Goal: Task Accomplishment & Management: Use online tool/utility

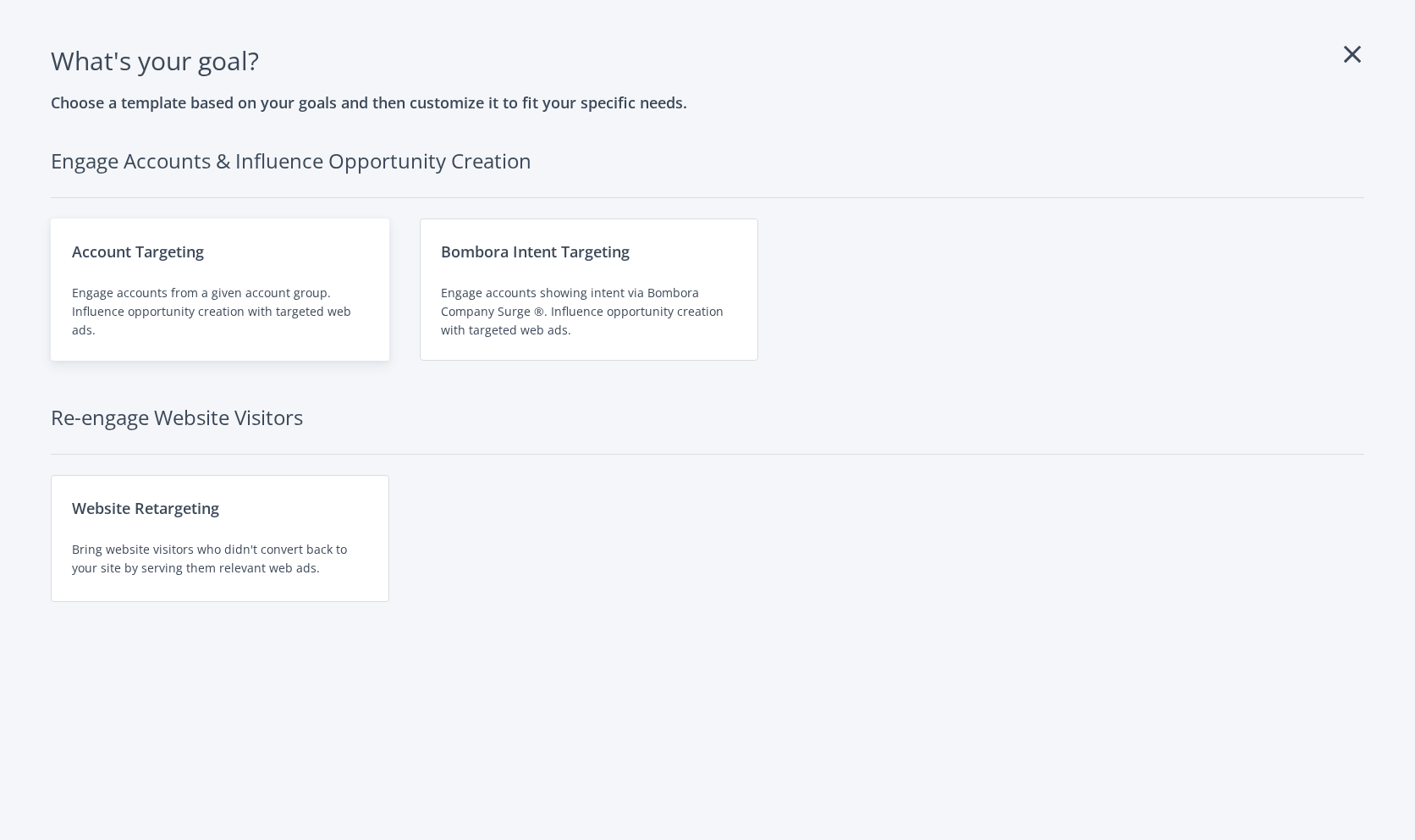
click at [309, 290] on div "Engage accounts from a given account group. Influence opportunity creation with…" at bounding box center [220, 311] width 297 height 56
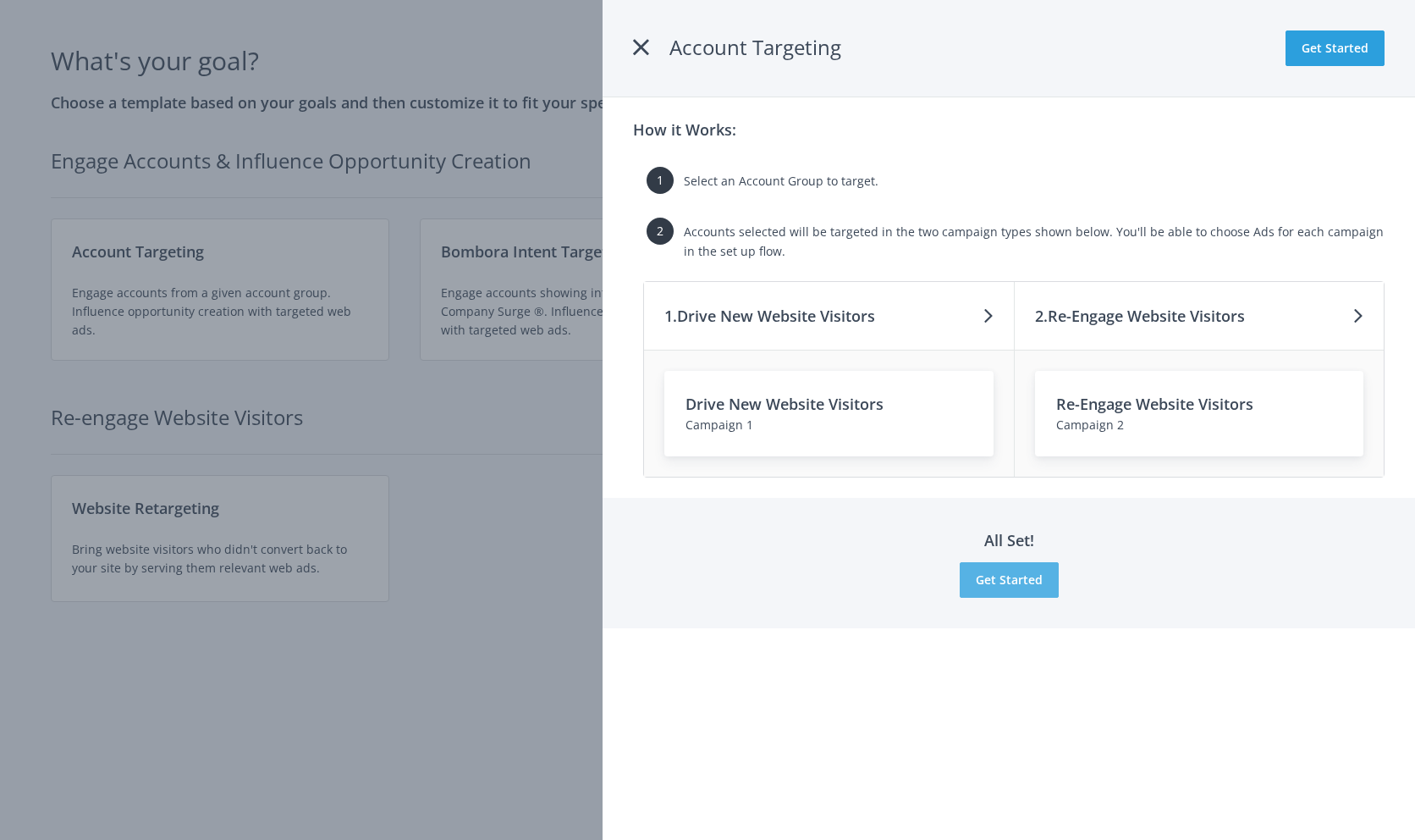
click at [977, 593] on button "Get Started" at bounding box center [1010, 579] width 99 height 35
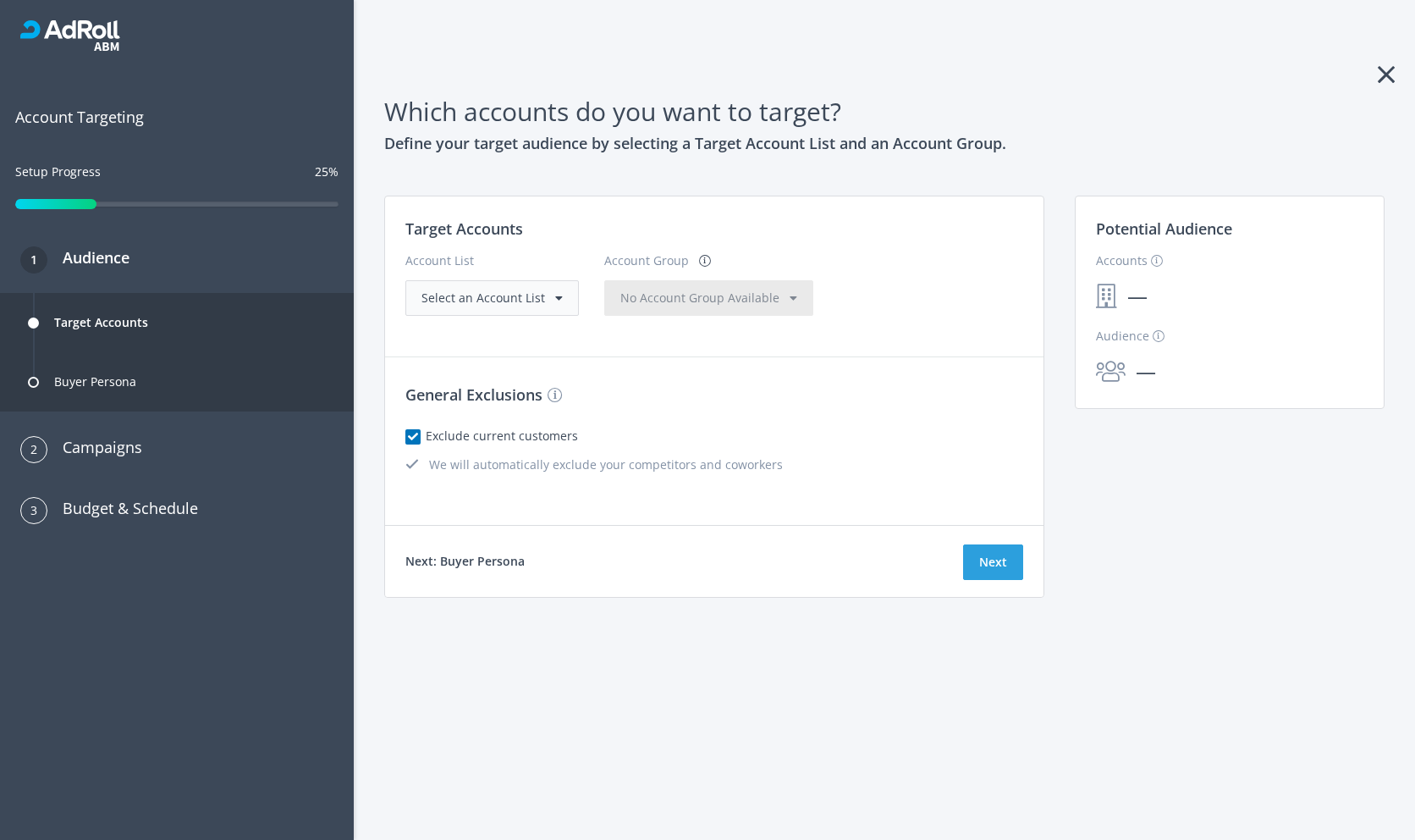
click at [511, 313] on div "Select an Account List" at bounding box center [492, 297] width 173 height 35
click at [504, 298] on span "Select an Account List" at bounding box center [483, 297] width 123 height 16
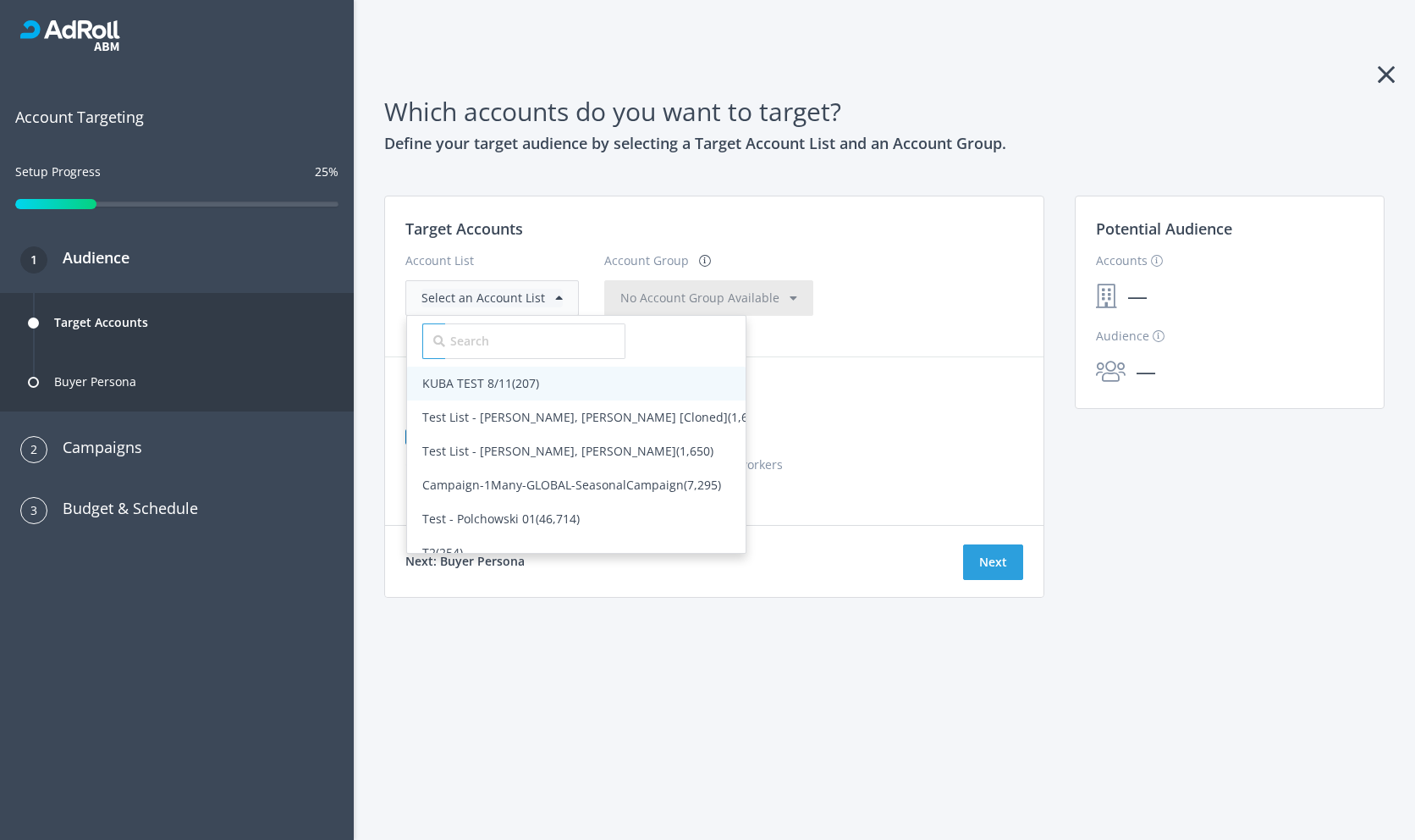
click at [515, 378] on span "(207)" at bounding box center [525, 382] width 27 height 16
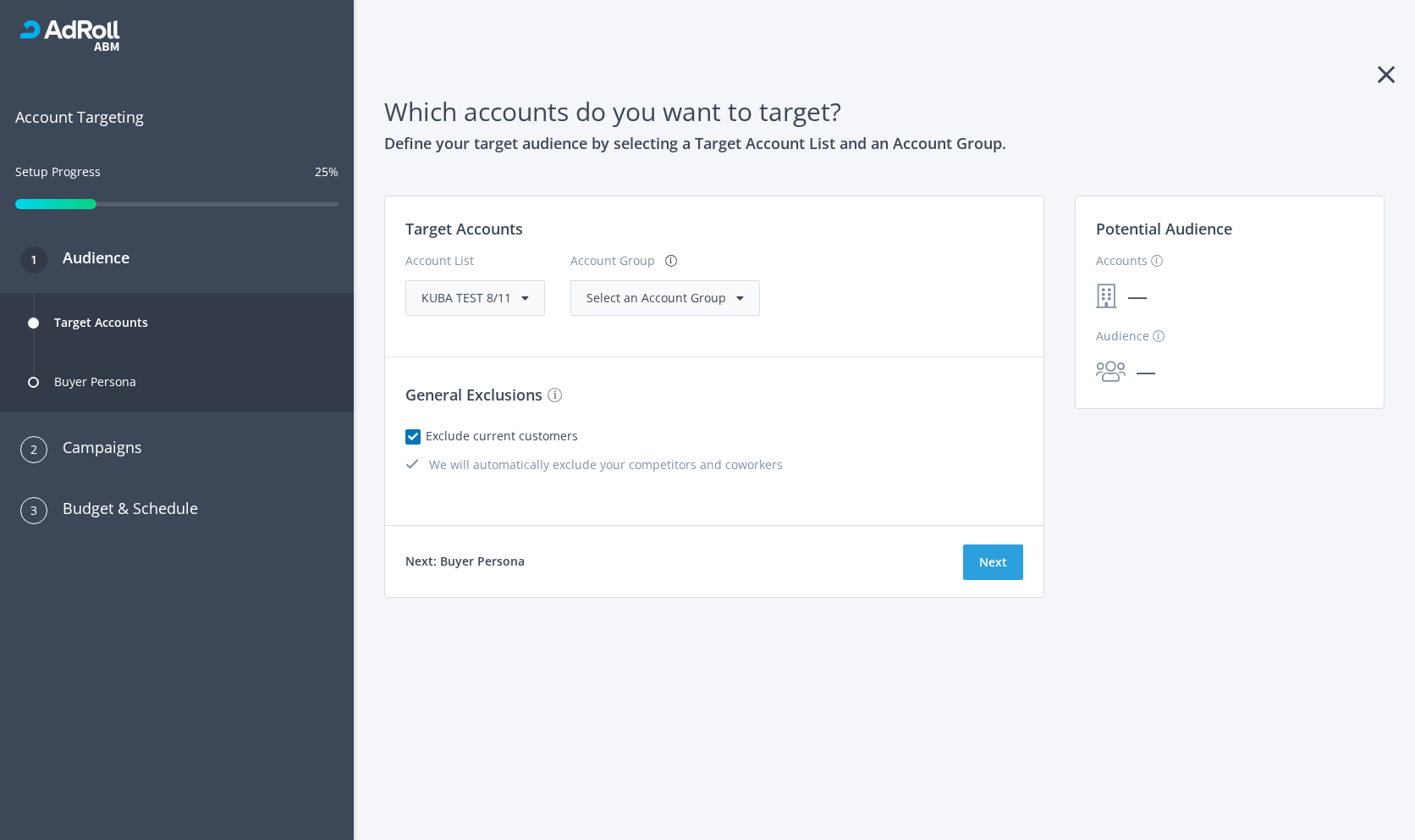
click at [586, 301] on span "Select an Account Group" at bounding box center [656, 297] width 140 height 16
click at [595, 333] on span "All Accounts (207)" at bounding box center [635, 332] width 97 height 16
click at [1168, 320] on link "View Accounts" at bounding box center [1147, 321] width 101 height 19
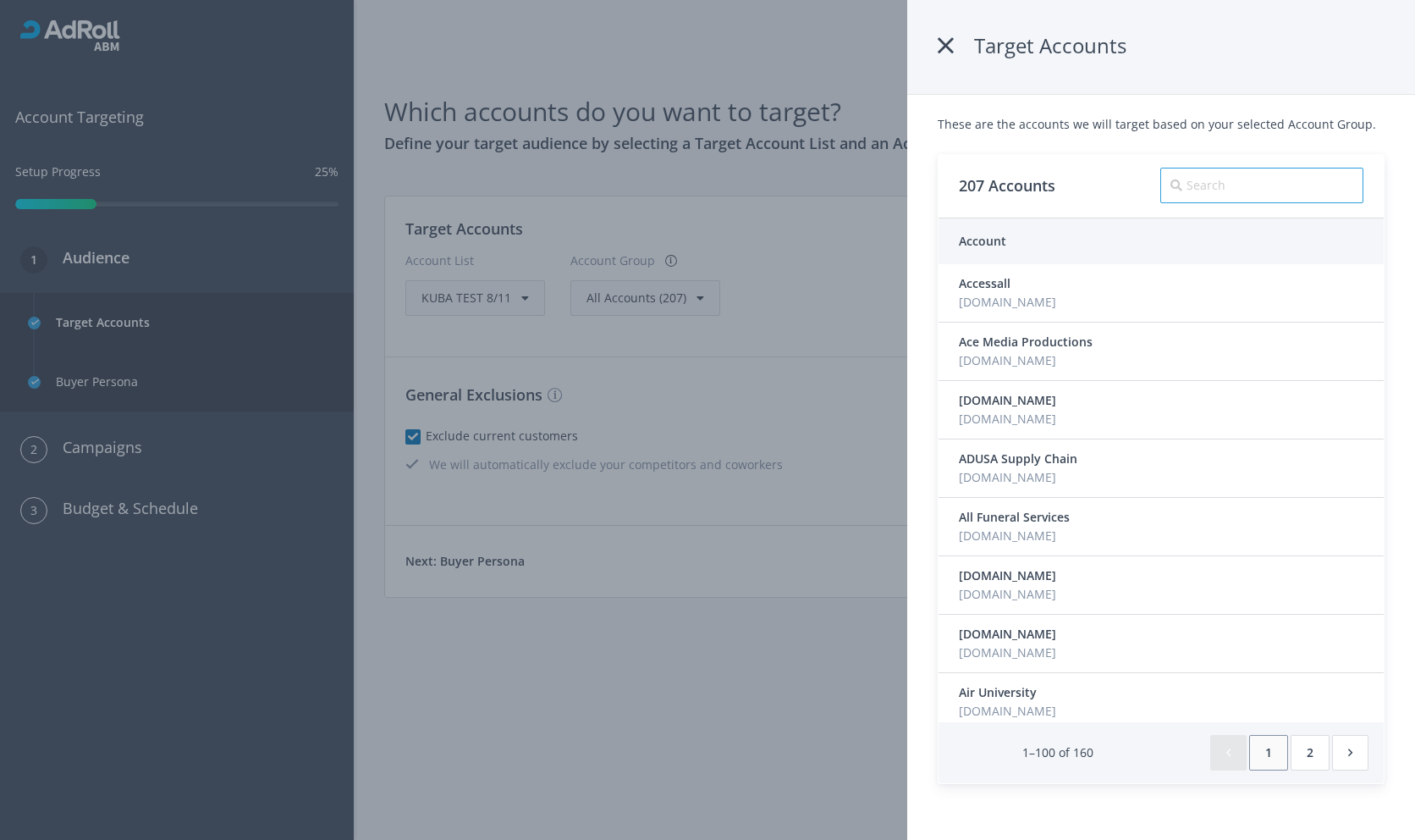
click at [1315, 180] on input "text" at bounding box center [1262, 185] width 203 height 35
click at [1321, 740] on button "2" at bounding box center [1310, 752] width 39 height 35
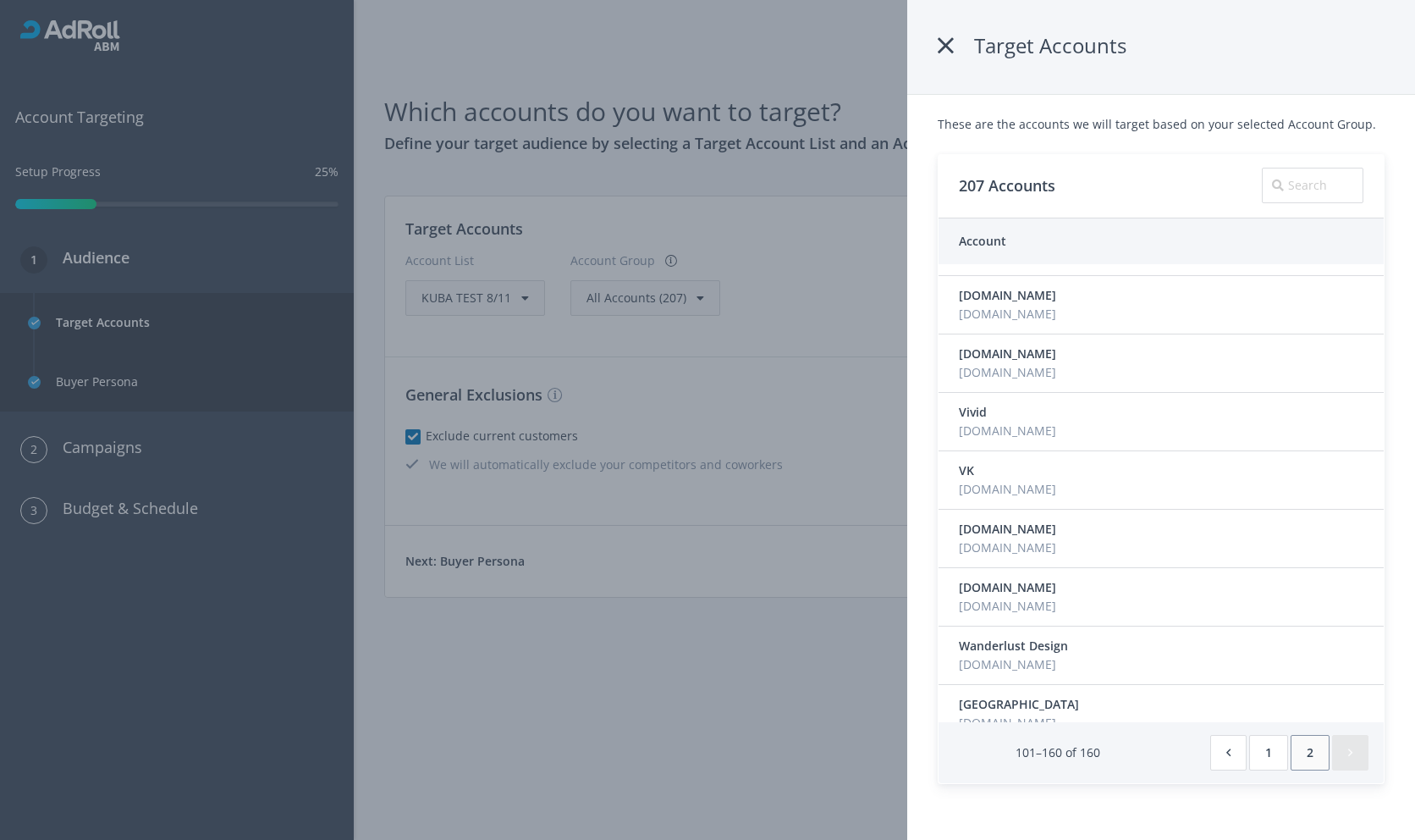
scroll to position [3045, 0]
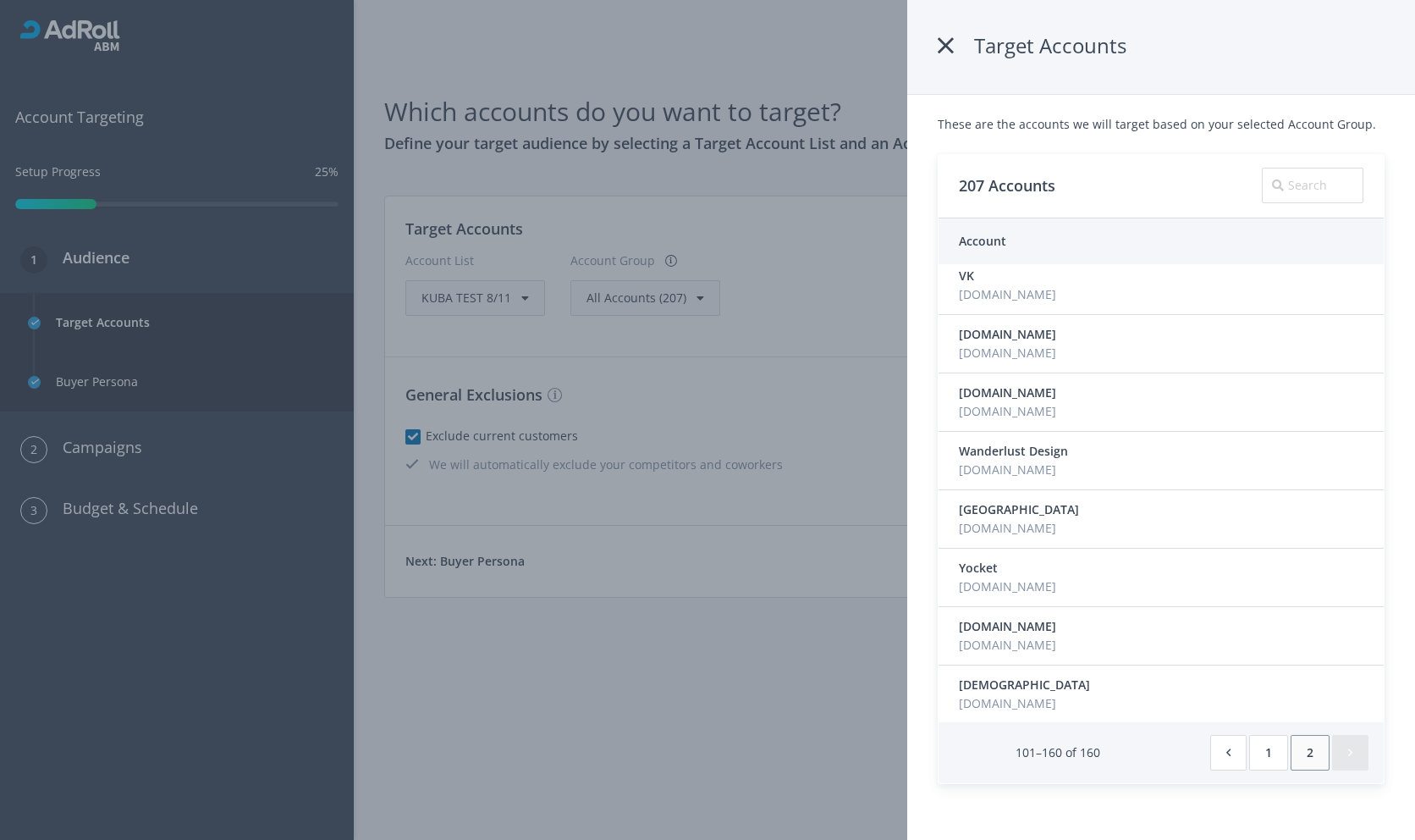
click at [932, 41] on div "Target Accounts" at bounding box center [1161, 47] width 507 height 95
click at [942, 49] on icon at bounding box center [945, 46] width 16 height 31
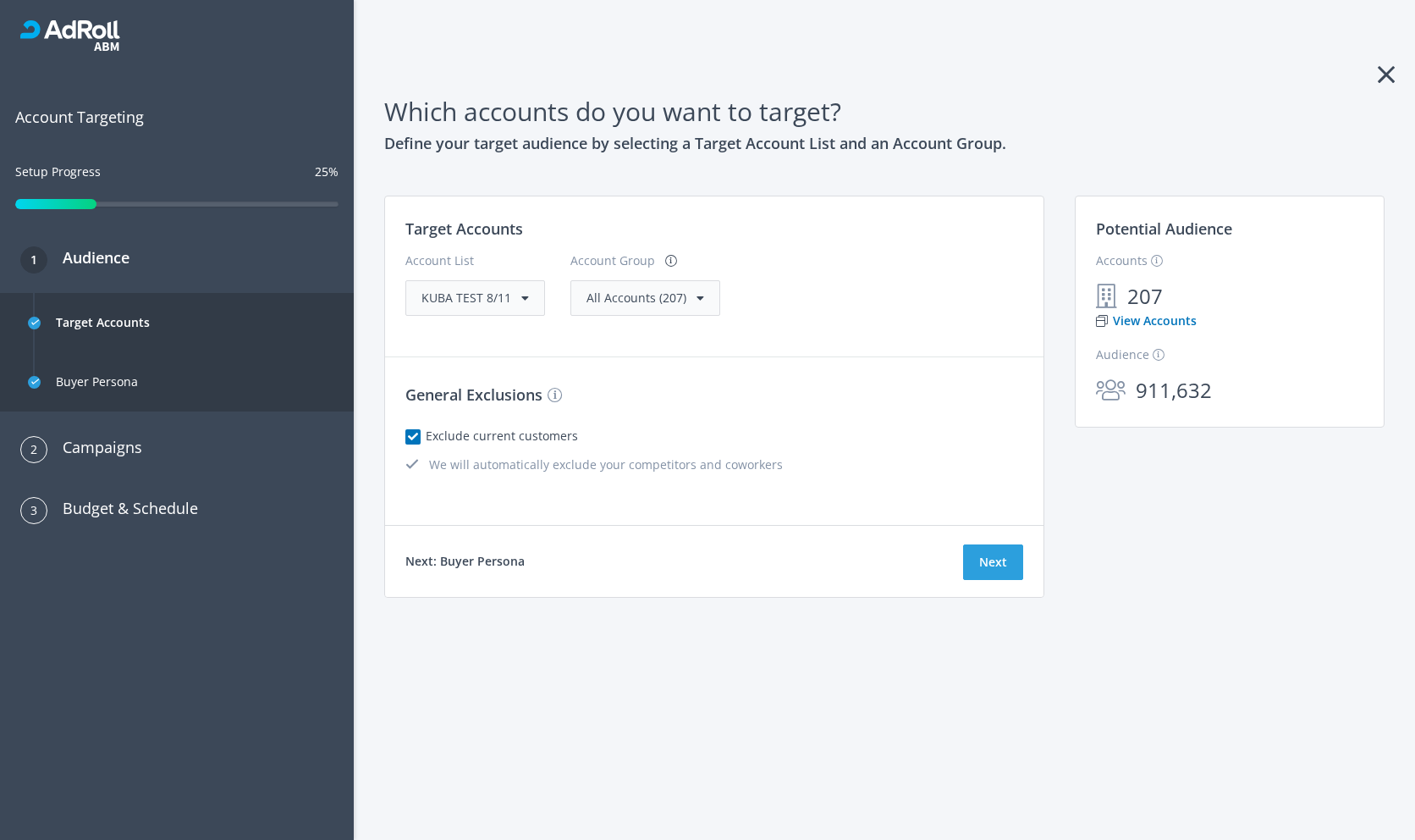
click at [607, 358] on div "Target Accounts Account List KUBA TEST 8/11 Account Group All Accounts (207) Ge…" at bounding box center [714, 360] width 658 height 328
click at [551, 429] on label "Exclude current customers" at bounding box center [505, 436] width 147 height 19
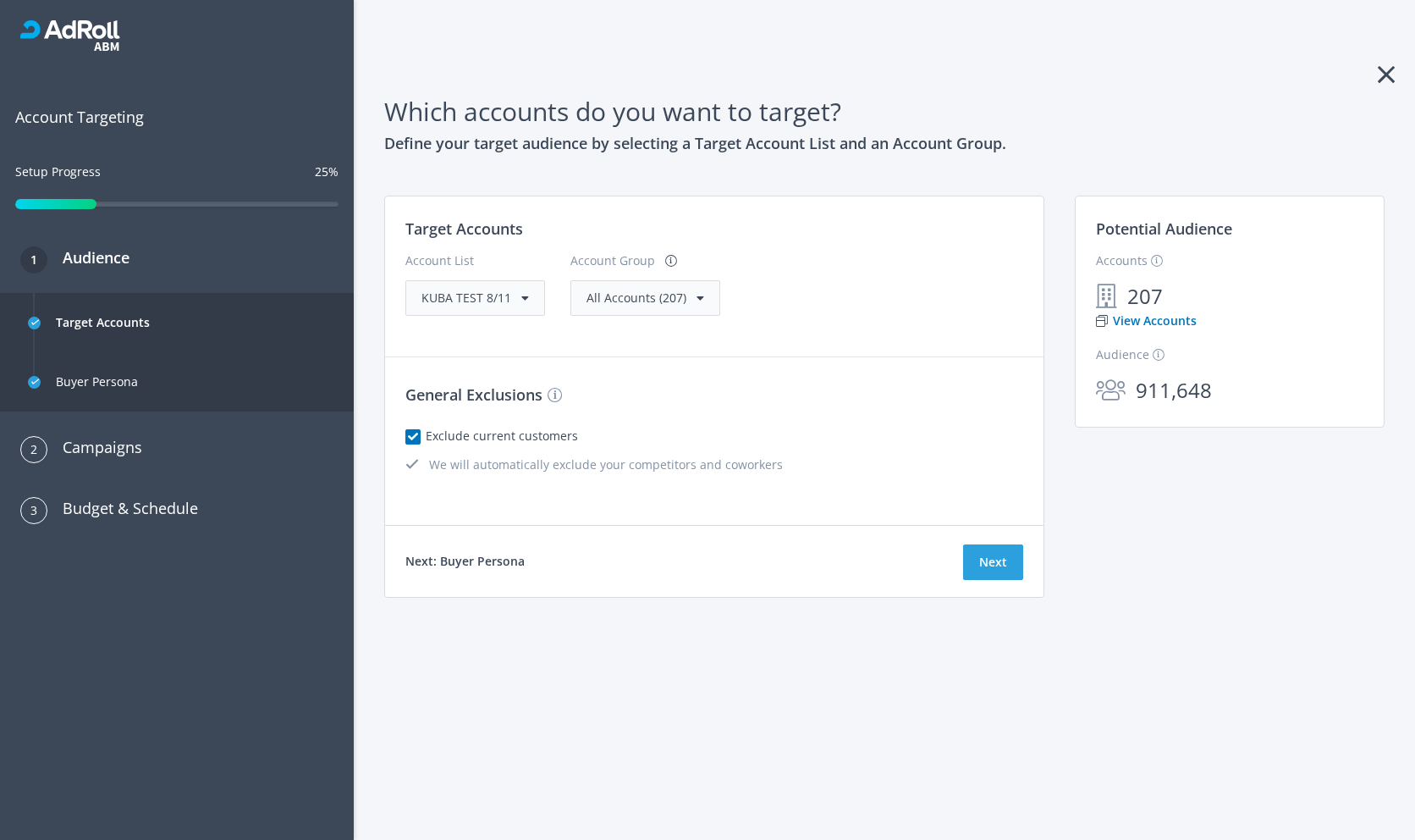
checkbox input "true"
click at [76, 206] on div at bounding box center [56, 204] width 81 height 10
drag, startPoint x: 83, startPoint y: 206, endPoint x: 666, endPoint y: 0, distance: 618.3
click at [0, 0] on div "RollWorks Edit Mode Account Targeting Setup Progress 25% 1 Audience Target Acco…" at bounding box center [177, 420] width 354 height 840
click at [989, 555] on button "Next" at bounding box center [993, 561] width 60 height 35
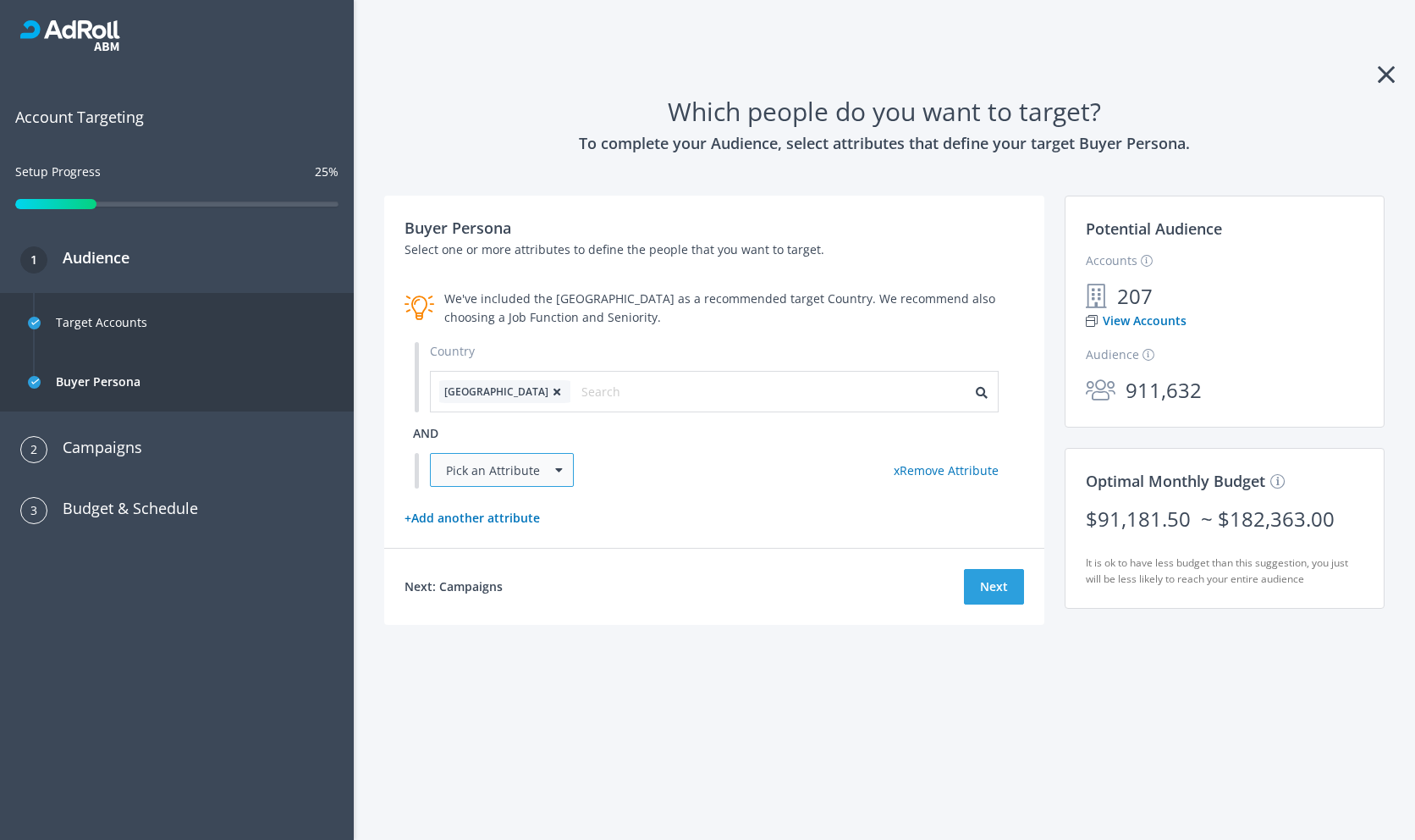
click at [502, 478] on div "Pick an Attribute" at bounding box center [502, 469] width 144 height 33
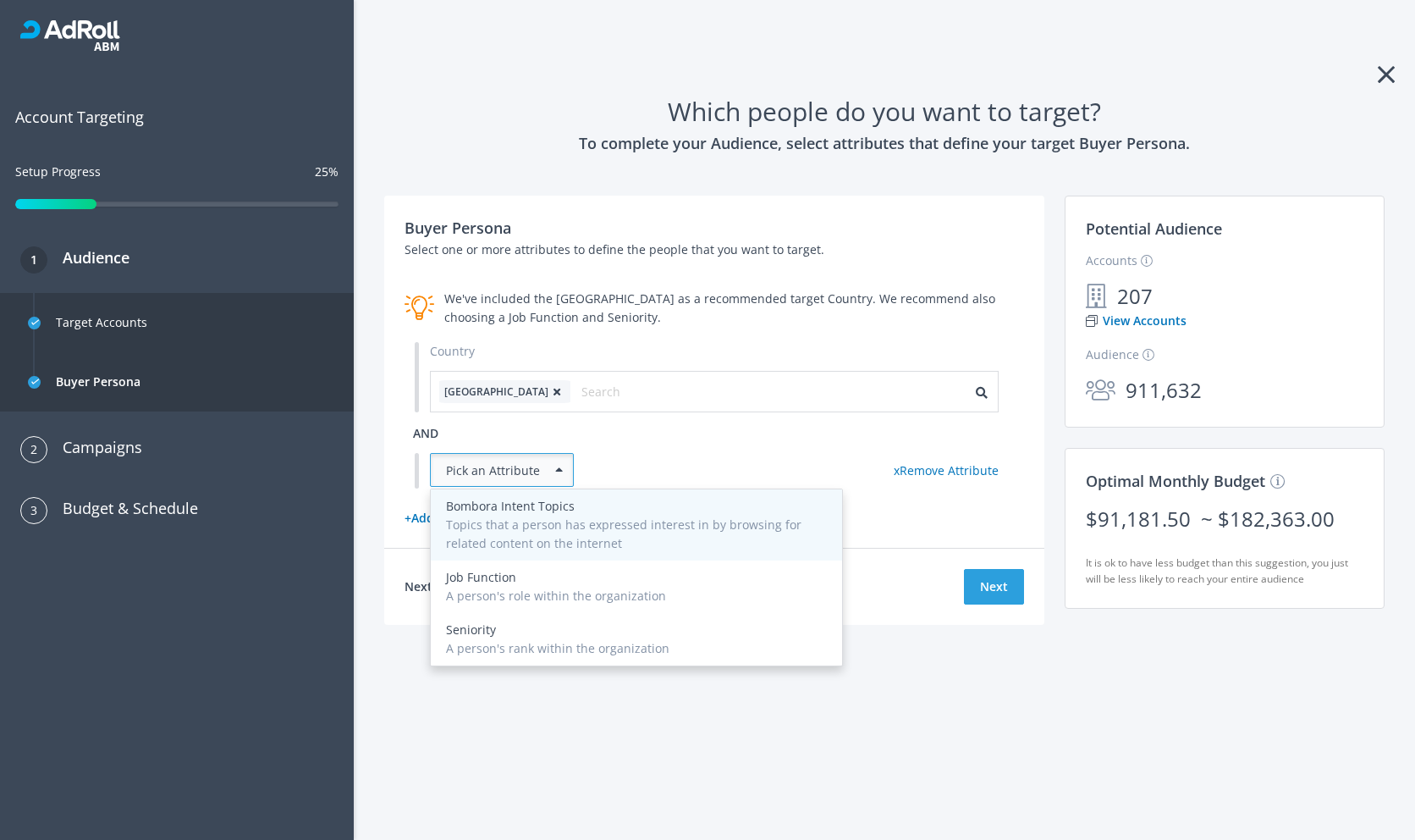
click at [506, 525] on div "Topics that a person has expressed interest in by browsing for related content …" at bounding box center [636, 533] width 381 height 37
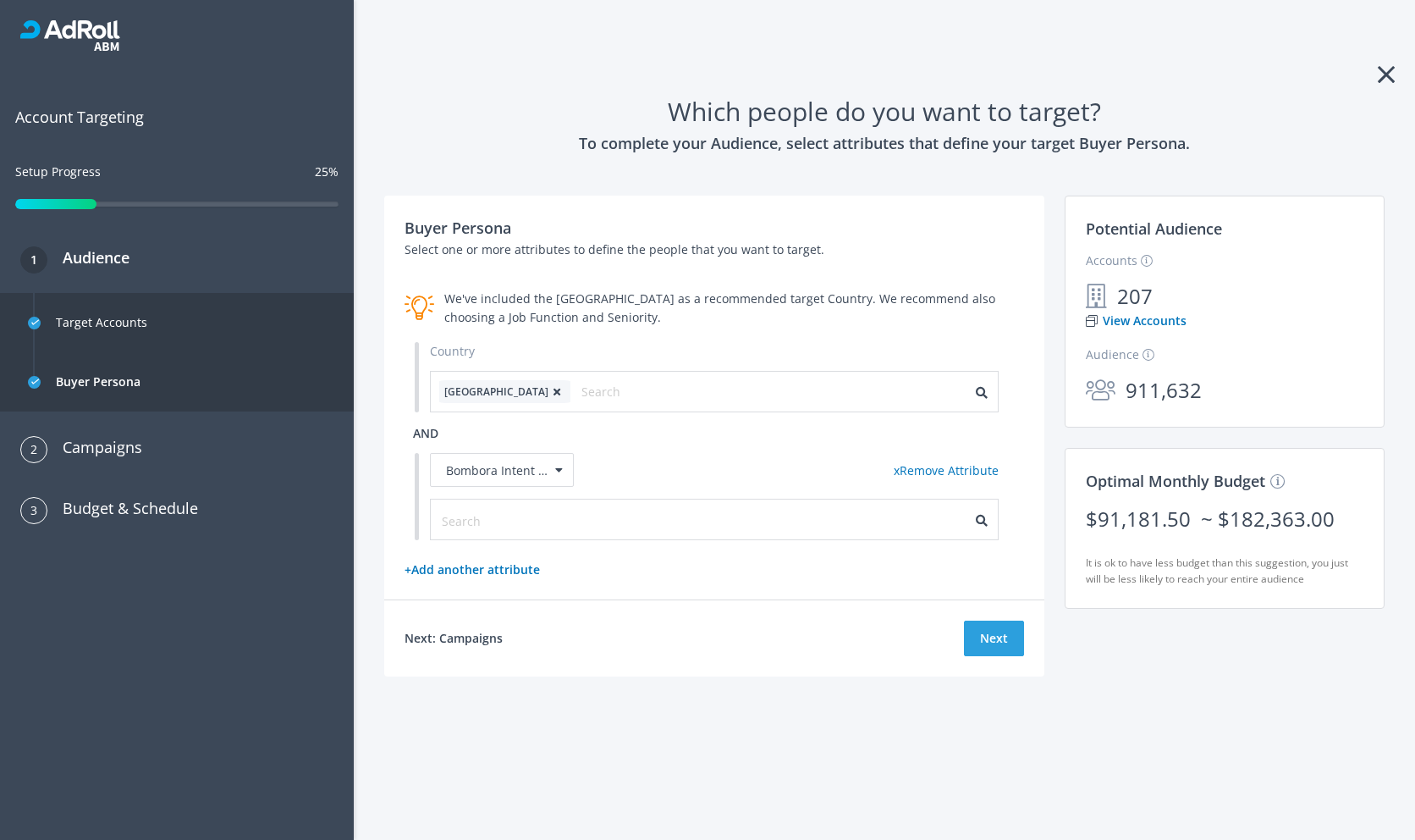
click at [554, 531] on div at bounding box center [715, 519] width 567 height 39
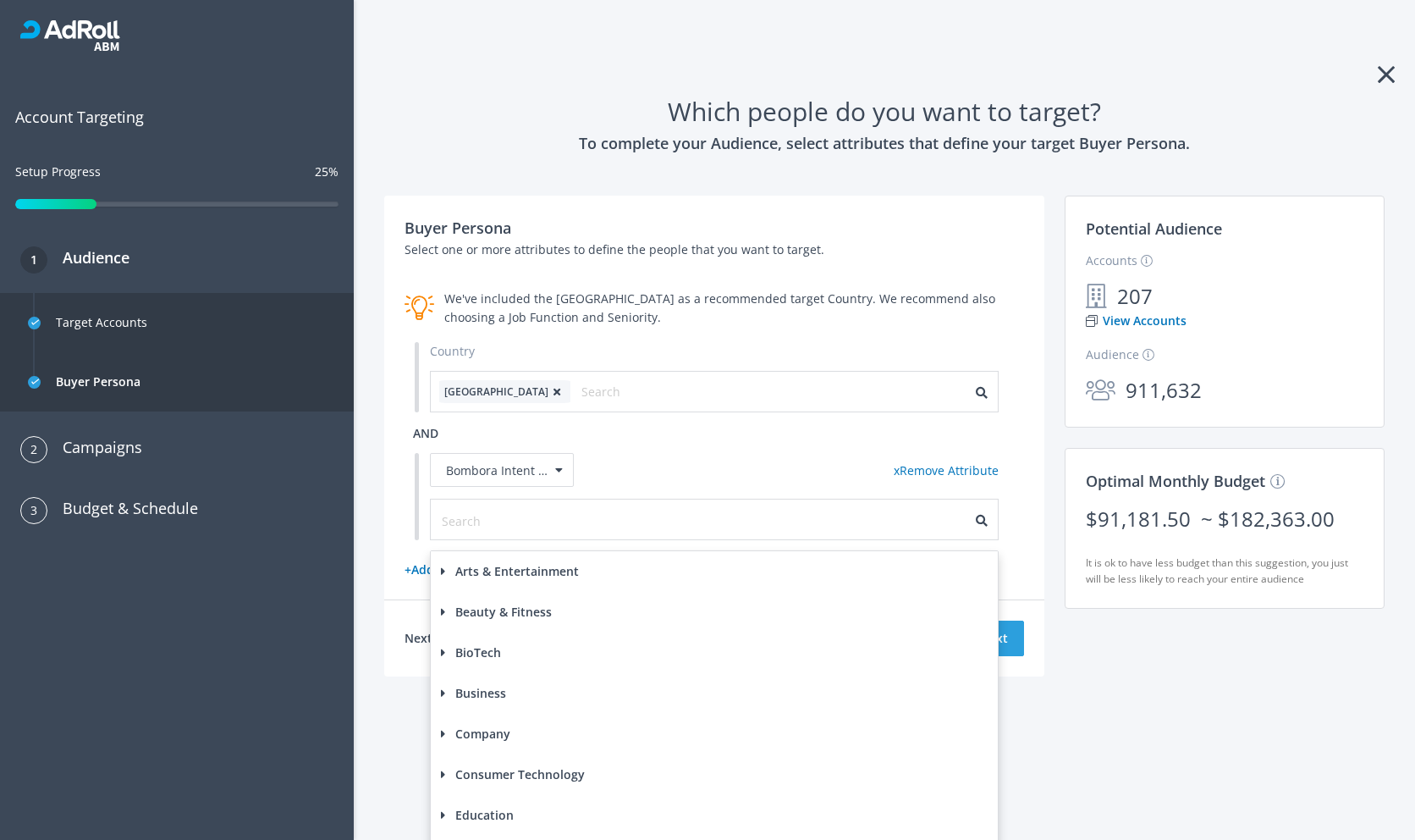
click at [534, 579] on label "Arts & Entertainment" at bounding box center [509, 572] width 138 height 19
click at [504, 612] on label "General 22" at bounding box center [523, 606] width 93 height 19
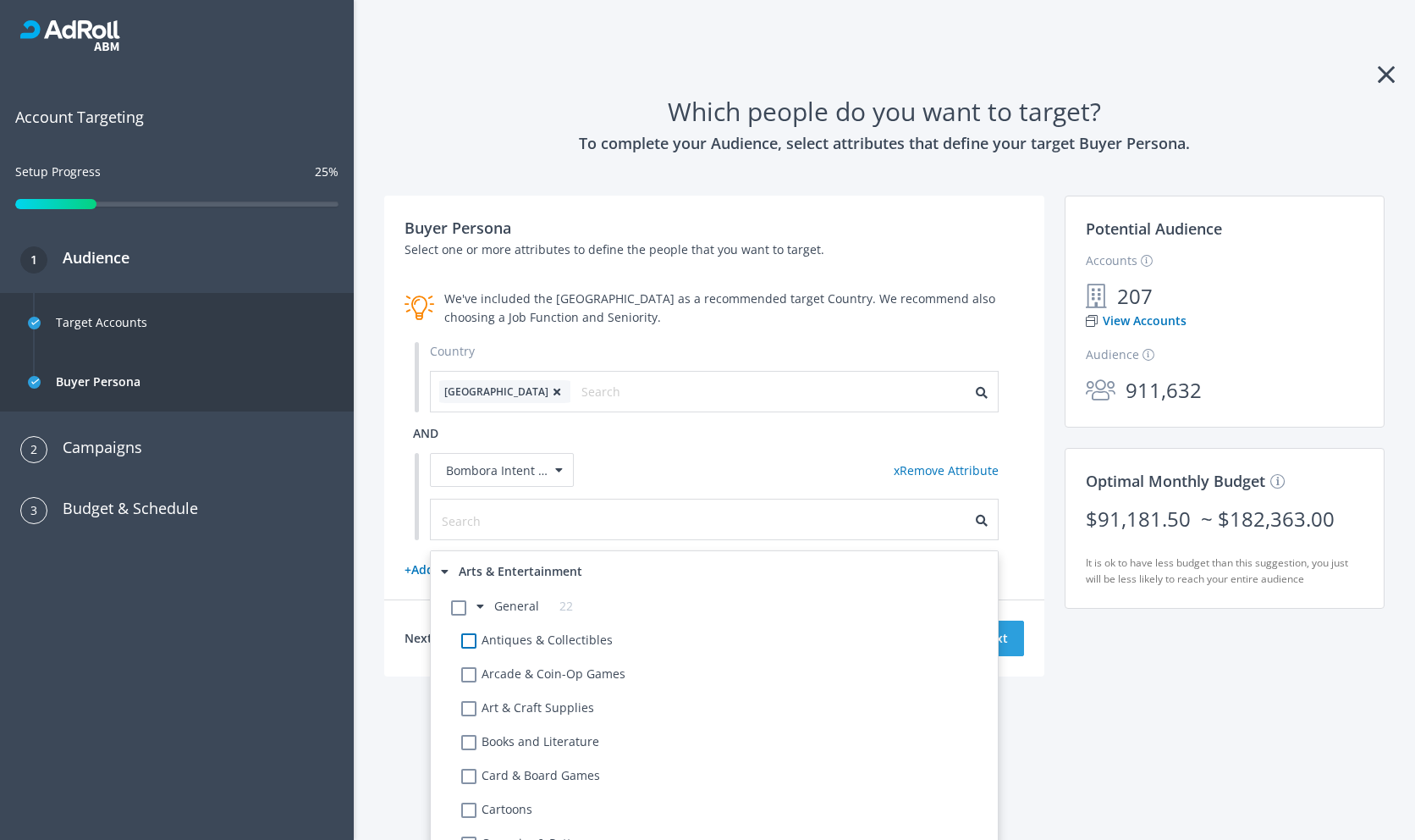
click at [494, 638] on label "Antiques & Collectibles" at bounding box center [549, 640] width 126 height 19
checkbox Collectibles-160 "true"
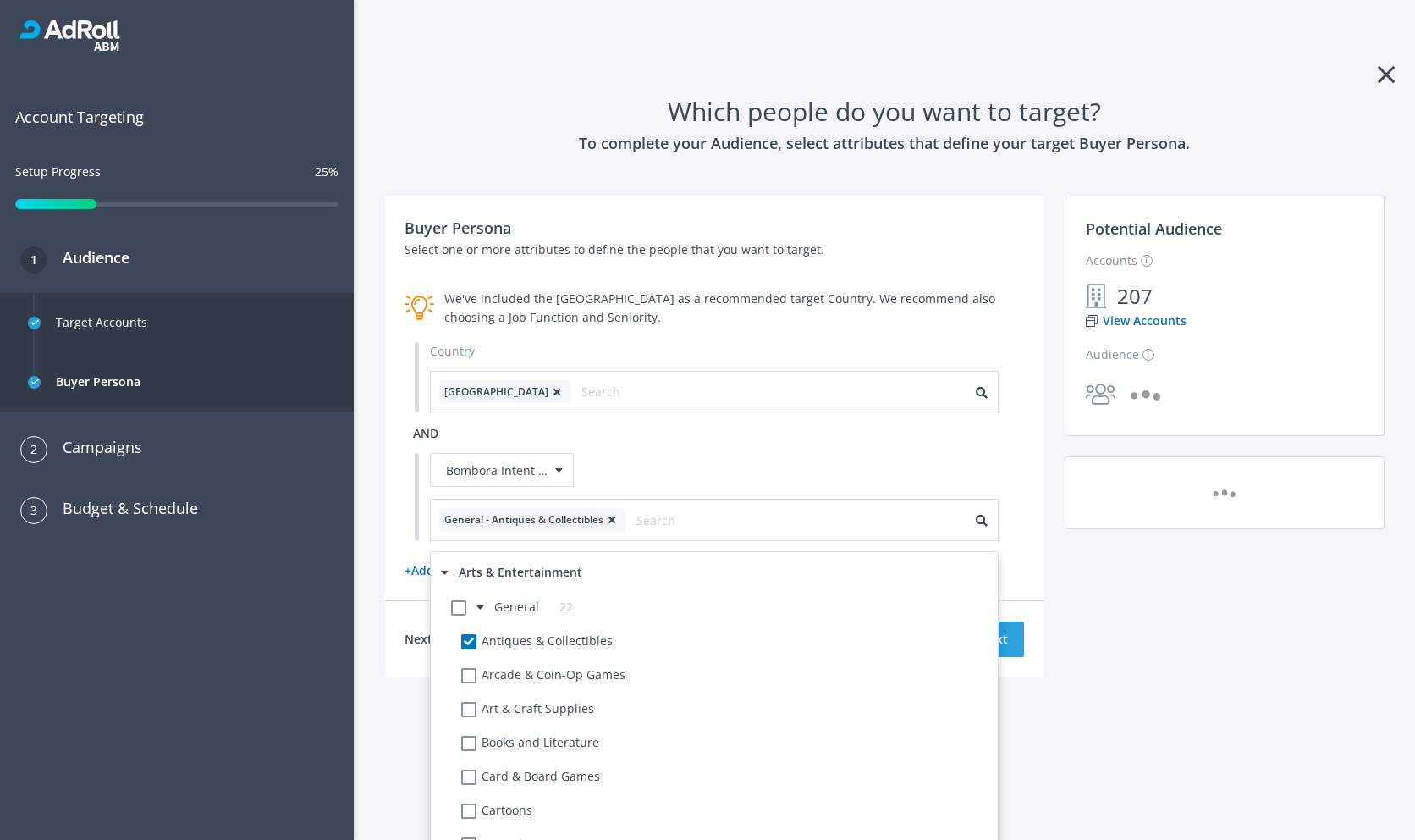
click at [658, 469] on div "Bombora Intent Topics x Remove Attribute" at bounding box center [715, 470] width 569 height 35
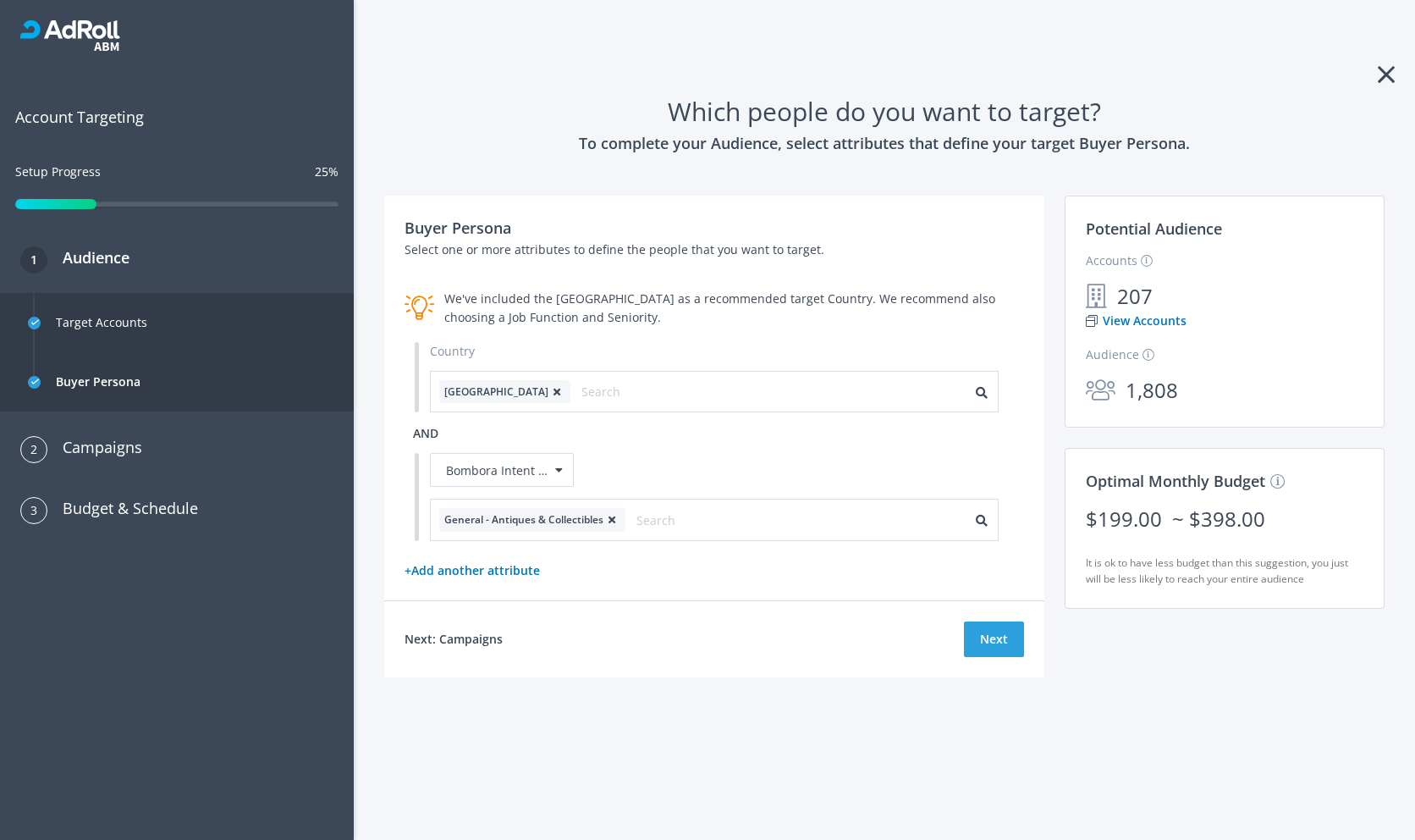
click at [675, 255] on p "Select one or more attributes to define the people that you want to target." at bounding box center [714, 249] width 620 height 19
click at [665, 245] on p "Select one or more attributes to define the people that you want to target." at bounding box center [714, 249] width 620 height 19
click at [675, 294] on div "We've included the [GEOGRAPHIC_DATA] as a recommended target Country. We recomm…" at bounding box center [734, 308] width 579 height 37
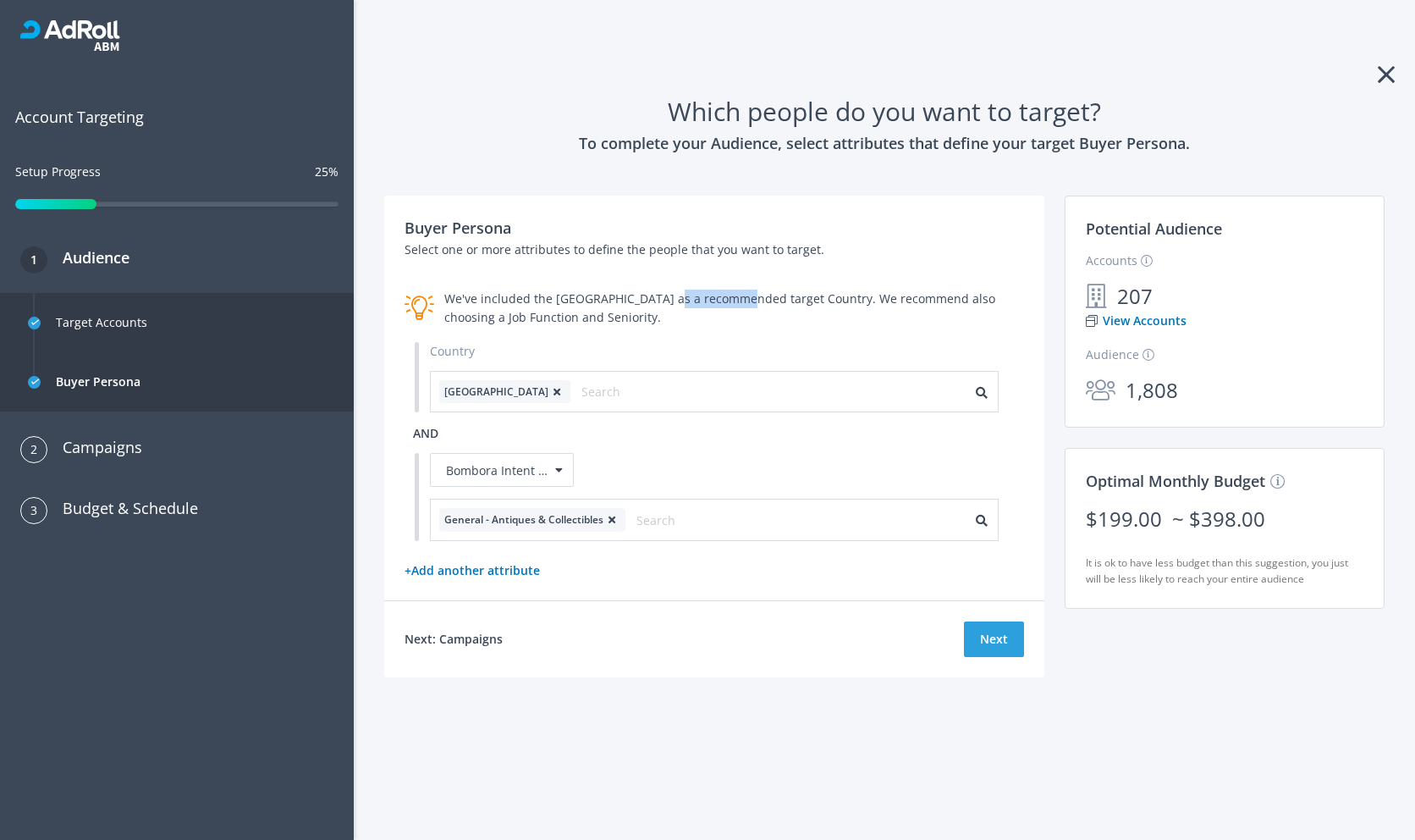
click at [675, 294] on div "We've included the [GEOGRAPHIC_DATA] as a recommended target Country. We recomm…" at bounding box center [734, 308] width 579 height 37
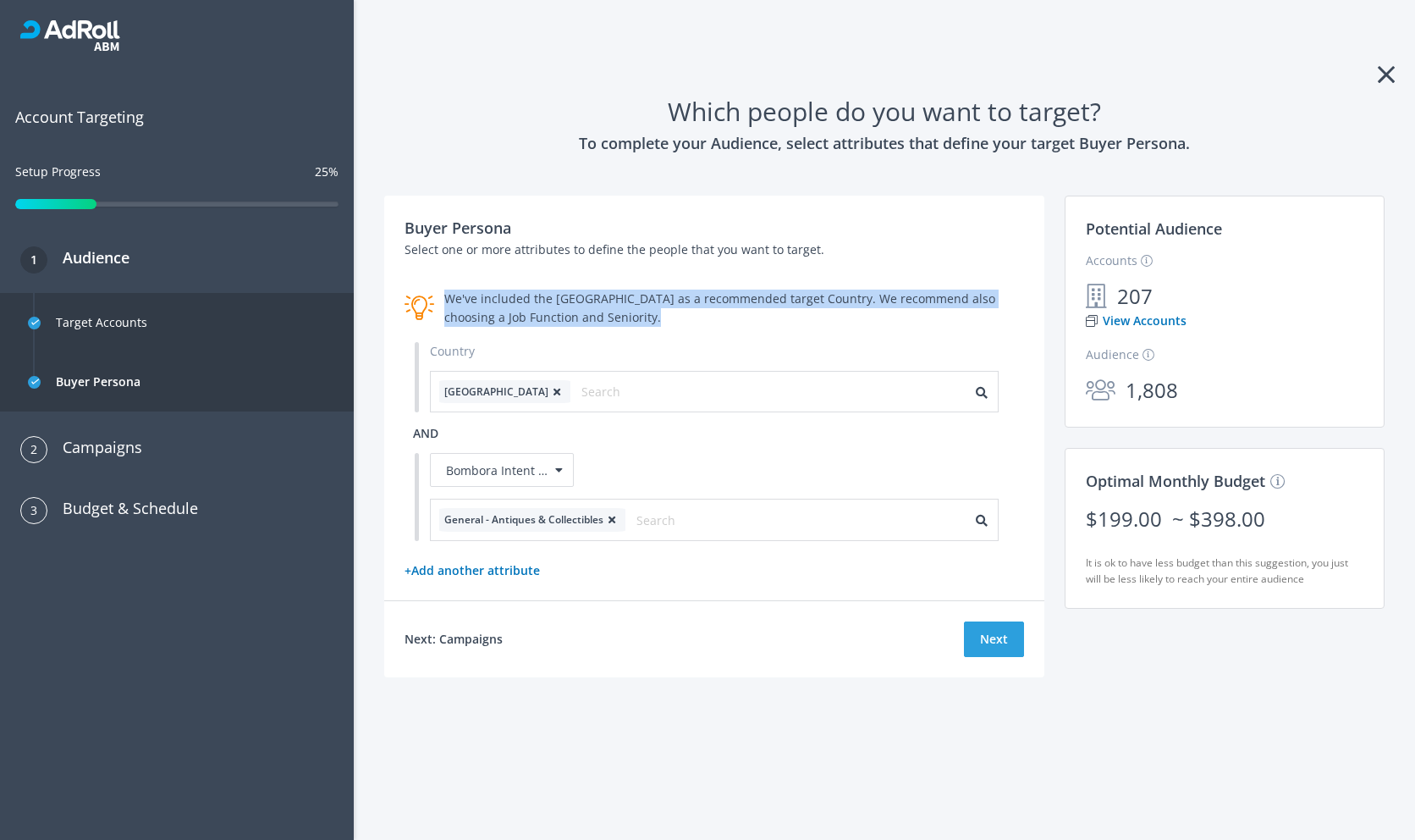
click at [675, 294] on div "We've included the [GEOGRAPHIC_DATA] as a recommended target Country. We recomm…" at bounding box center [734, 308] width 579 height 37
click at [524, 478] on div "Bombora Intent Topics" at bounding box center [502, 469] width 144 height 33
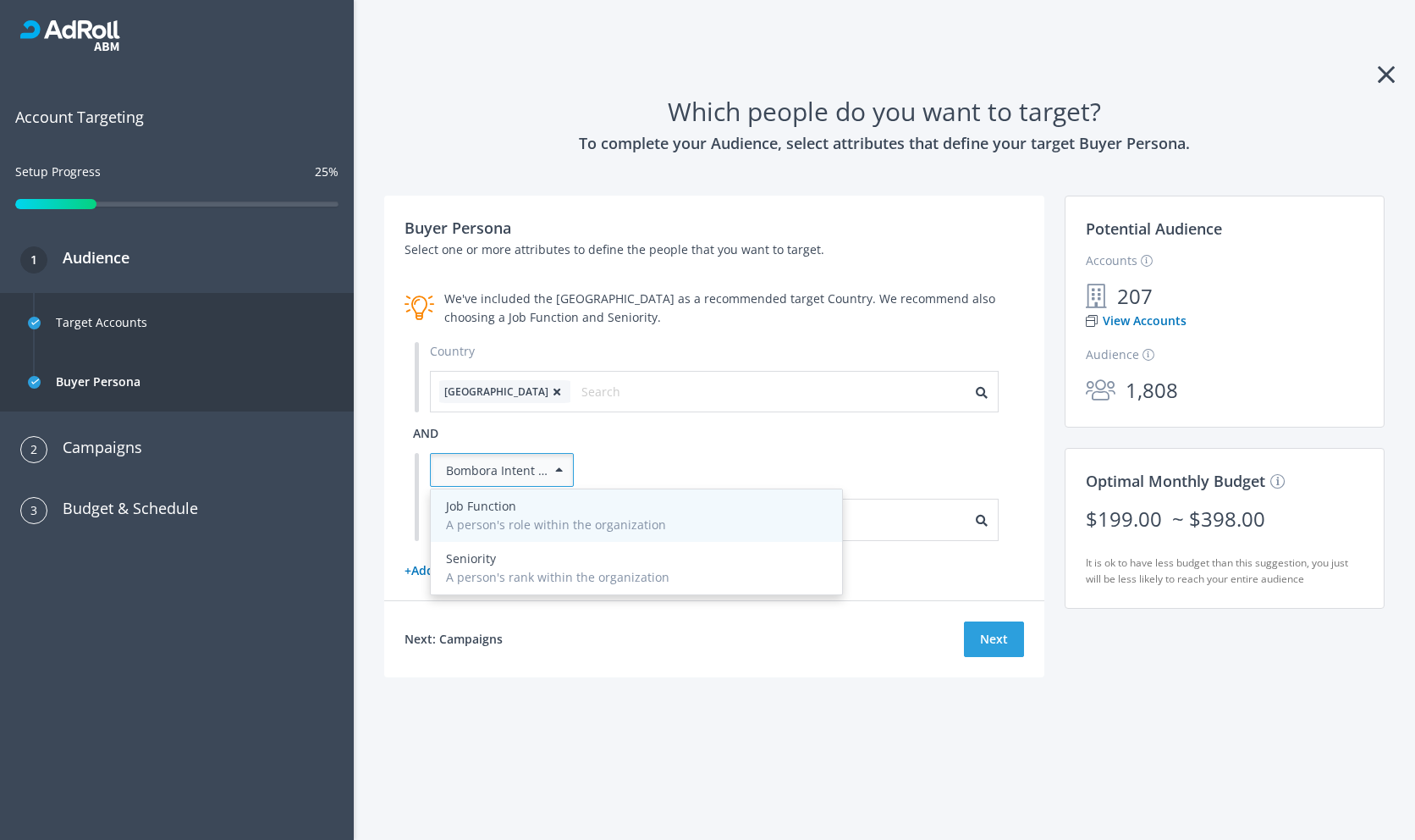
click at [518, 513] on div "Job Function" at bounding box center [636, 507] width 381 height 19
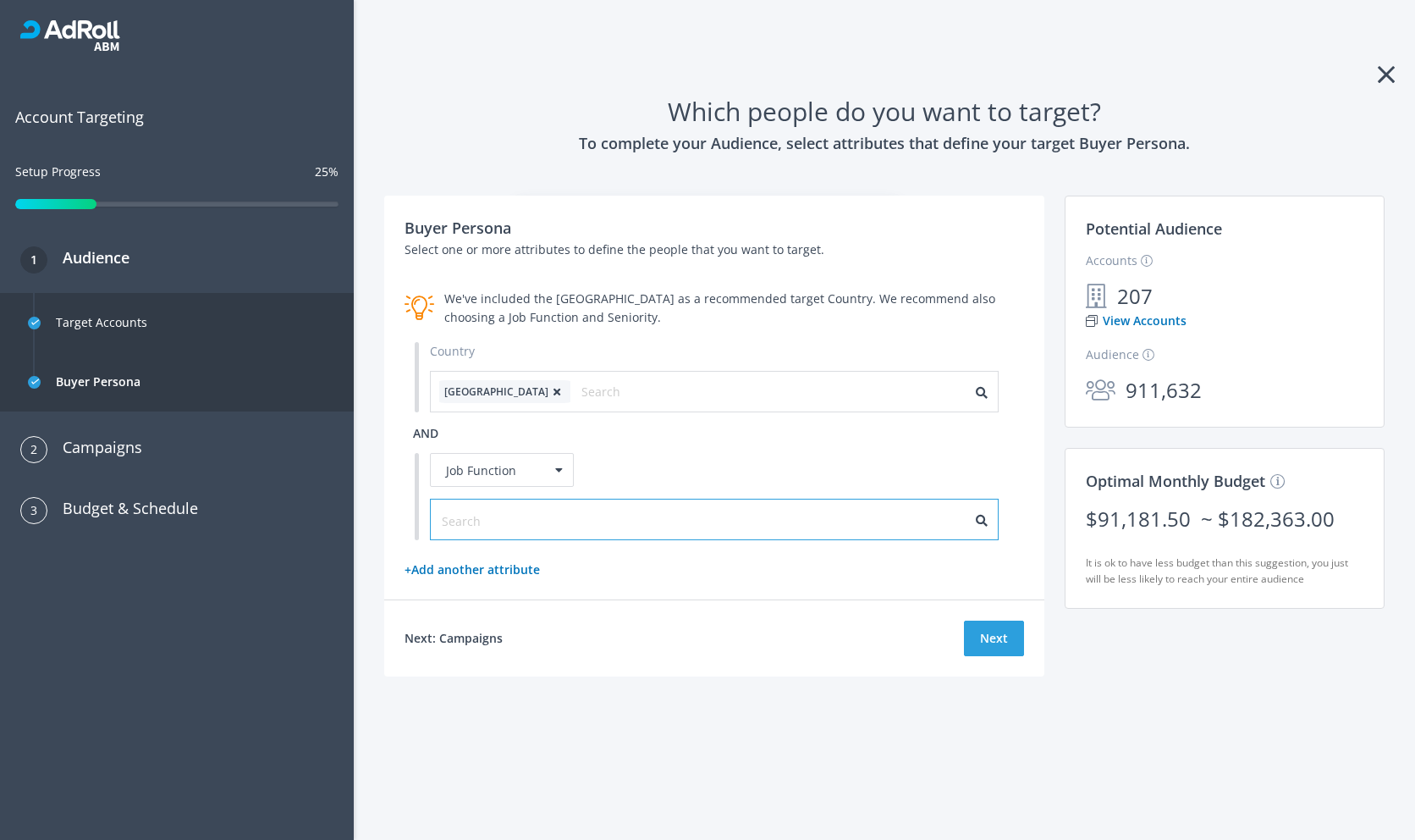
click at [518, 513] on input "text" at bounding box center [517, 520] width 152 height 19
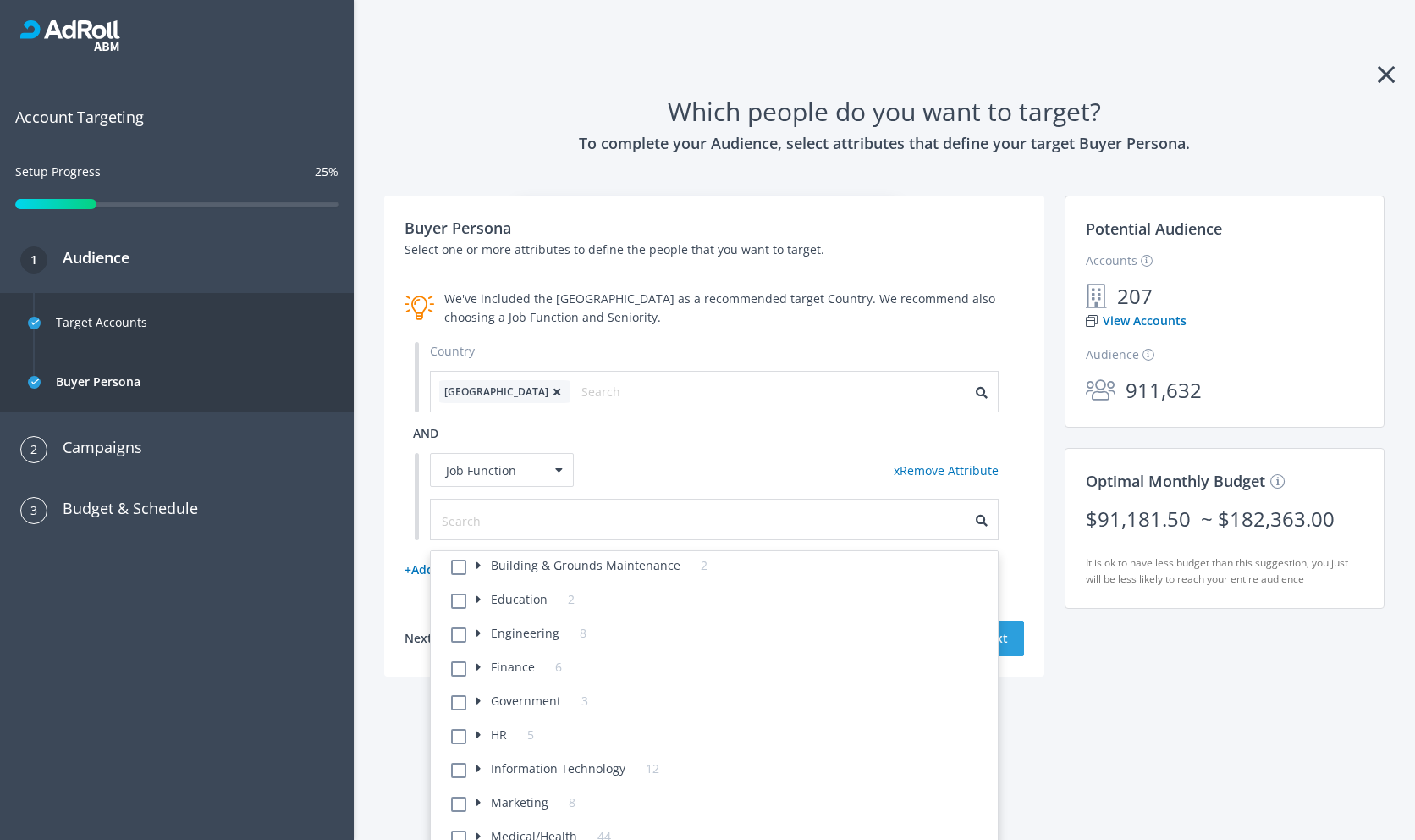
click at [525, 603] on label "Education 2" at bounding box center [525, 599] width 99 height 19
click at [495, 639] on label "Management & Administrators" at bounding box center [572, 633] width 170 height 19
checkbox Administrators-160 "true"
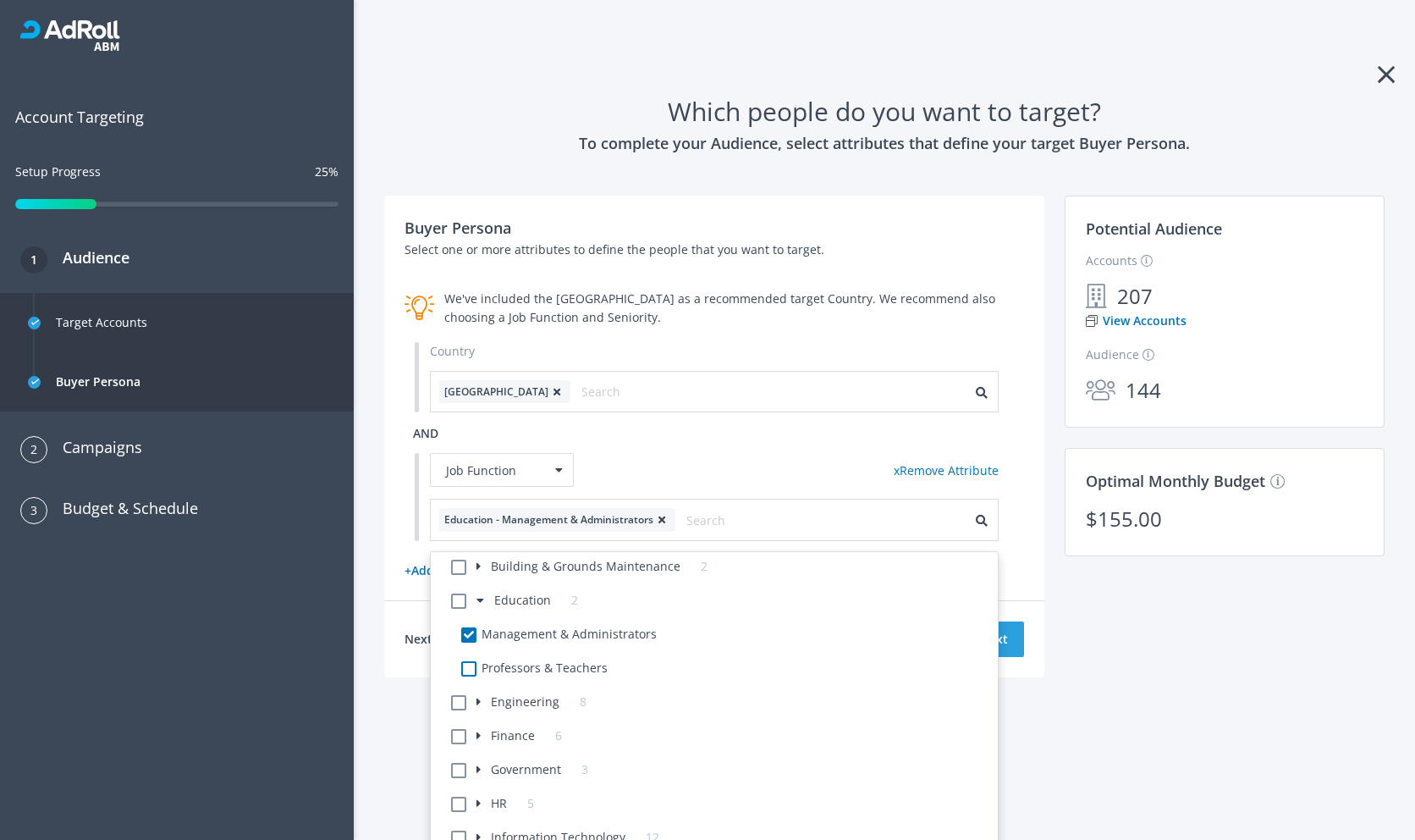
click at [584, 665] on label "Professors & Teachers" at bounding box center [547, 668] width 121 height 19
checkbox input "true"
checkbox Teachers-160 "true"
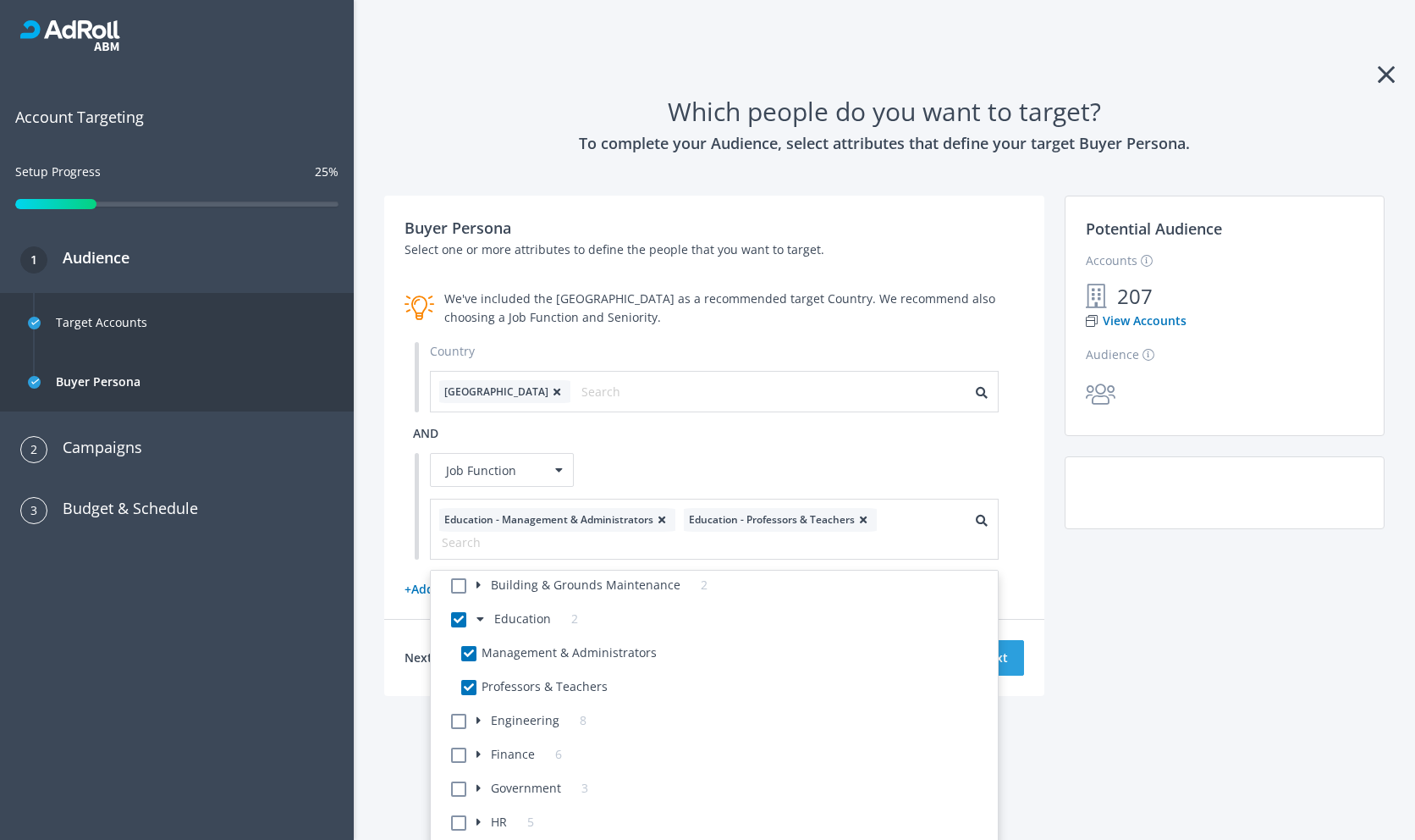
click at [1193, 610] on div "Buyer Persona Select one or more attributes to define the people that you want …" at bounding box center [884, 465] width 1021 height 540
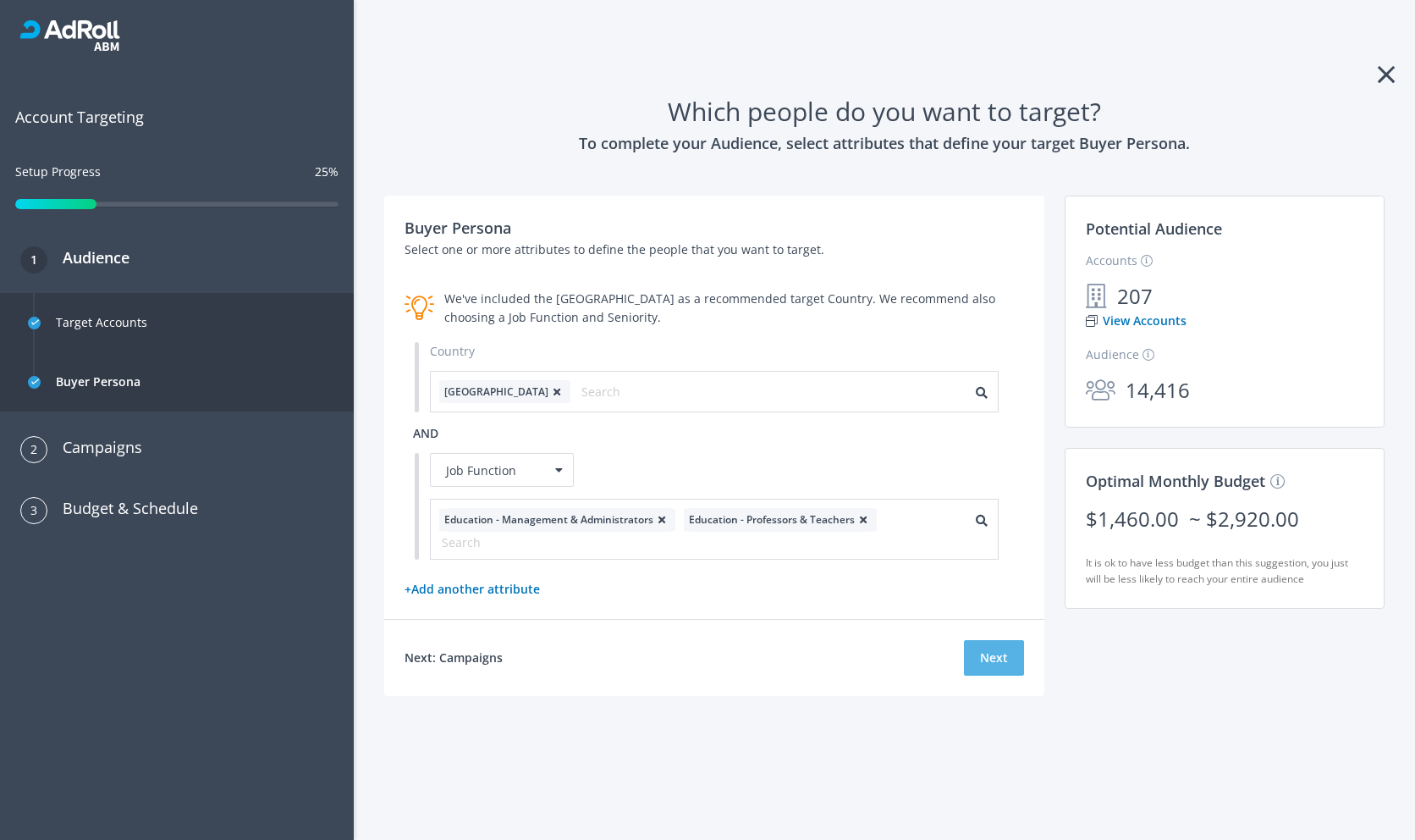
click at [1006, 658] on button "Next" at bounding box center [994, 657] width 60 height 35
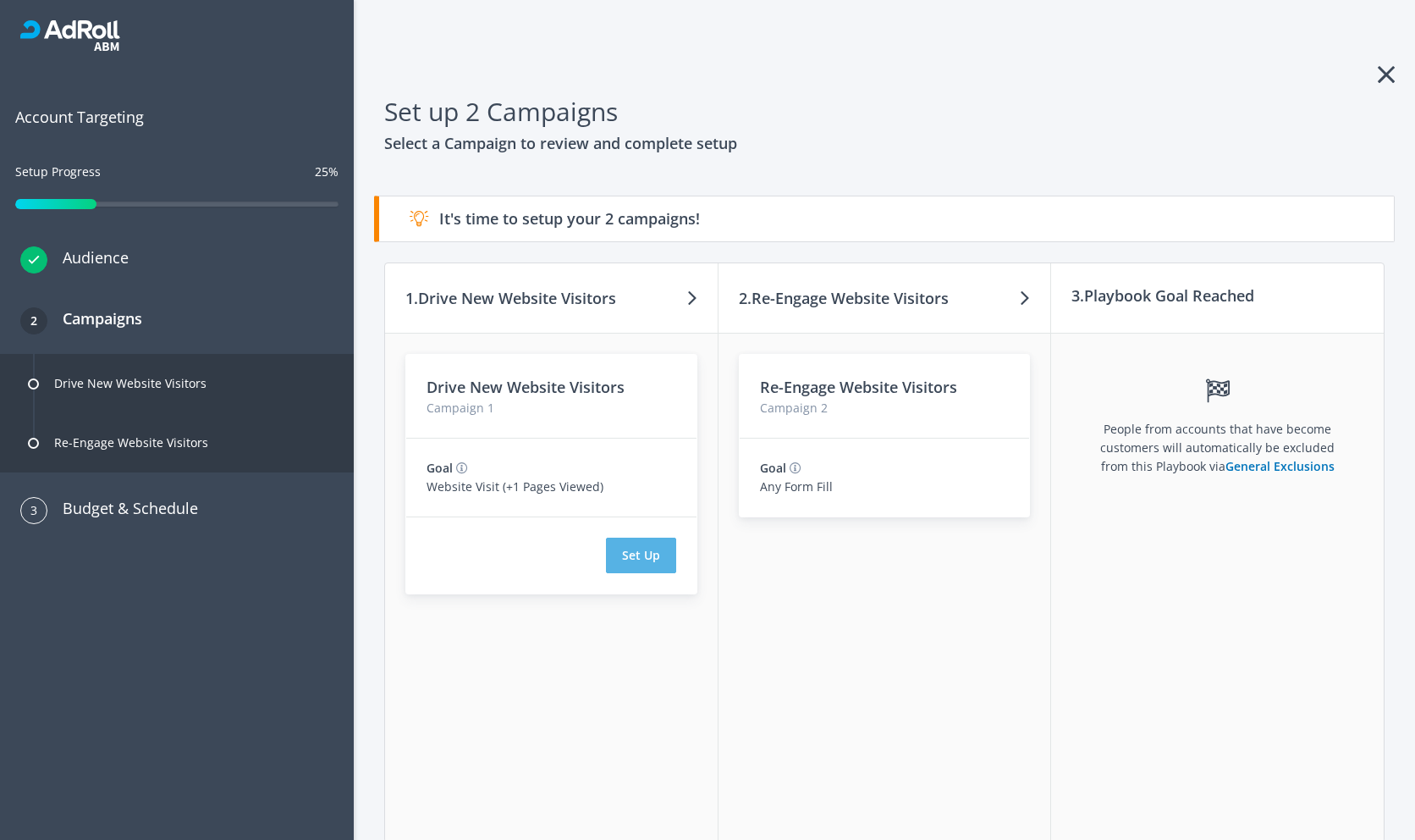
click at [635, 560] on button "Set Up" at bounding box center [641, 555] width 70 height 35
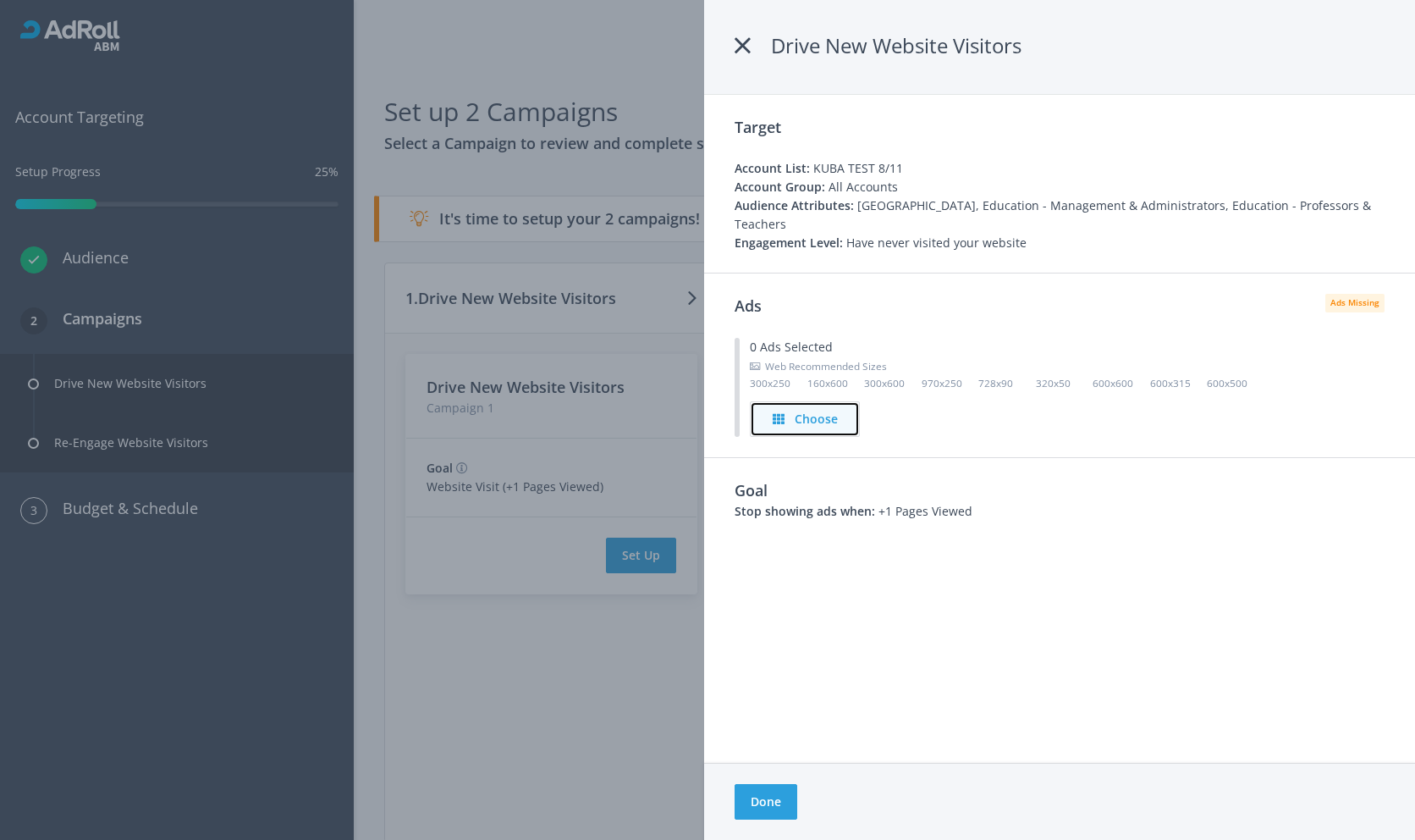
click at [809, 410] on h4 "Choose" at bounding box center [816, 419] width 43 height 19
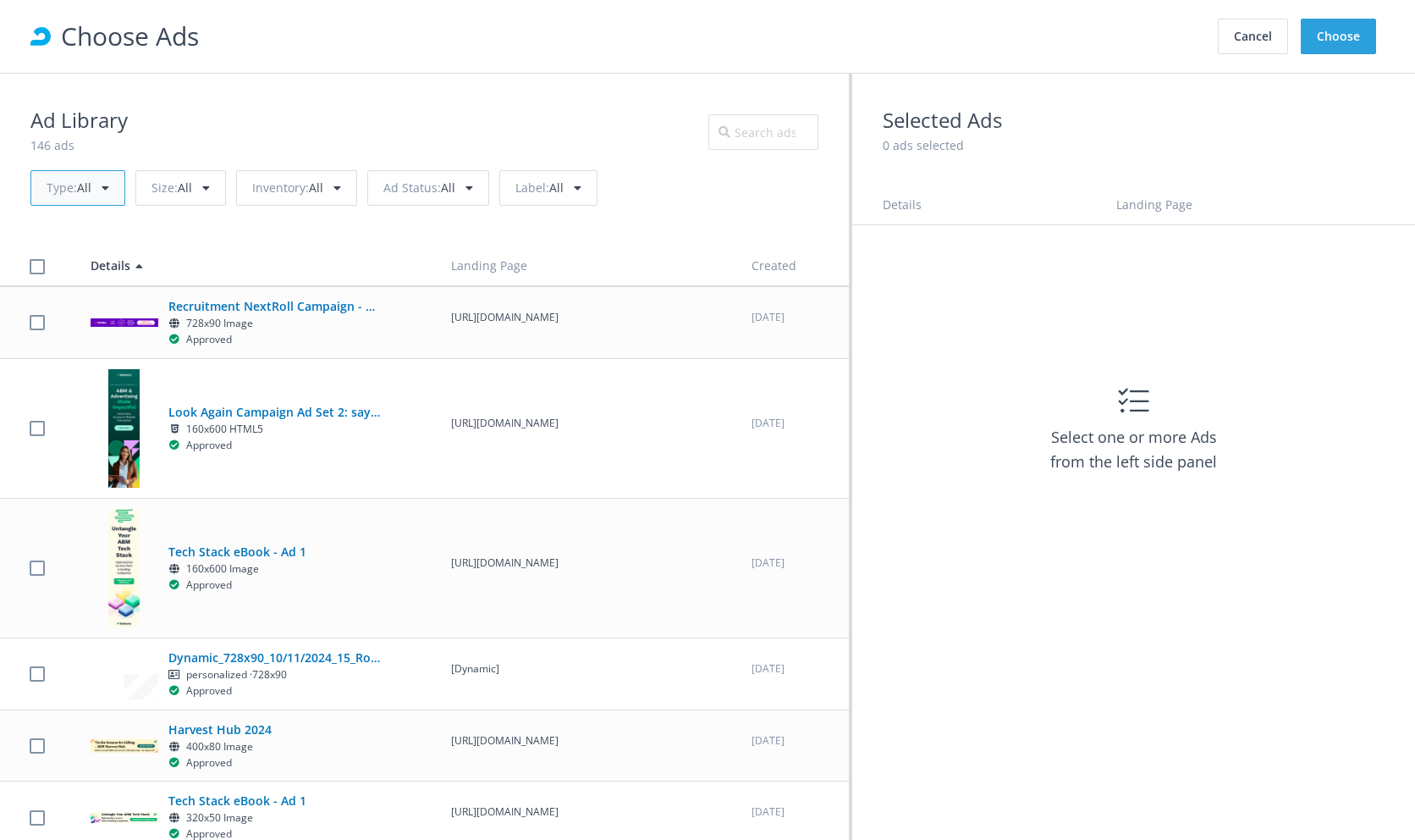
click at [101, 187] on div "Type : All" at bounding box center [78, 187] width 95 height 35
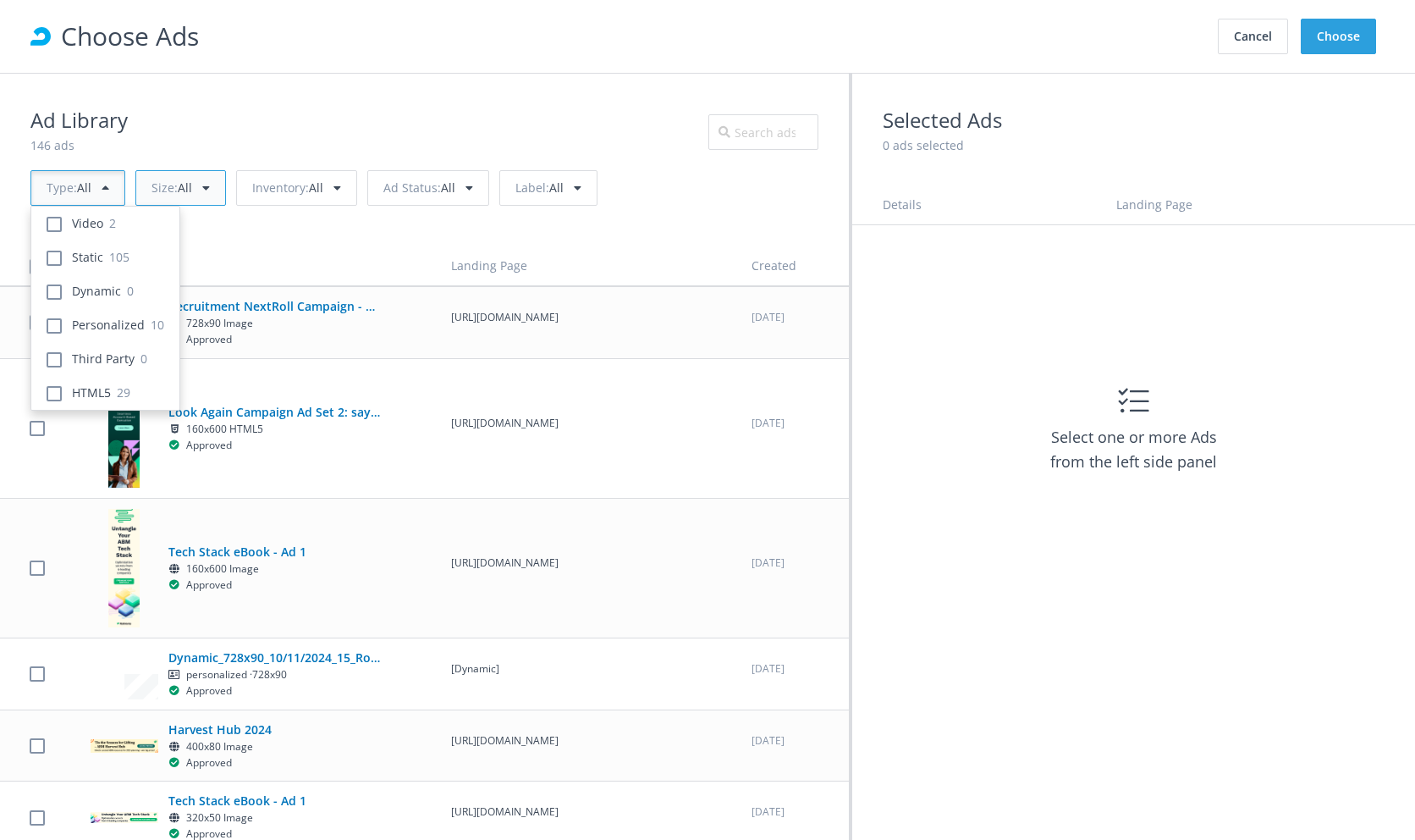
click at [190, 191] on div "Size : All" at bounding box center [181, 187] width 91 height 35
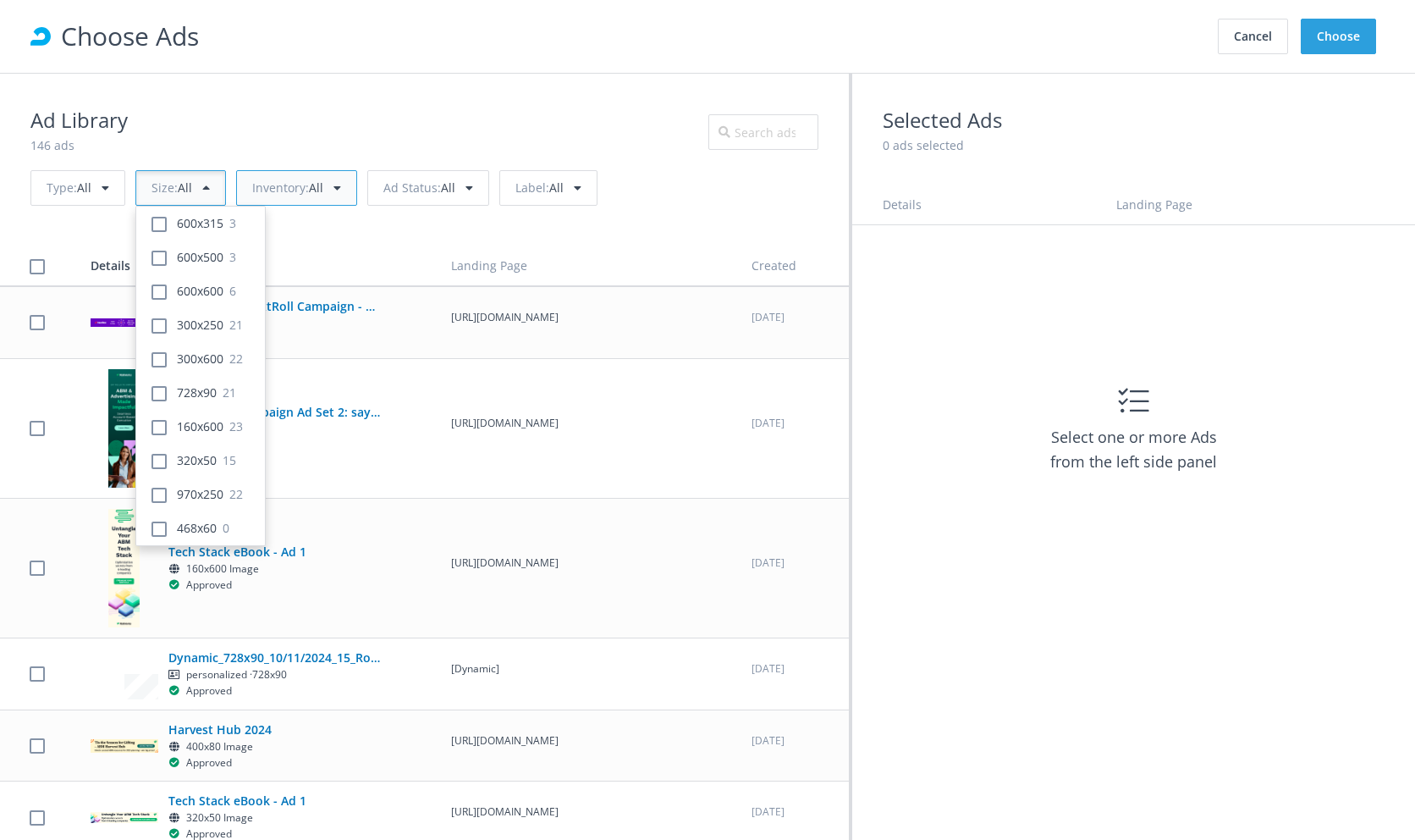
click at [289, 199] on div "Inventory : All" at bounding box center [297, 187] width 121 height 35
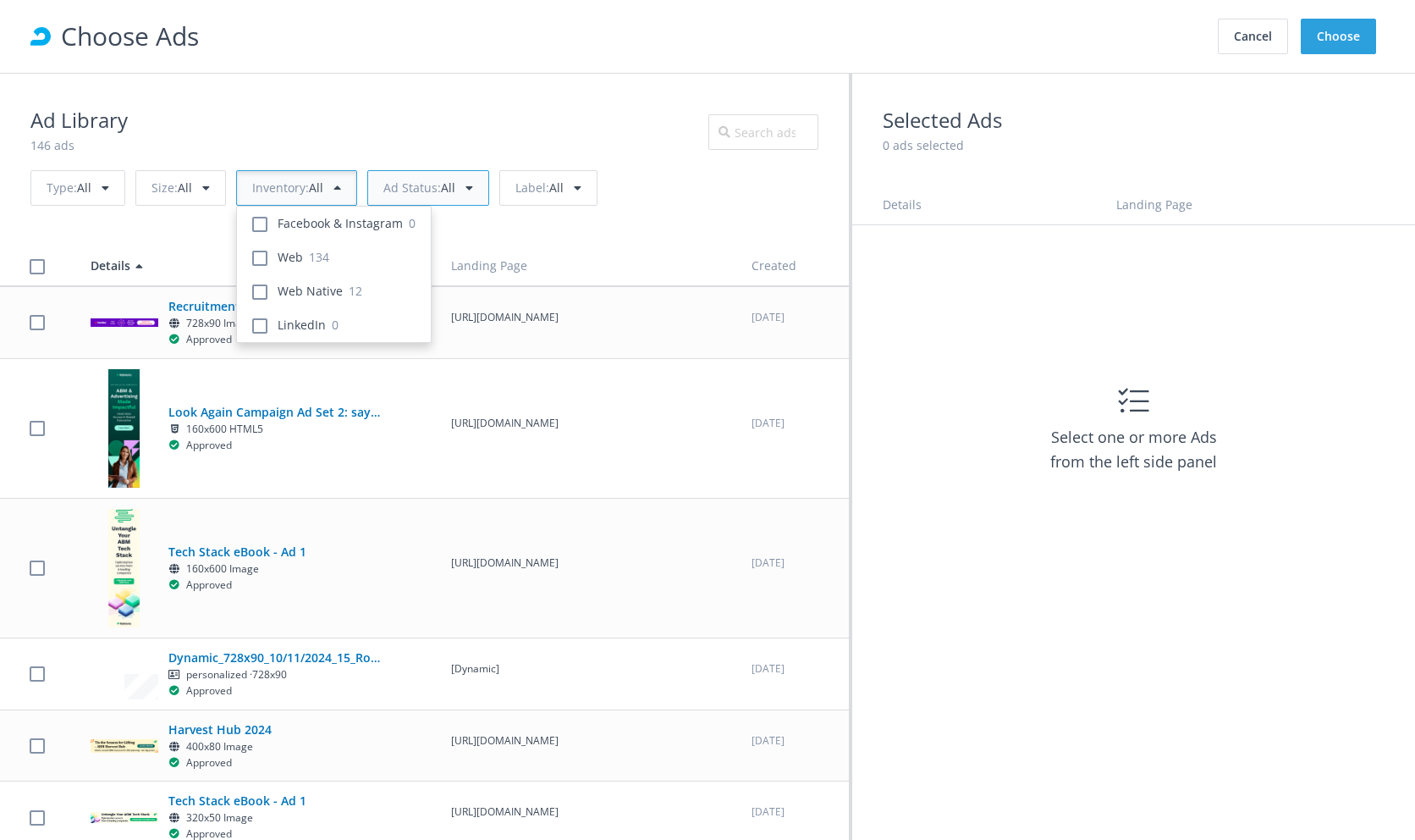
click at [406, 183] on span "Ad Status :" at bounding box center [411, 187] width 57 height 16
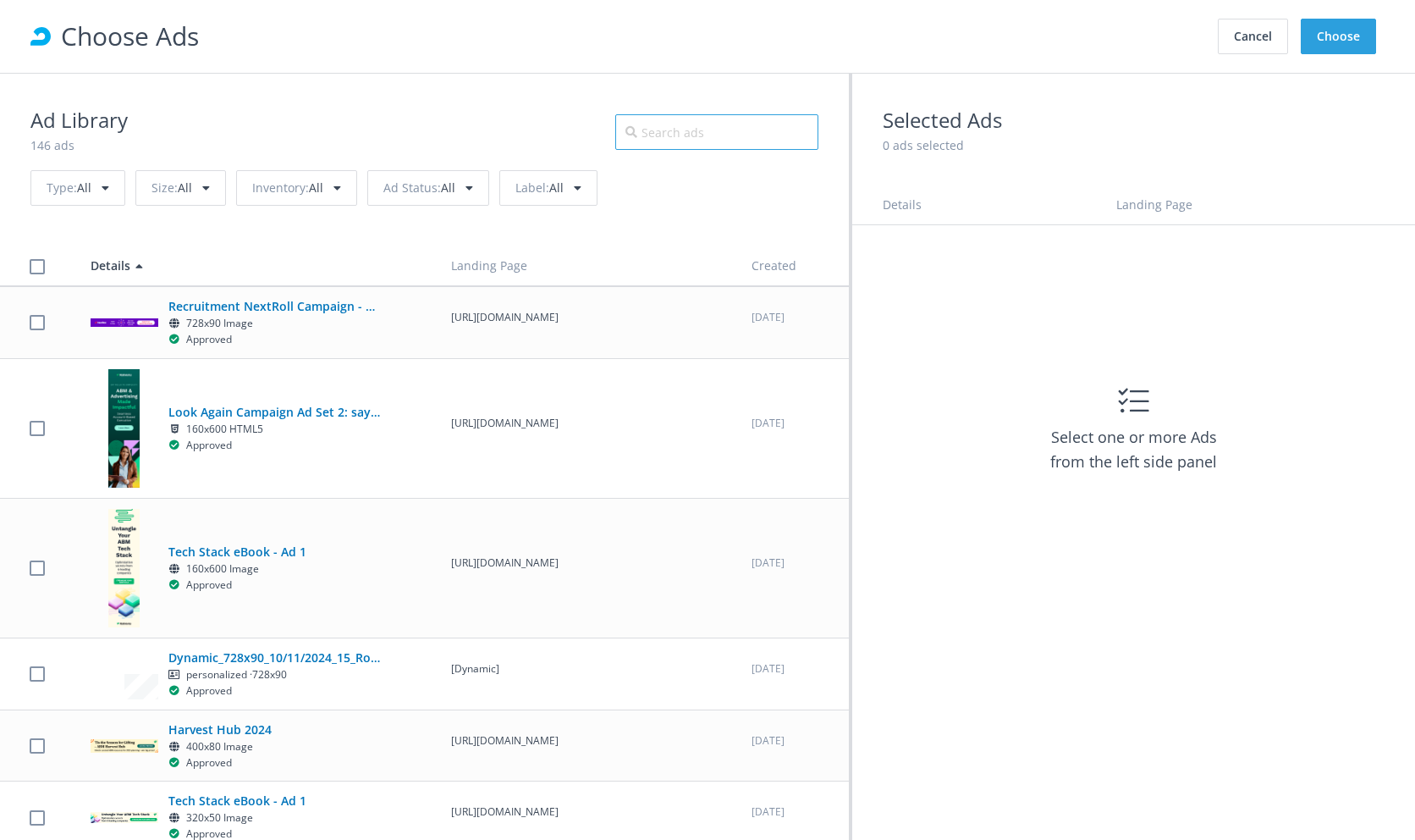
click at [762, 115] on input "text" at bounding box center [716, 131] width 203 height 35
click at [556, 171] on div "Label : All" at bounding box center [549, 187] width 99 height 35
click at [369, 311] on h5 "Recruitment NextRoll Campaign - WorkToLive" at bounding box center [274, 307] width 212 height 19
click at [213, 305] on h5 "Recruitment NextRoll Campaign - WorkToLive" at bounding box center [274, 307] width 212 height 19
click at [40, 330] on label at bounding box center [38, 321] width 15 height 16
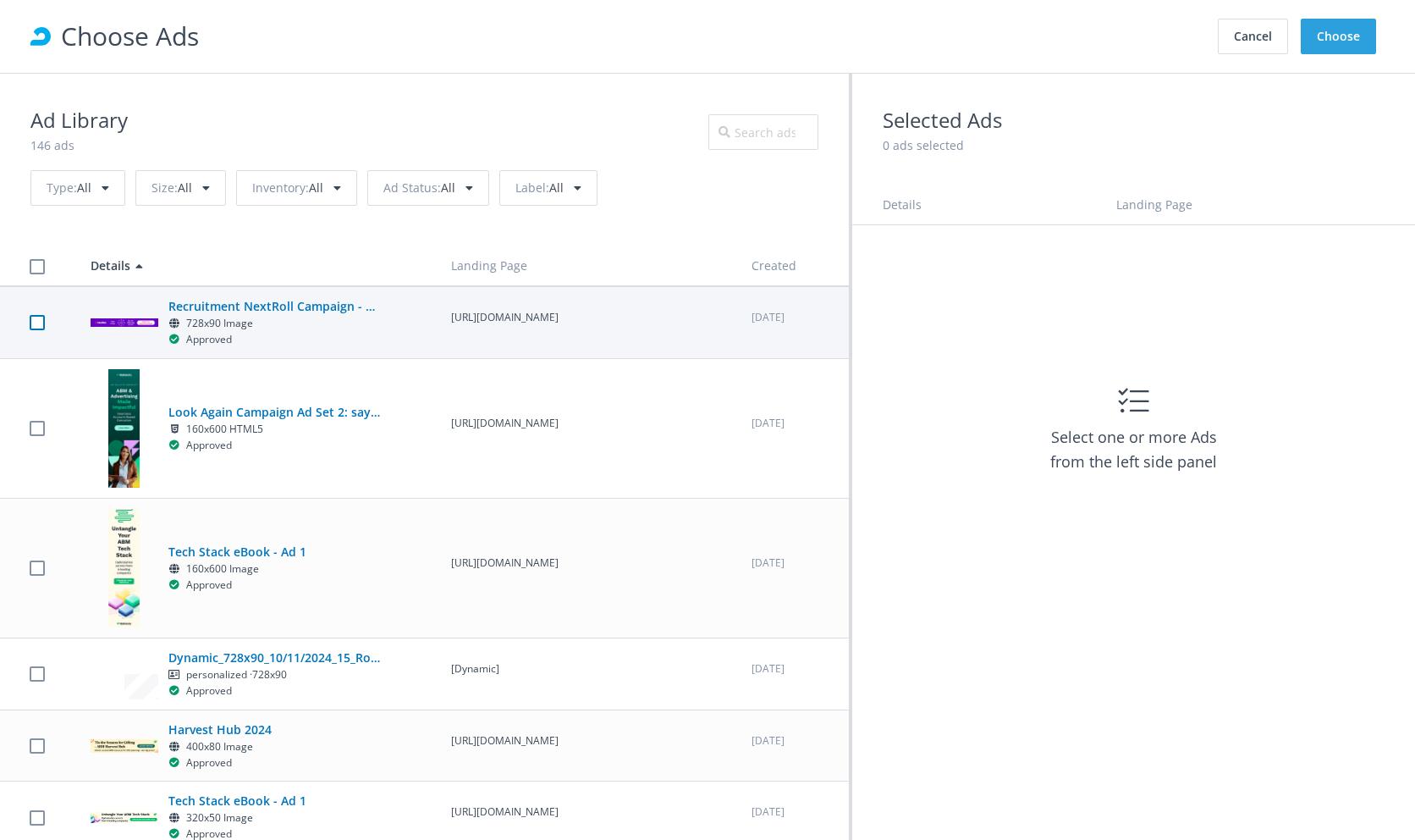
checkbox input "true"
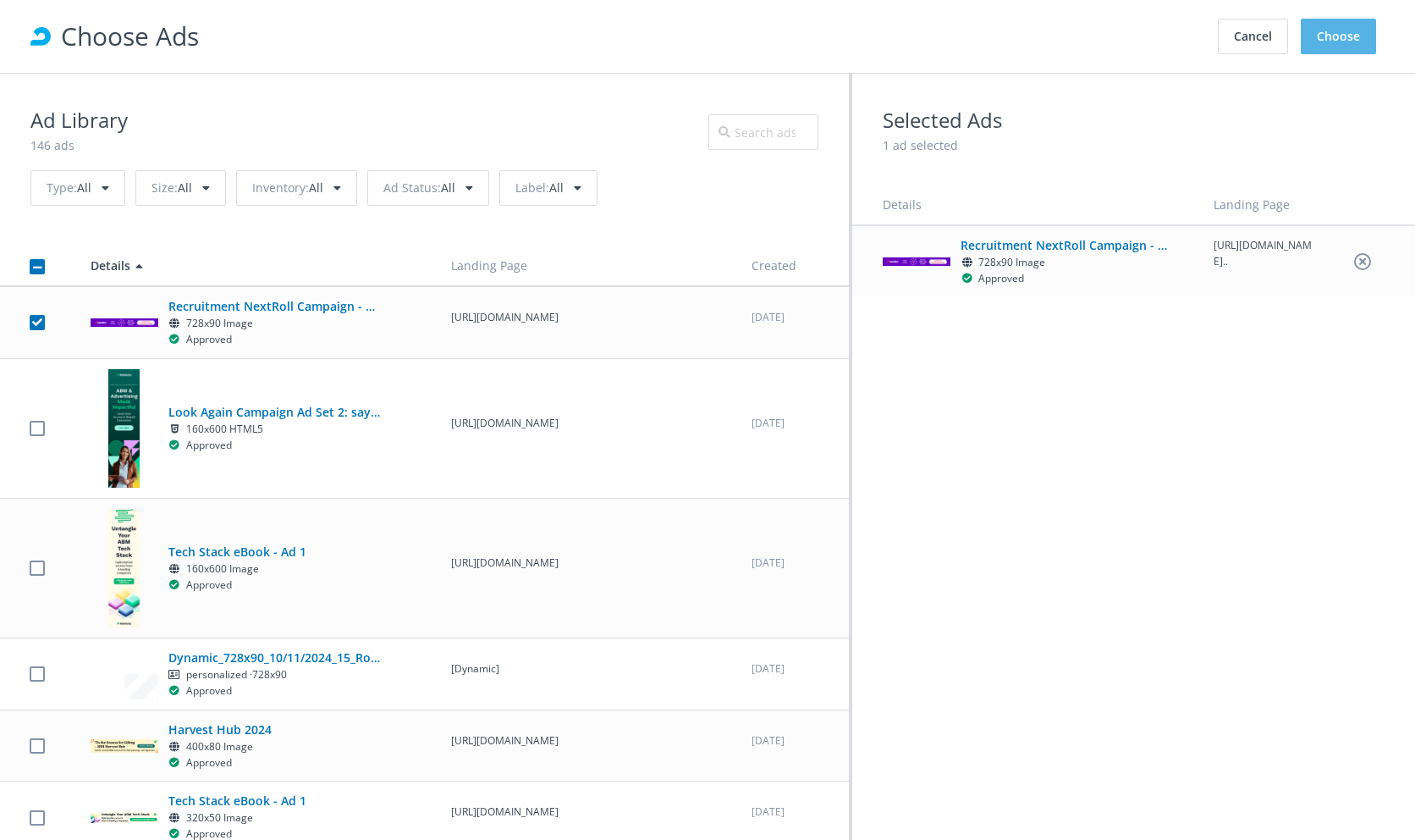
click at [1347, 39] on button "Choose" at bounding box center [1339, 36] width 75 height 35
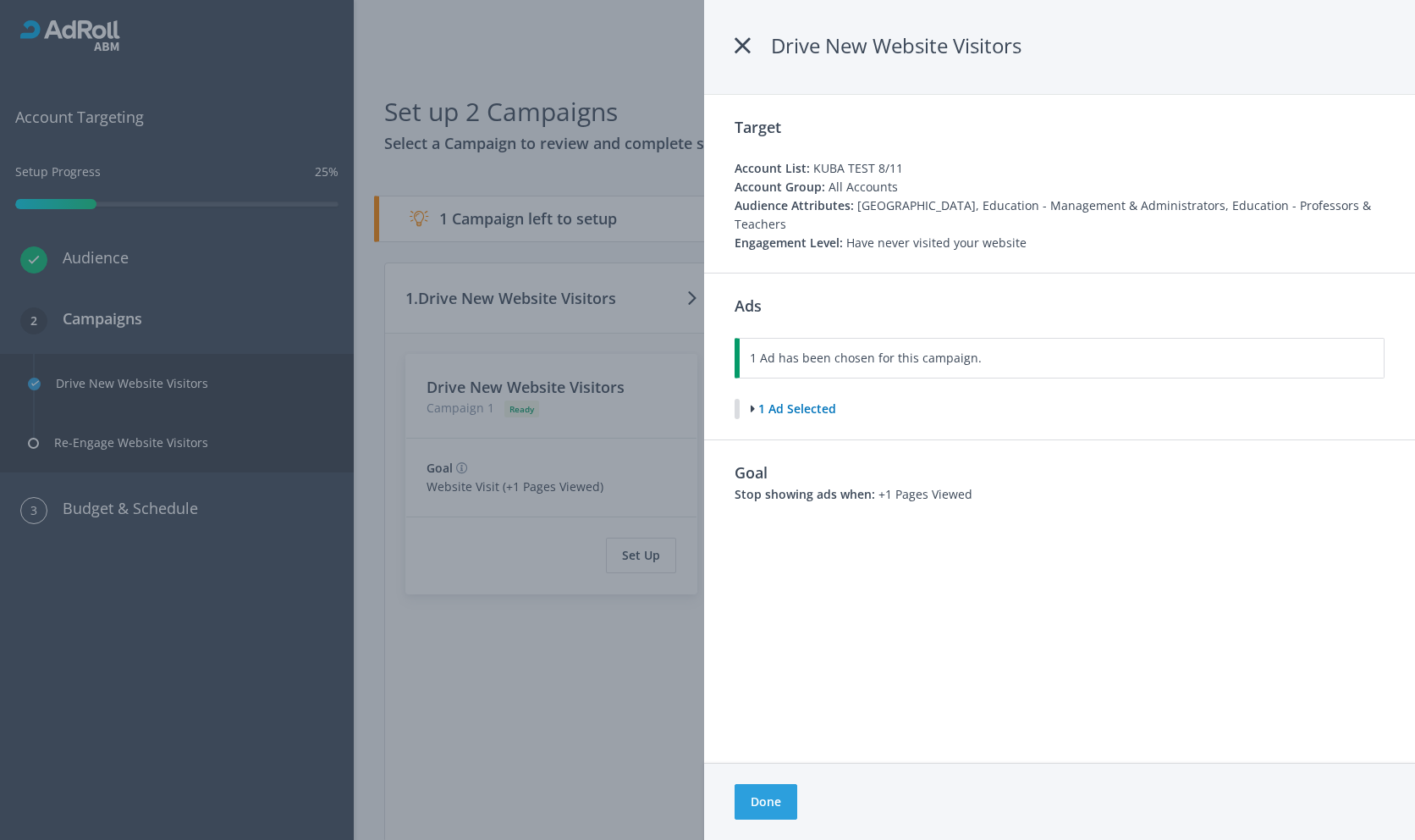
click at [799, 350] on span "1 Ad has been chosen for this campaign." at bounding box center [866, 357] width 232 height 16
click at [798, 399] on button "1 Ad Selected" at bounding box center [794, 409] width 87 height 21
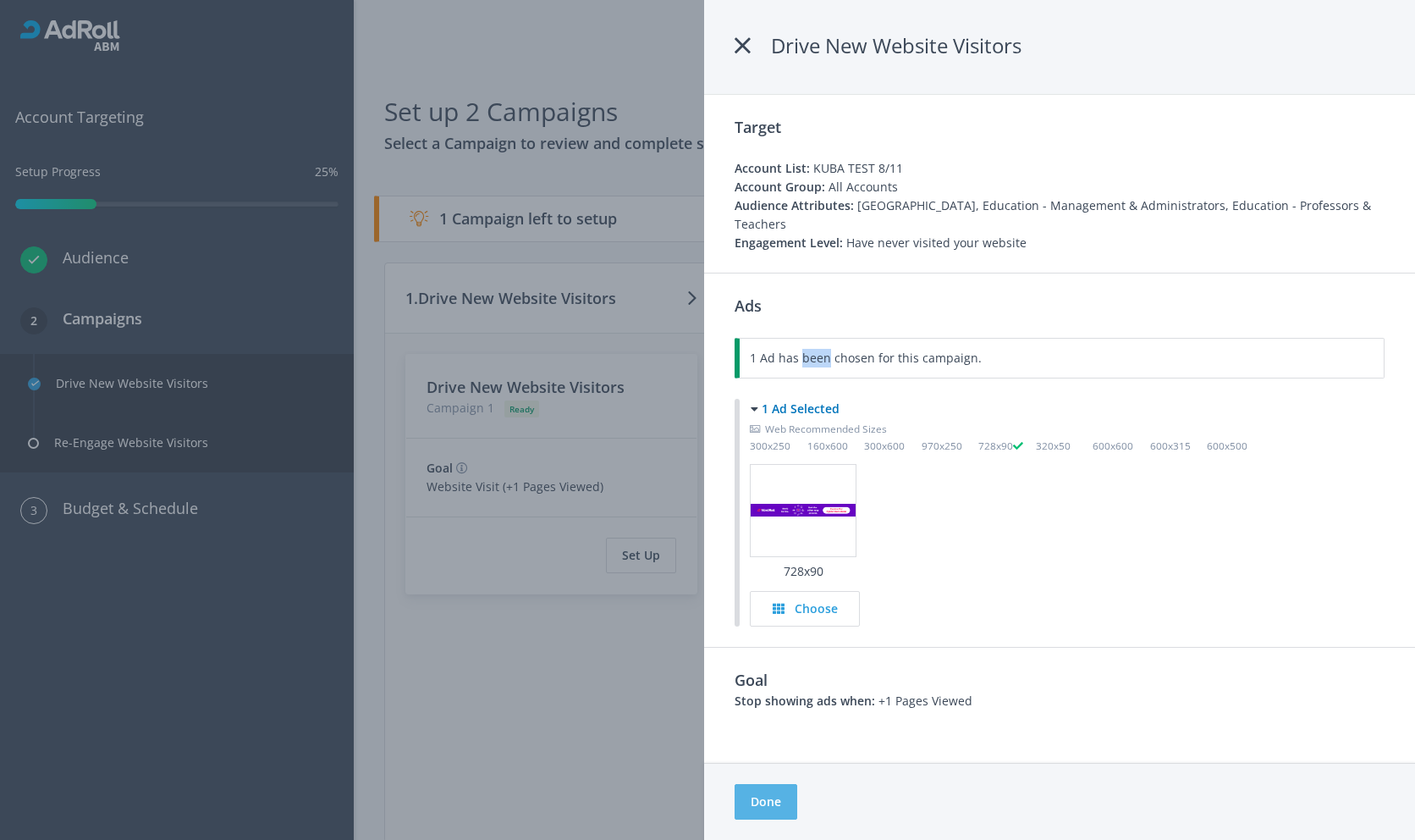
click at [771, 801] on button "Done" at bounding box center [765, 801] width 63 height 35
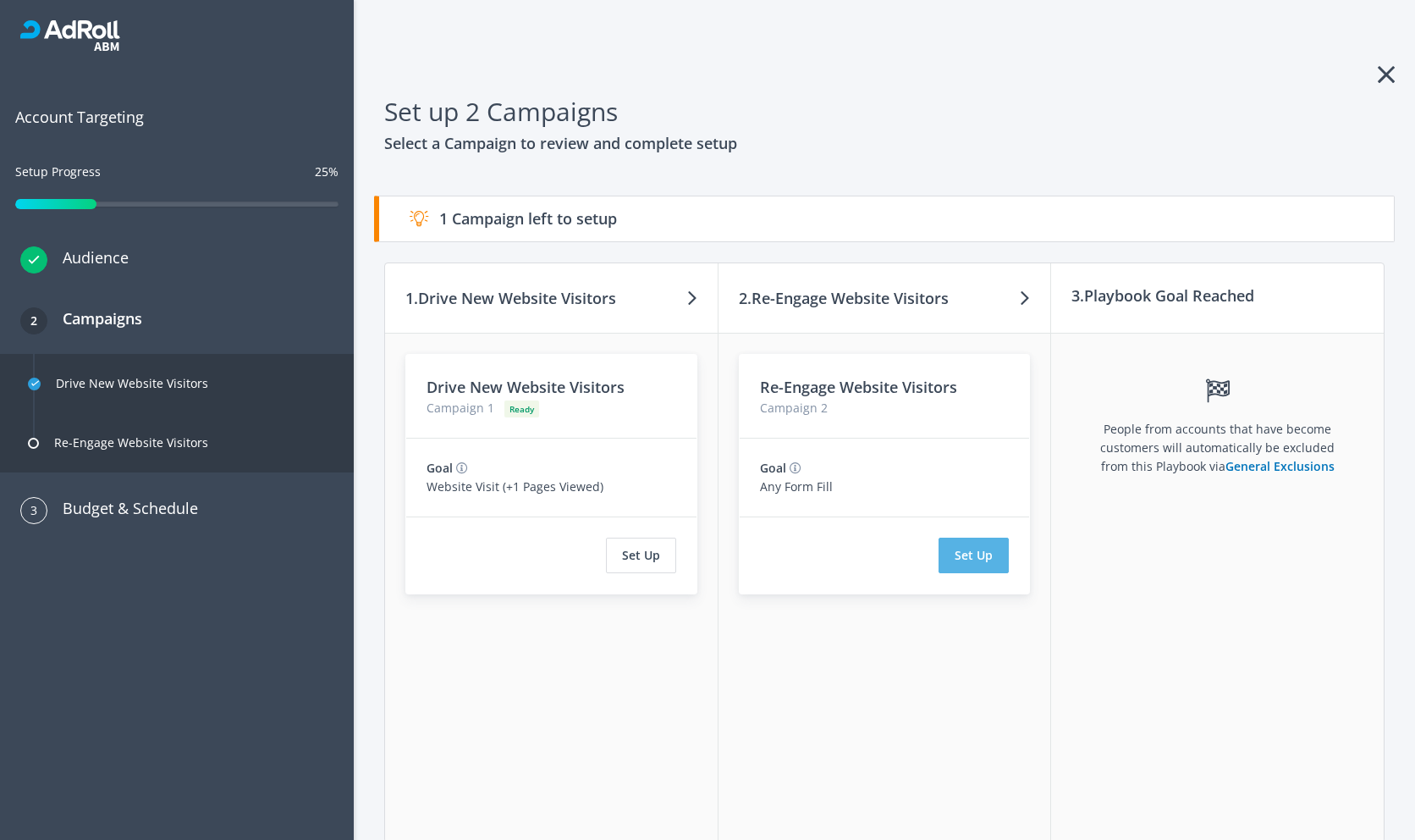
click at [950, 549] on button "Set Up" at bounding box center [974, 555] width 70 height 35
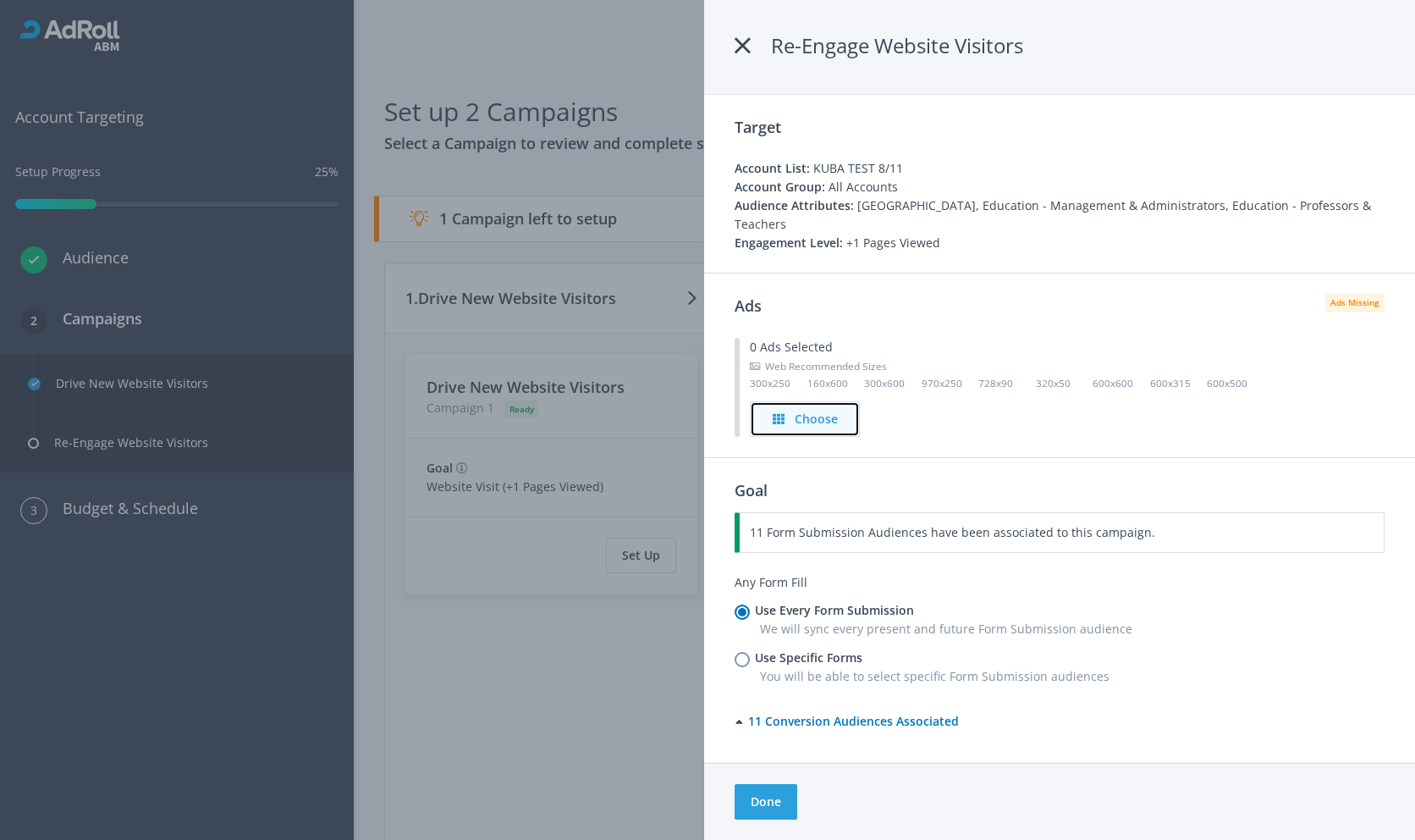
click at [839, 410] on div "Choose" at bounding box center [805, 419] width 78 height 19
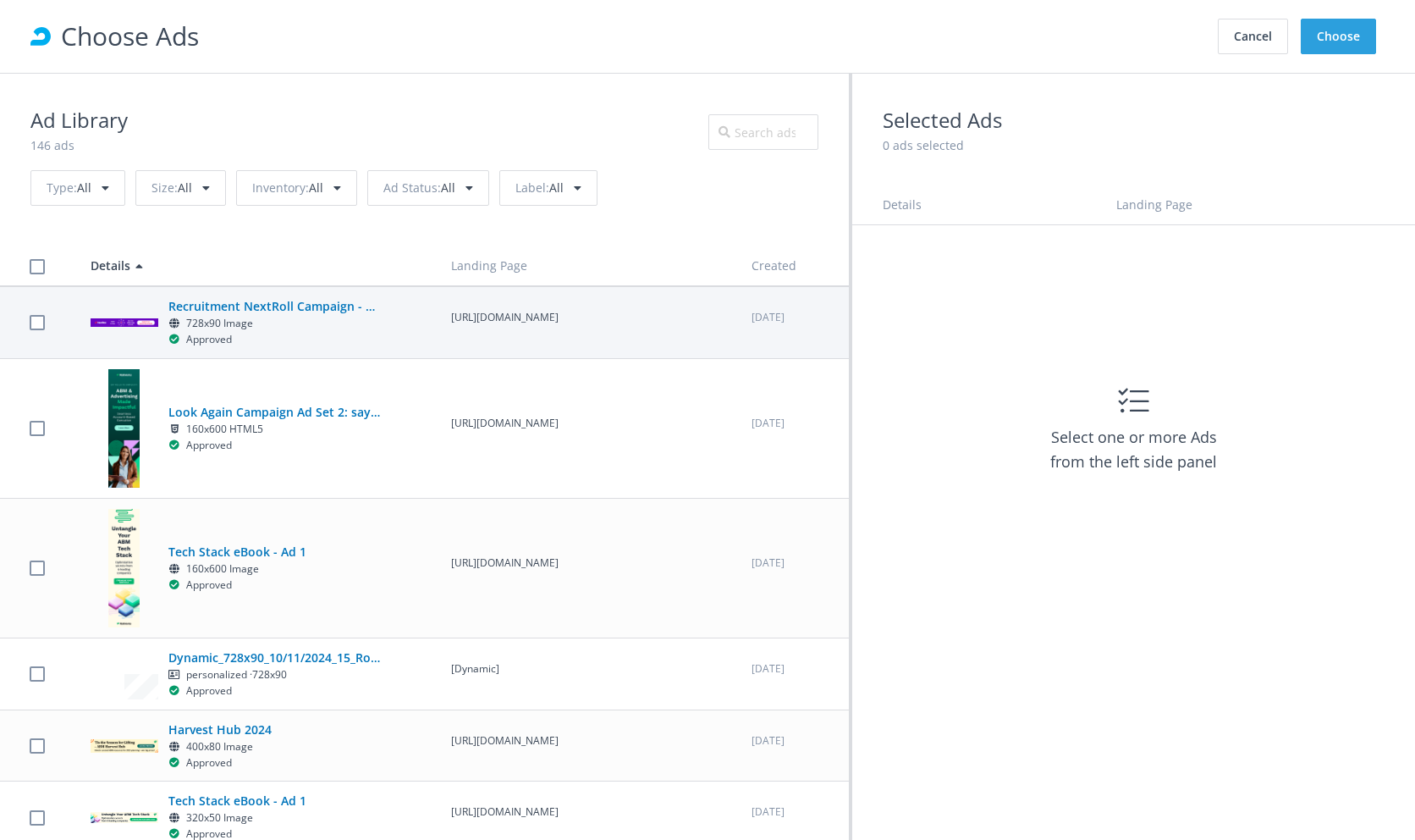
click at [525, 319] on p "[URL][DOMAIN_NAME]" at bounding box center [585, 317] width 270 height 16
checkbox input "true"
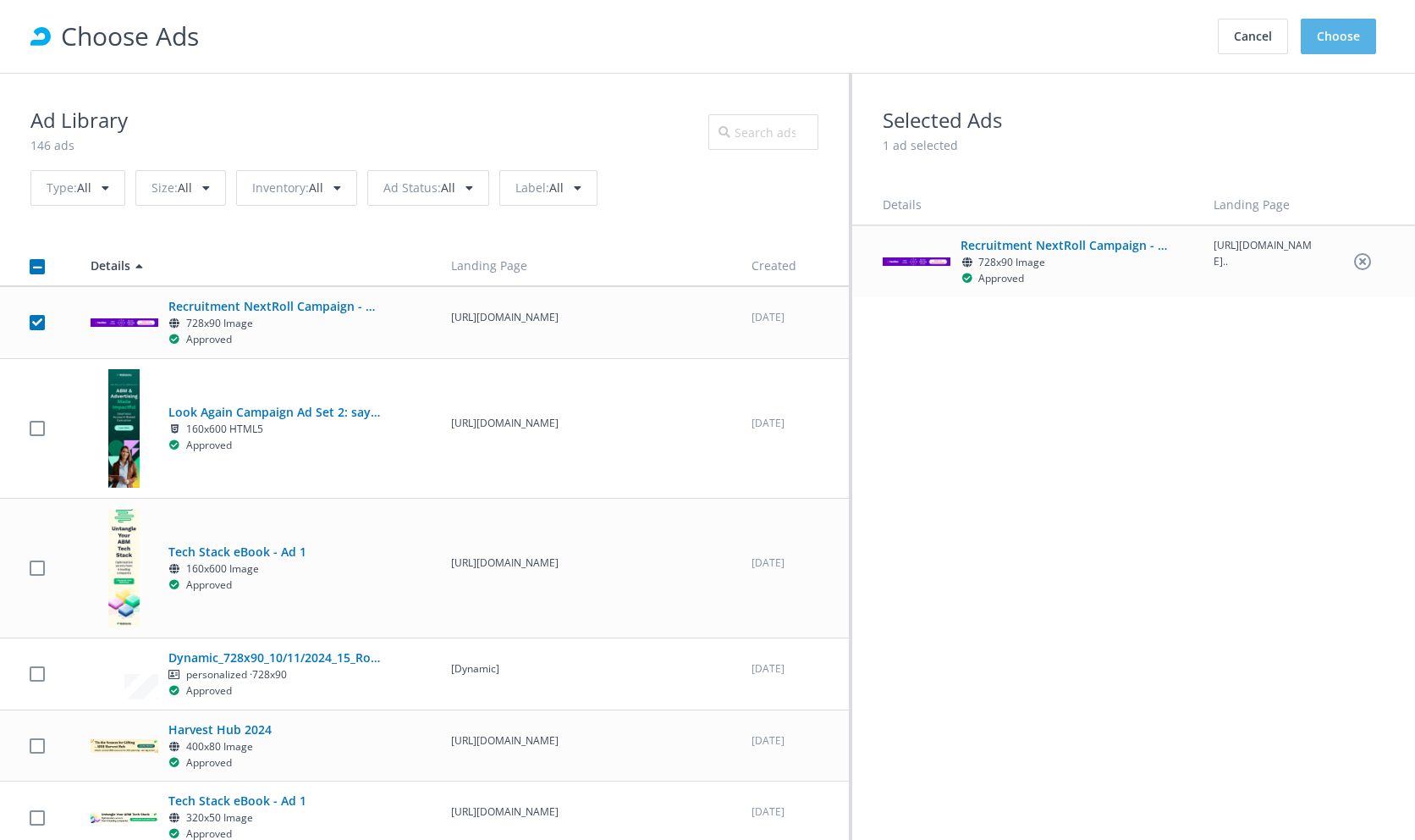
click at [1346, 43] on button "Choose" at bounding box center [1339, 36] width 75 height 35
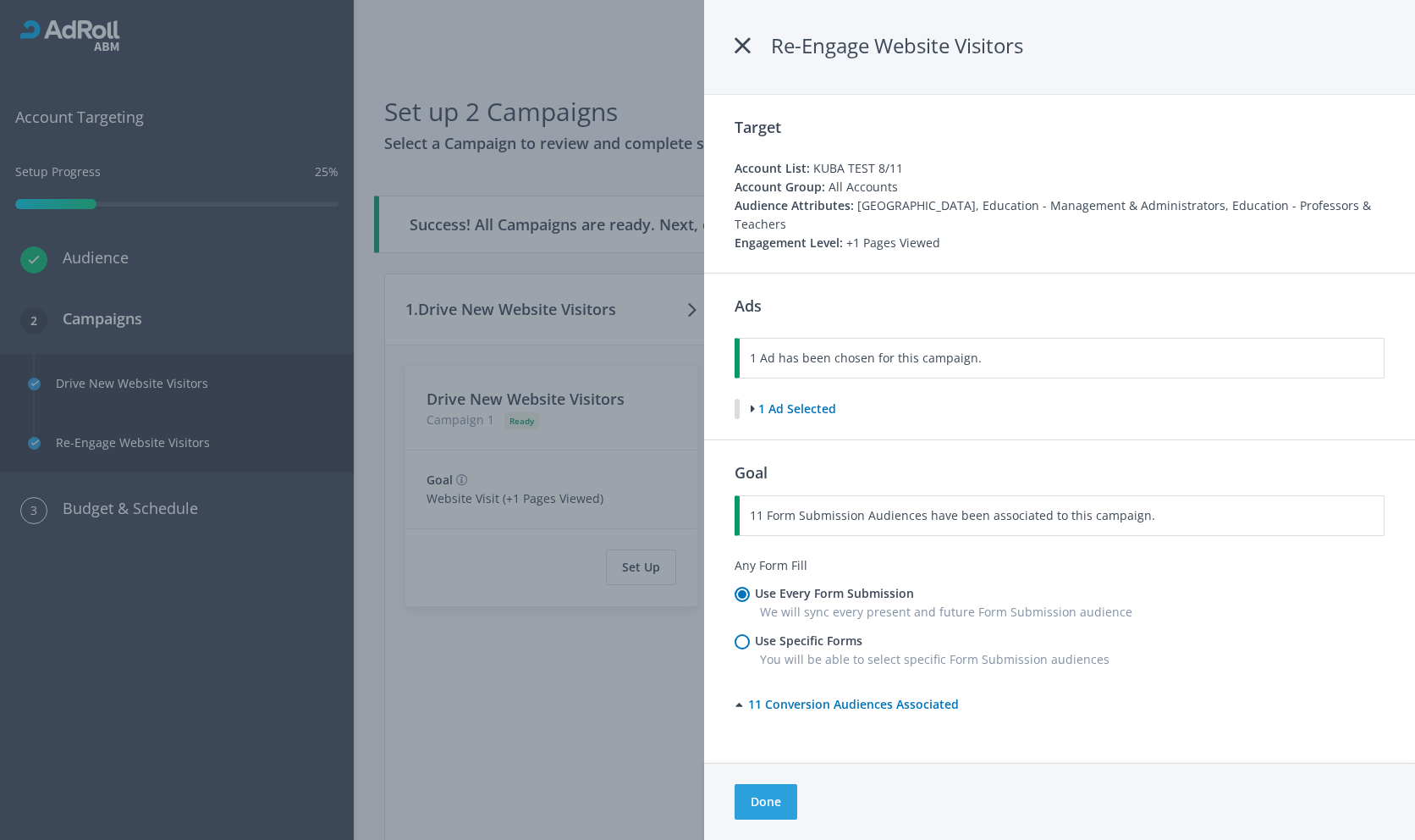
click at [906, 651] on span "You will be able to select specific Form Submission audiences" at bounding box center [935, 658] width 350 height 16
radio input "false"
radio input "true"
click at [820, 694] on button "Select Form Fills" at bounding box center [797, 711] width 125 height 35
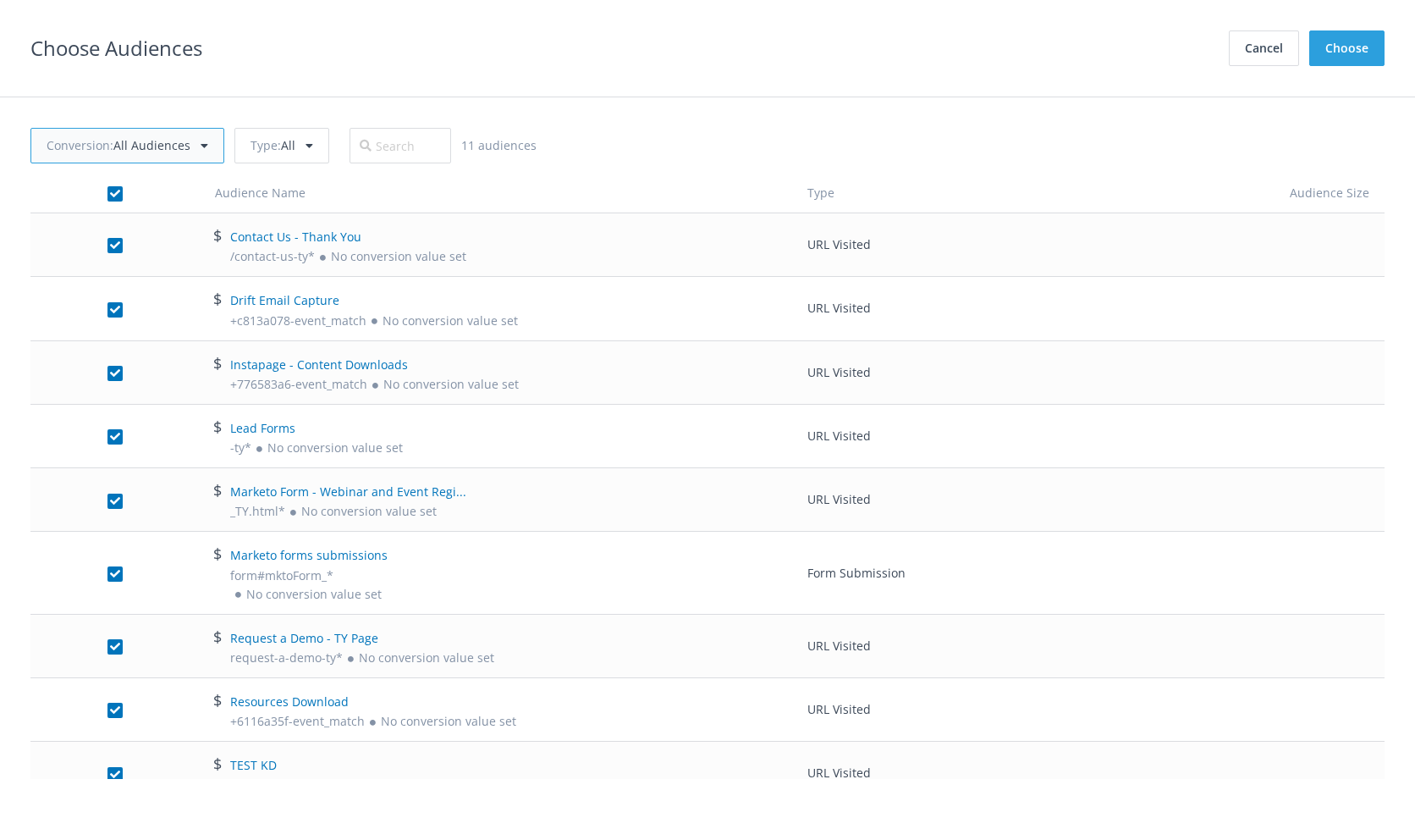
click at [189, 141] on div "Conversion : All Audiences" at bounding box center [128, 145] width 194 height 35
click at [298, 143] on div "Type : All" at bounding box center [282, 145] width 95 height 35
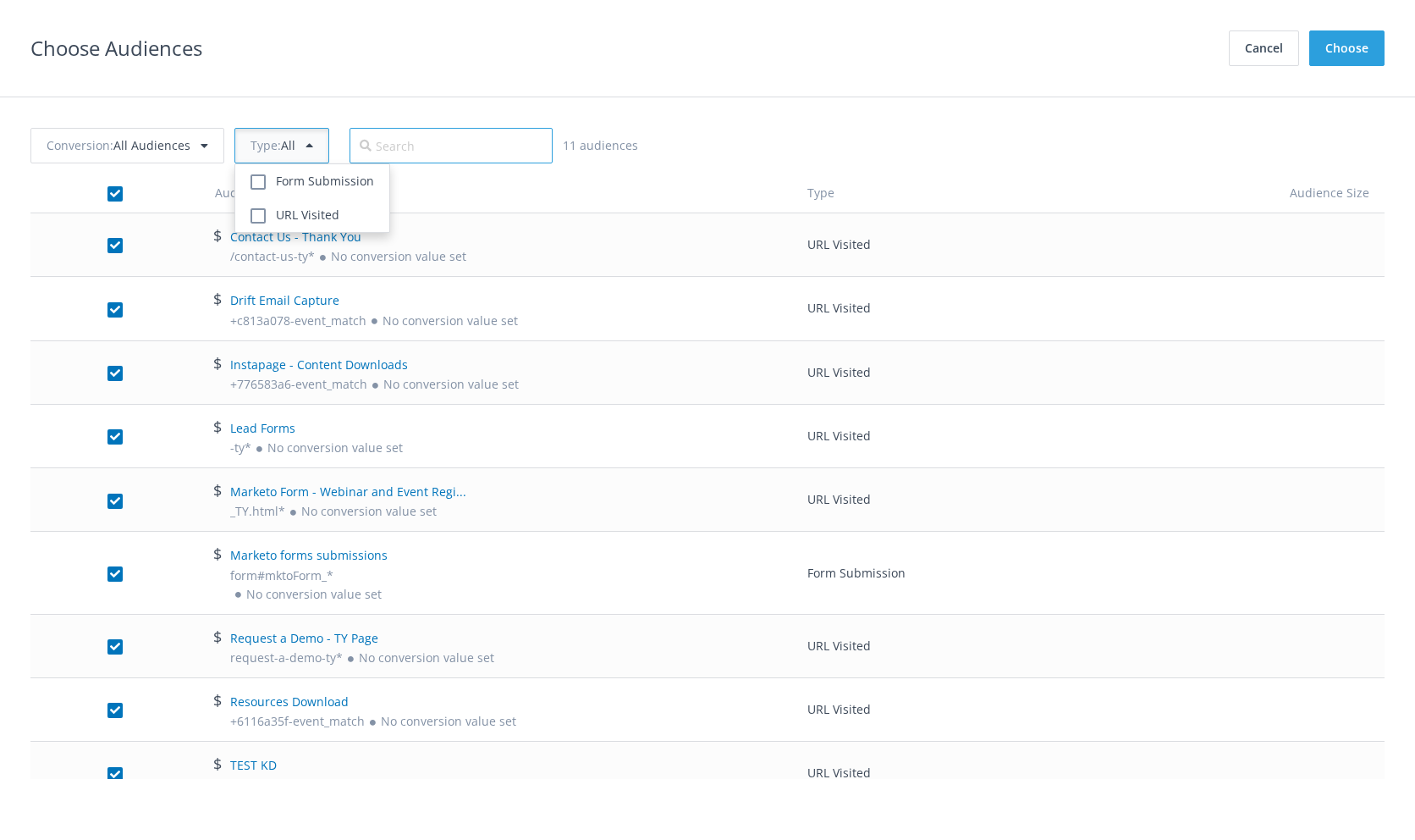
click at [393, 146] on input "text" at bounding box center [451, 145] width 203 height 35
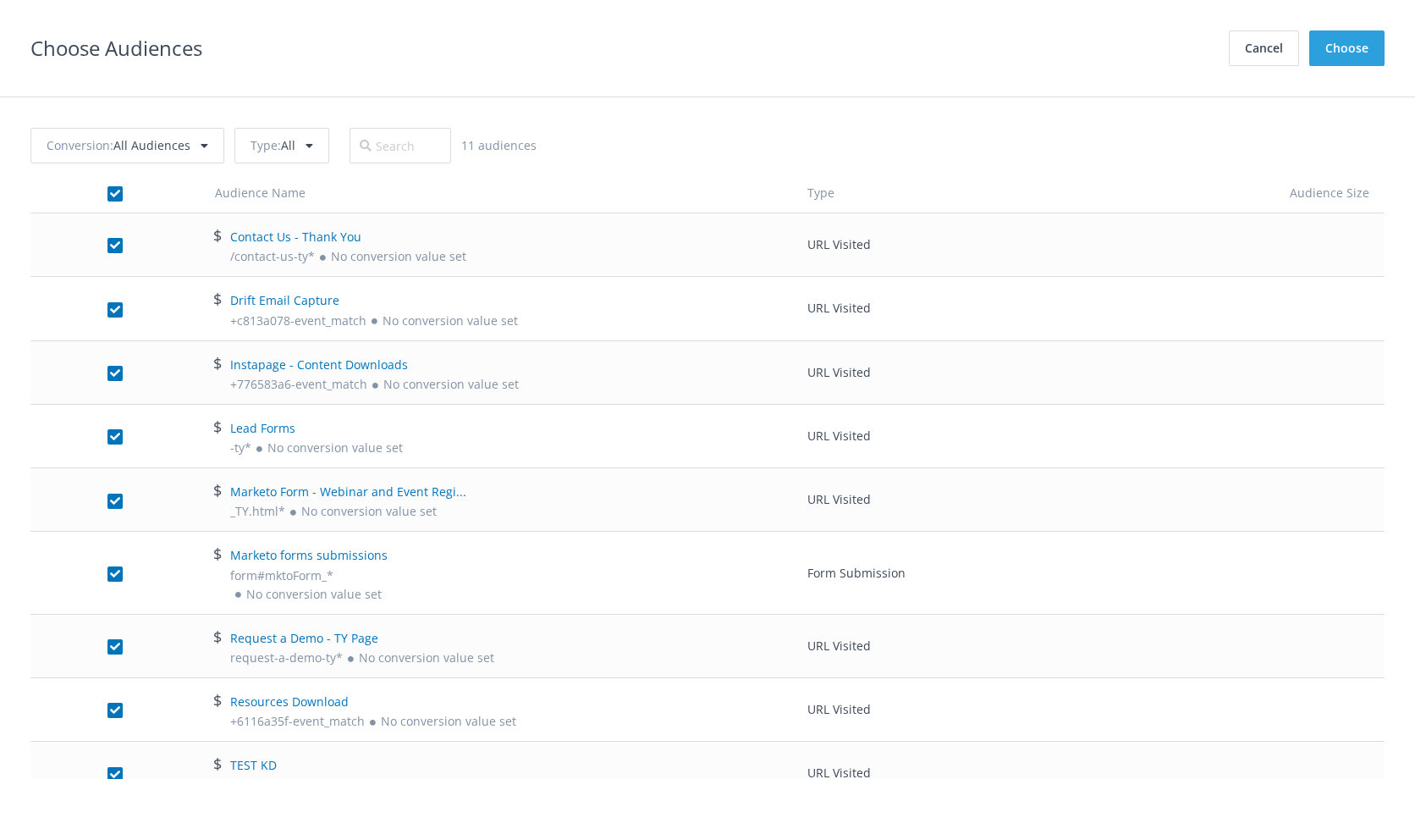
click at [625, 159] on div "Conversion : All Audiences Type : All 11 audiences" at bounding box center [708, 145] width 1354 height 56
click at [1280, 62] on button "Cancel" at bounding box center [1264, 48] width 70 height 35
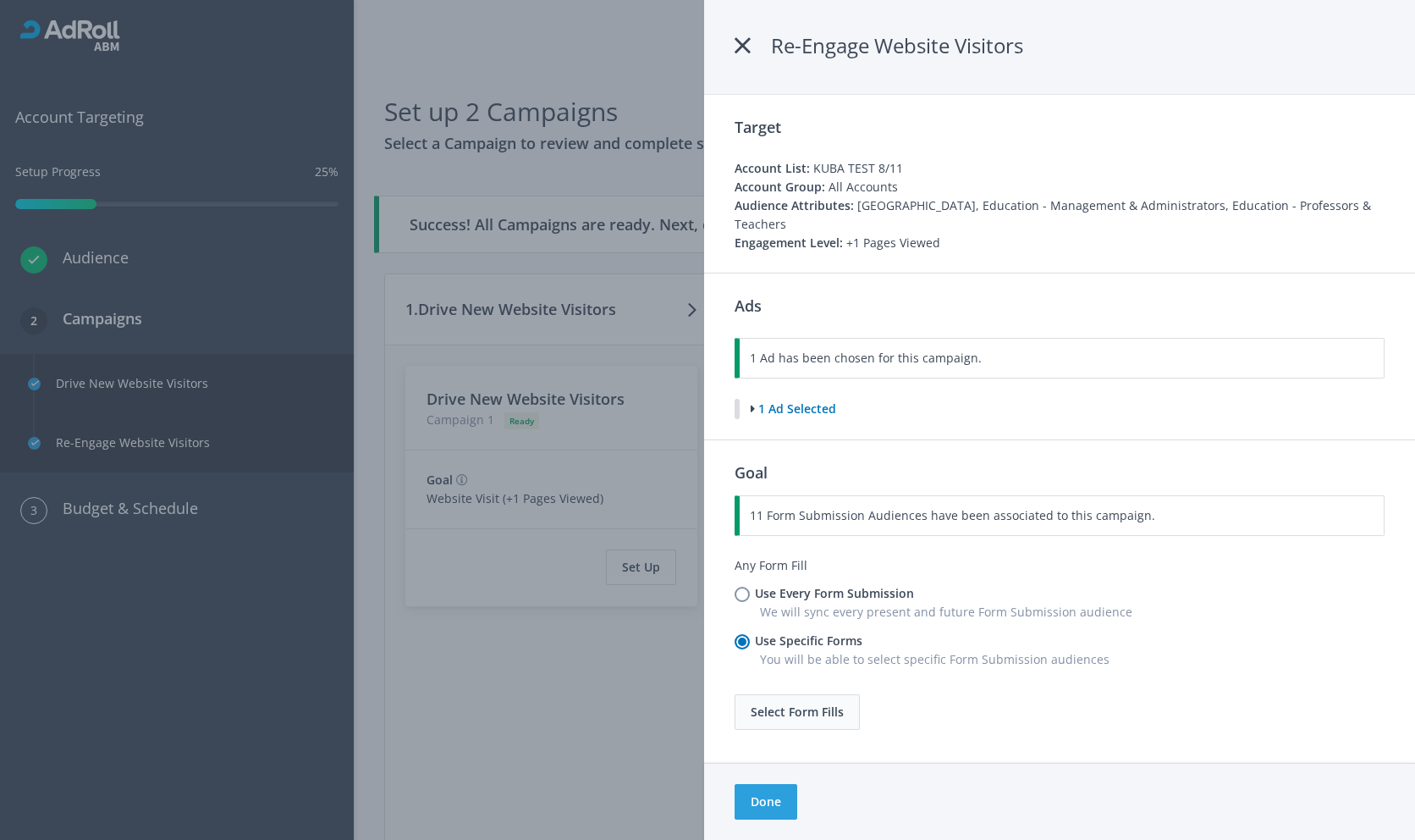
click at [801, 699] on button "Select Form Fills" at bounding box center [797, 711] width 125 height 35
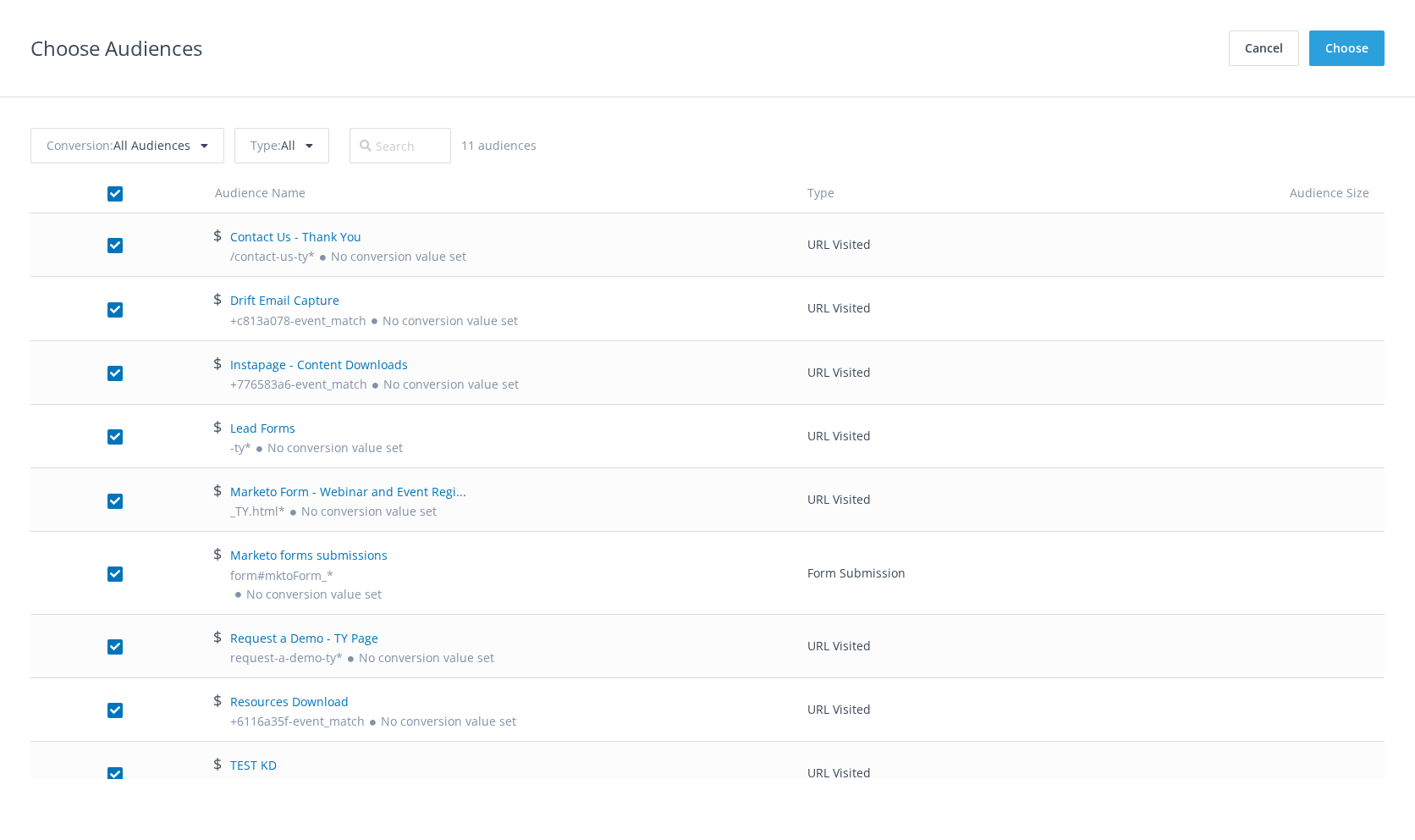
click at [327, 144] on div "Type : All" at bounding box center [282, 145] width 95 height 35
click at [311, 143] on span at bounding box center [309, 146] width 8 height 12
click at [1397, 51] on div "Choose Audiences Cancel Choose" at bounding box center [707, 49] width 1415 height 98
click at [1339, 51] on button "Choose" at bounding box center [1347, 48] width 75 height 35
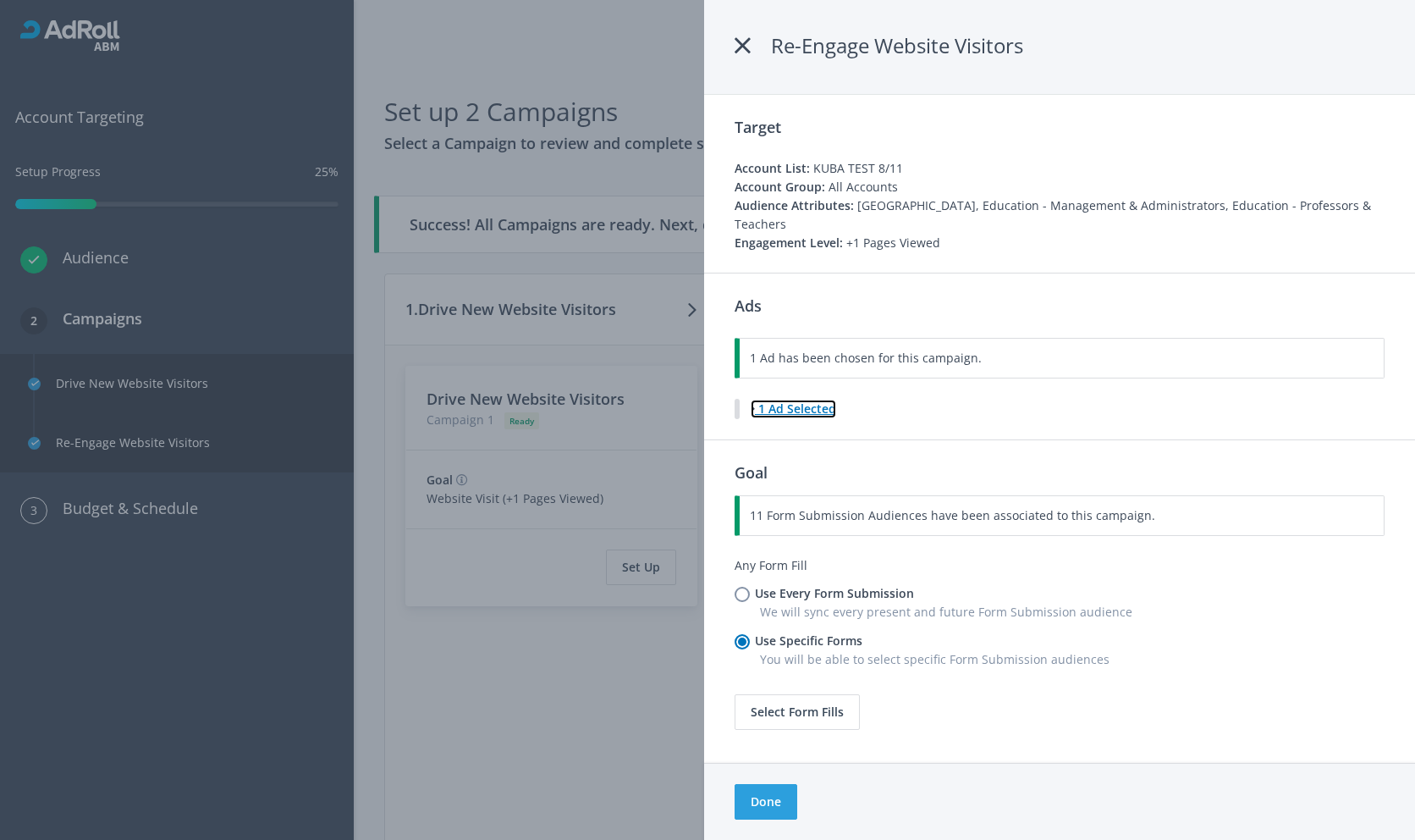
click at [797, 399] on button "1 Ad Selected" at bounding box center [794, 409] width 87 height 21
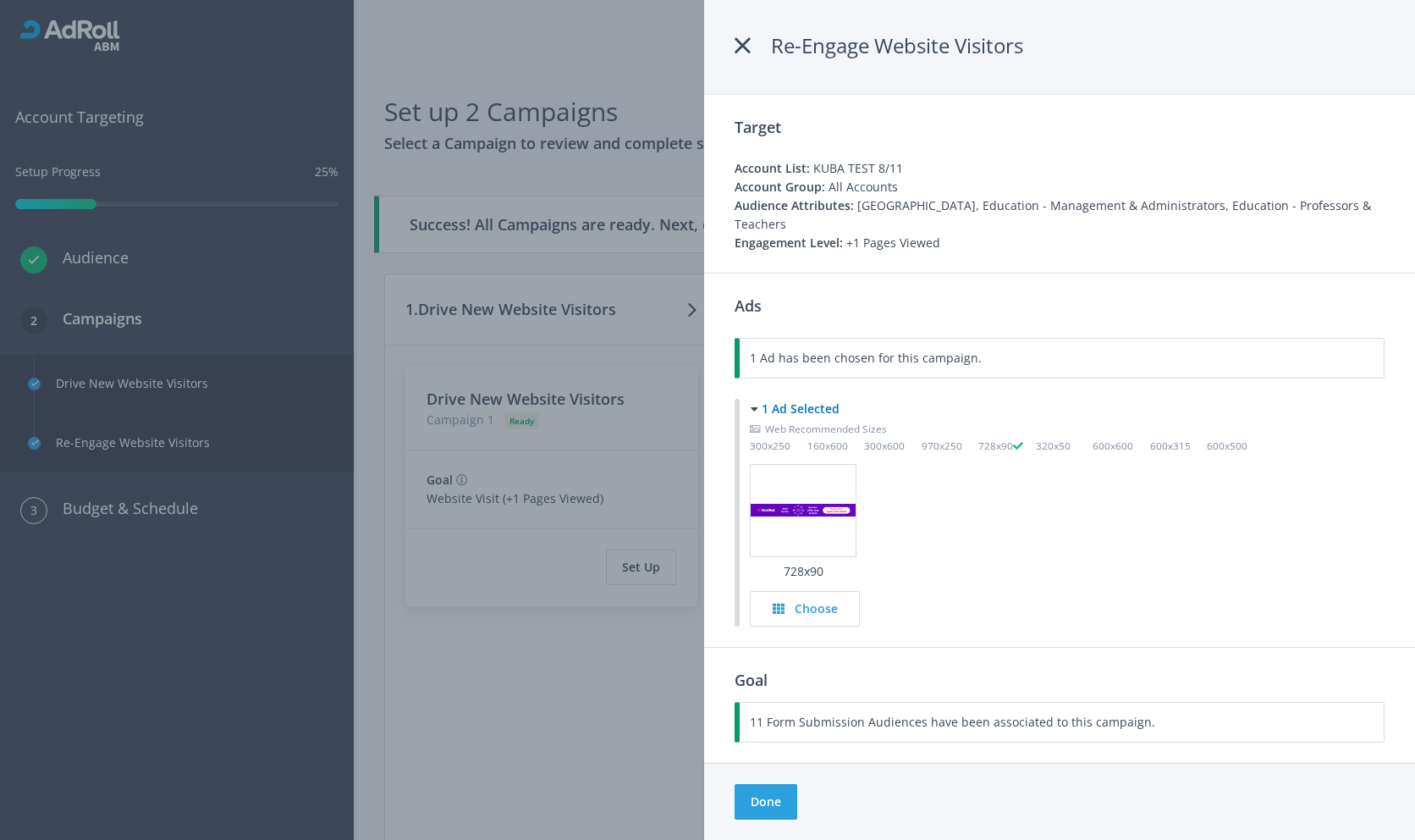
click at [788, 422] on span "Web Recommended Sizes" at bounding box center [826, 429] width 122 height 14
click at [1038, 438] on small "320x50" at bounding box center [1064, 446] width 57 height 16
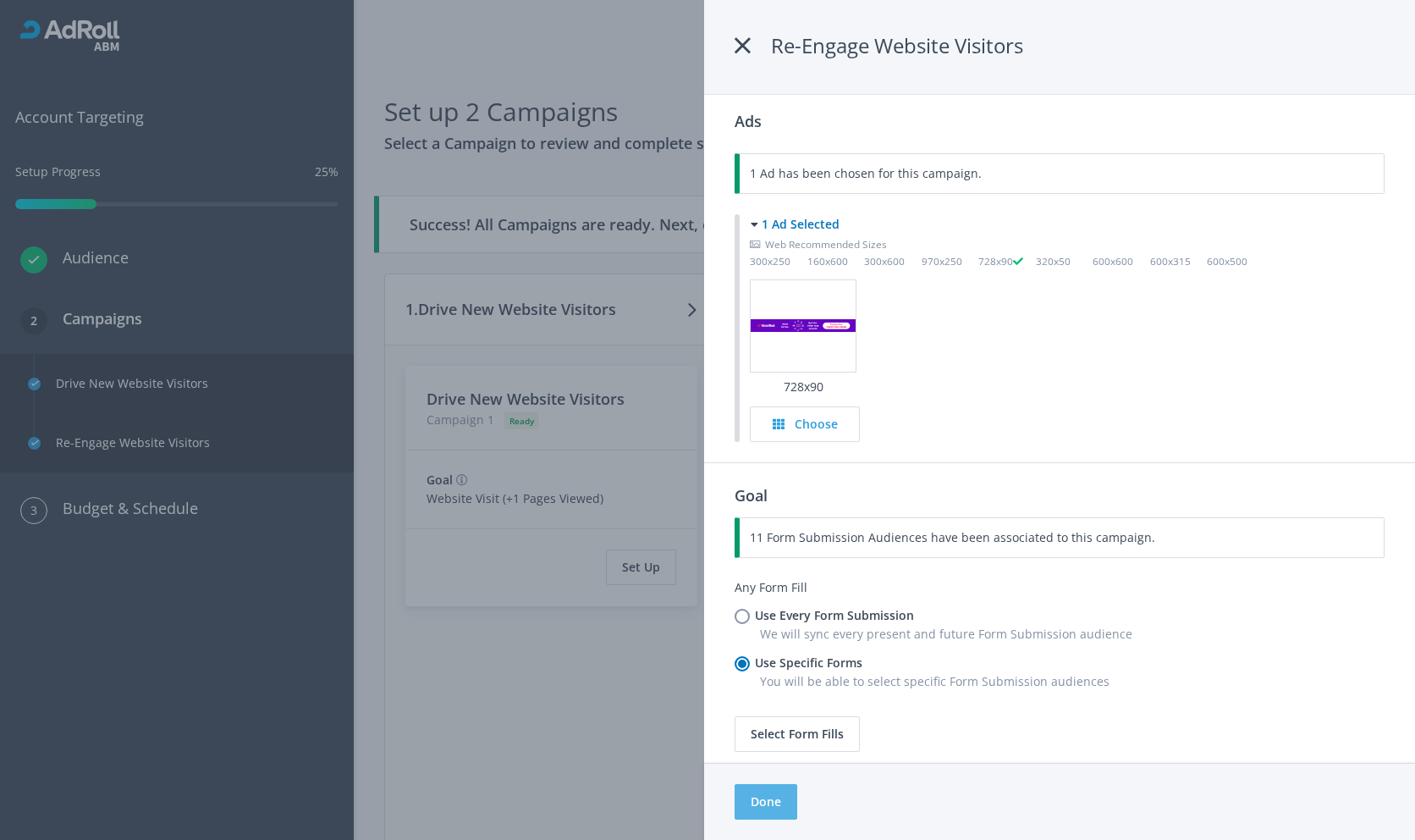
click at [777, 797] on button "Done" at bounding box center [765, 801] width 63 height 35
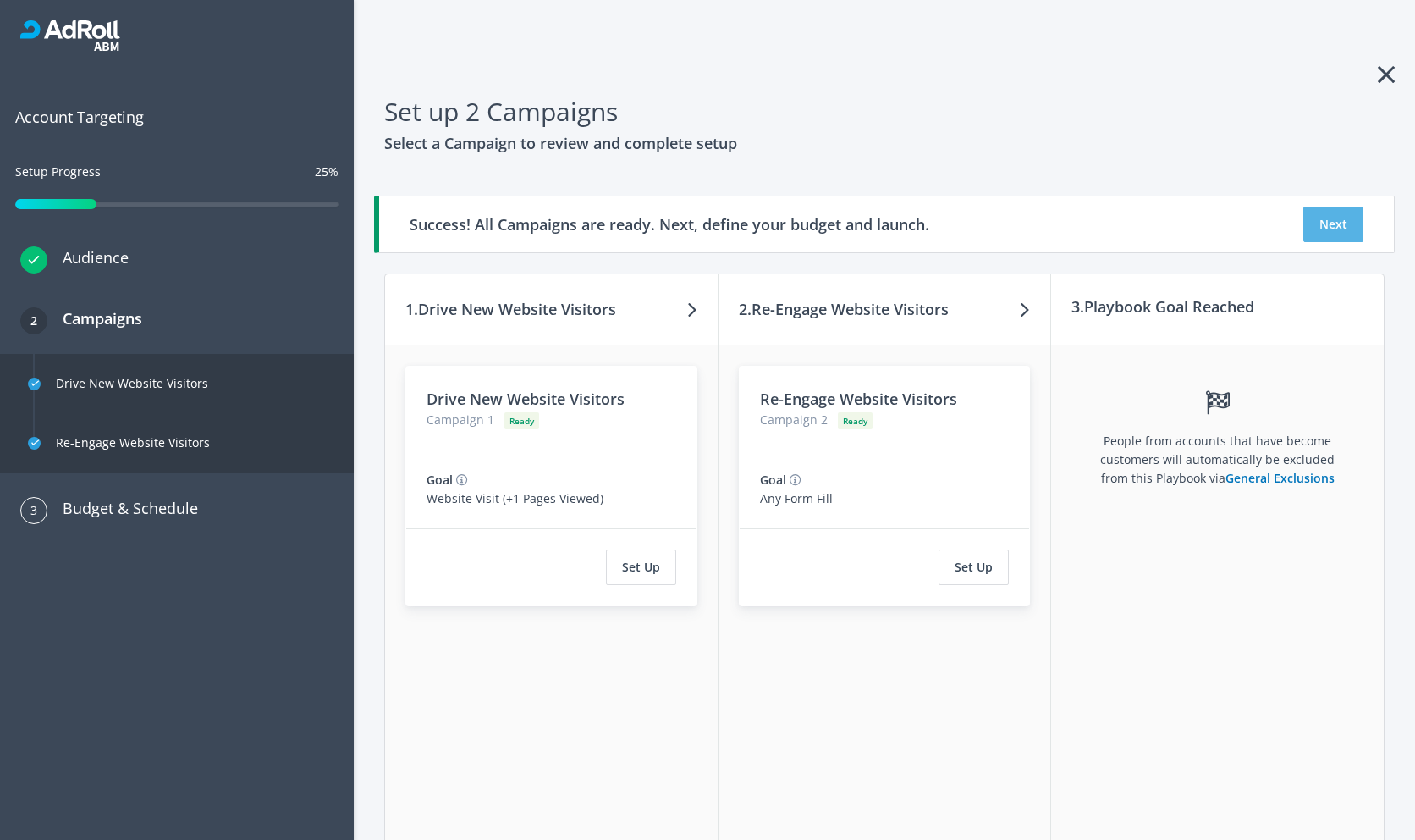
click at [1321, 225] on button "Next" at bounding box center [1334, 224] width 60 height 35
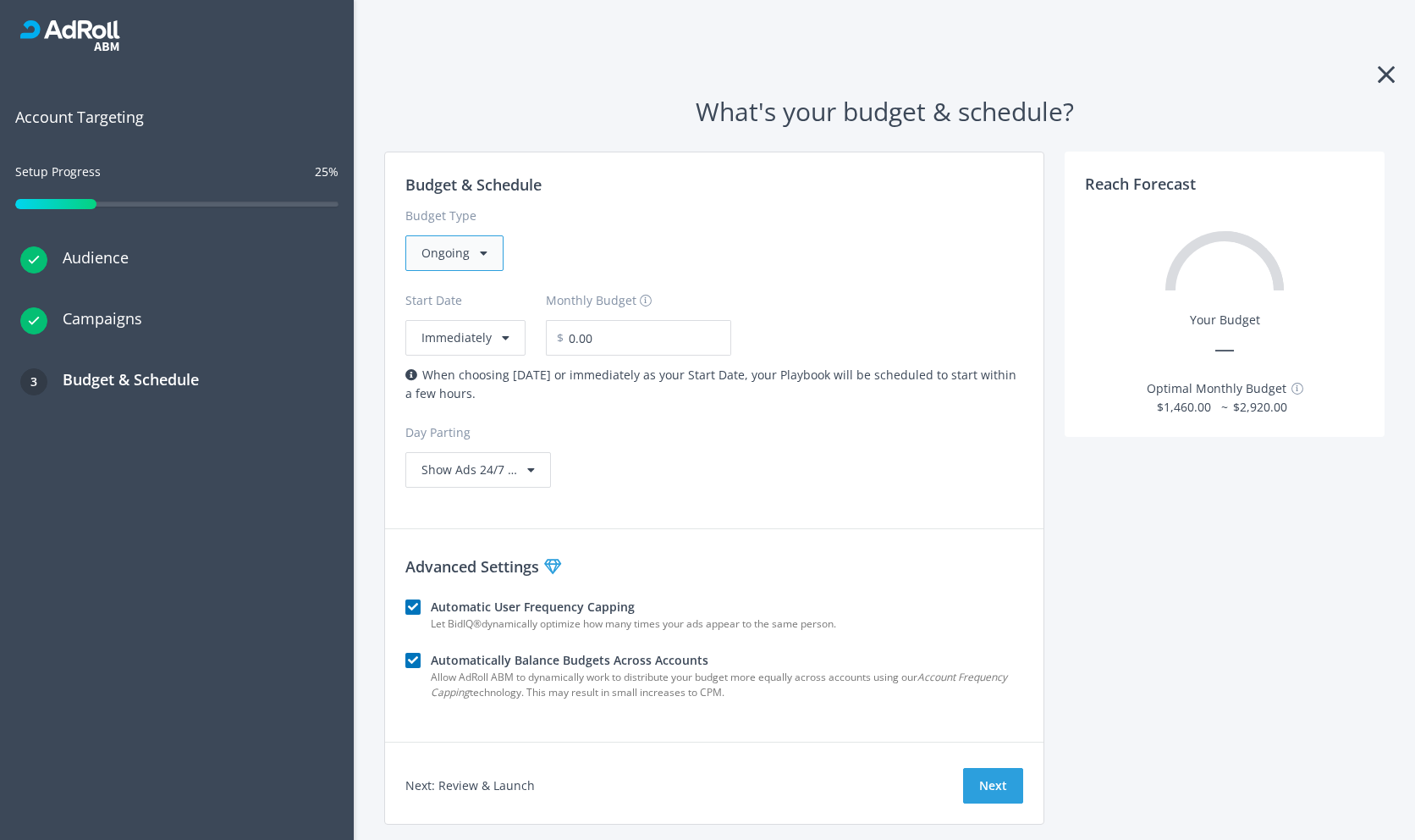
click at [451, 258] on div "Ongoing" at bounding box center [454, 253] width 99 height 35
click at [1048, 106] on h1 "What's your budget & schedule?" at bounding box center [884, 111] width 1000 height 39
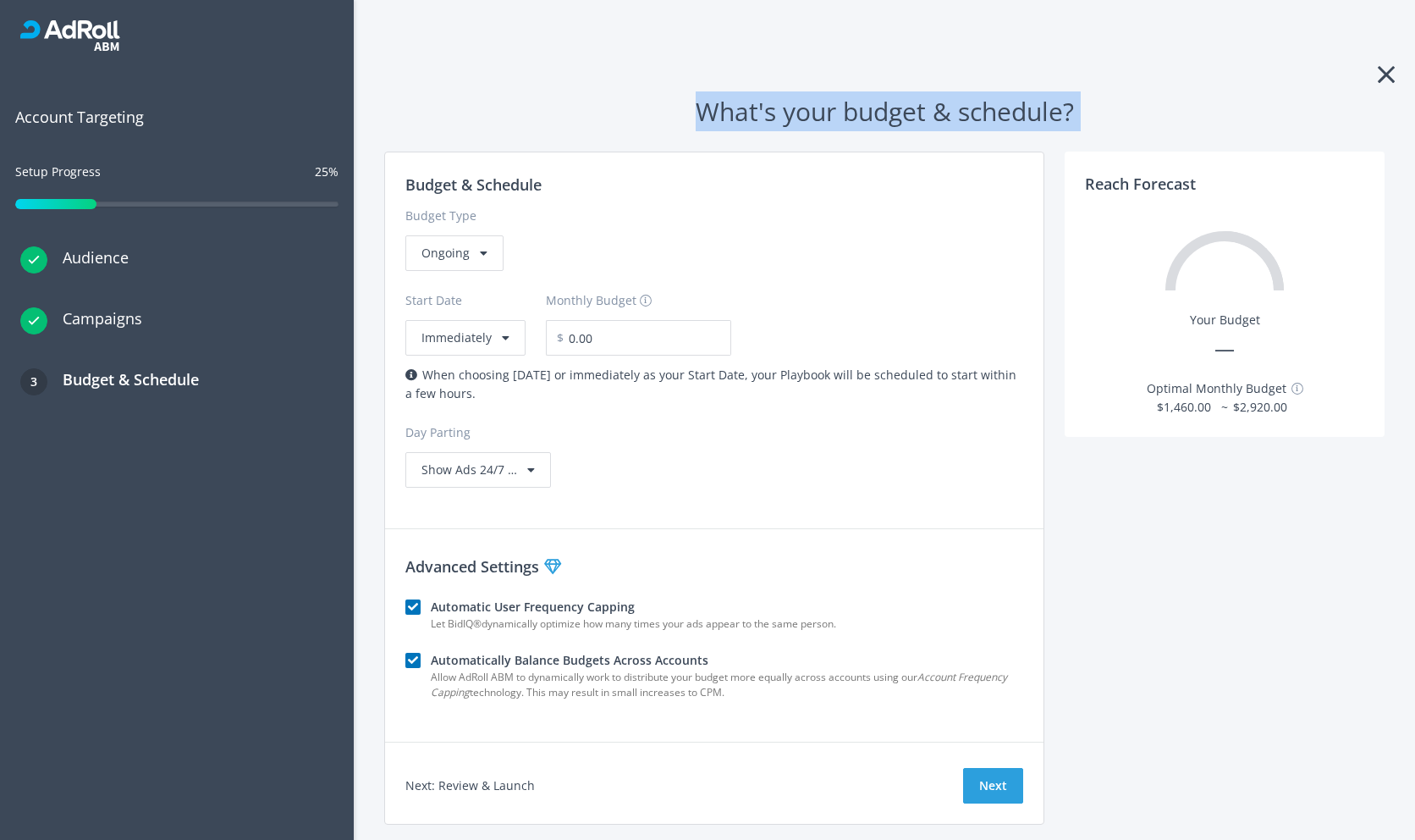
click at [1048, 106] on h1 "What's your budget & schedule?" at bounding box center [884, 111] width 1000 height 39
click at [448, 356] on div "Budget & Schedule Budget Type Ongoing Start Date Immediately Monthly Budget $ 0…" at bounding box center [714, 330] width 658 height 356
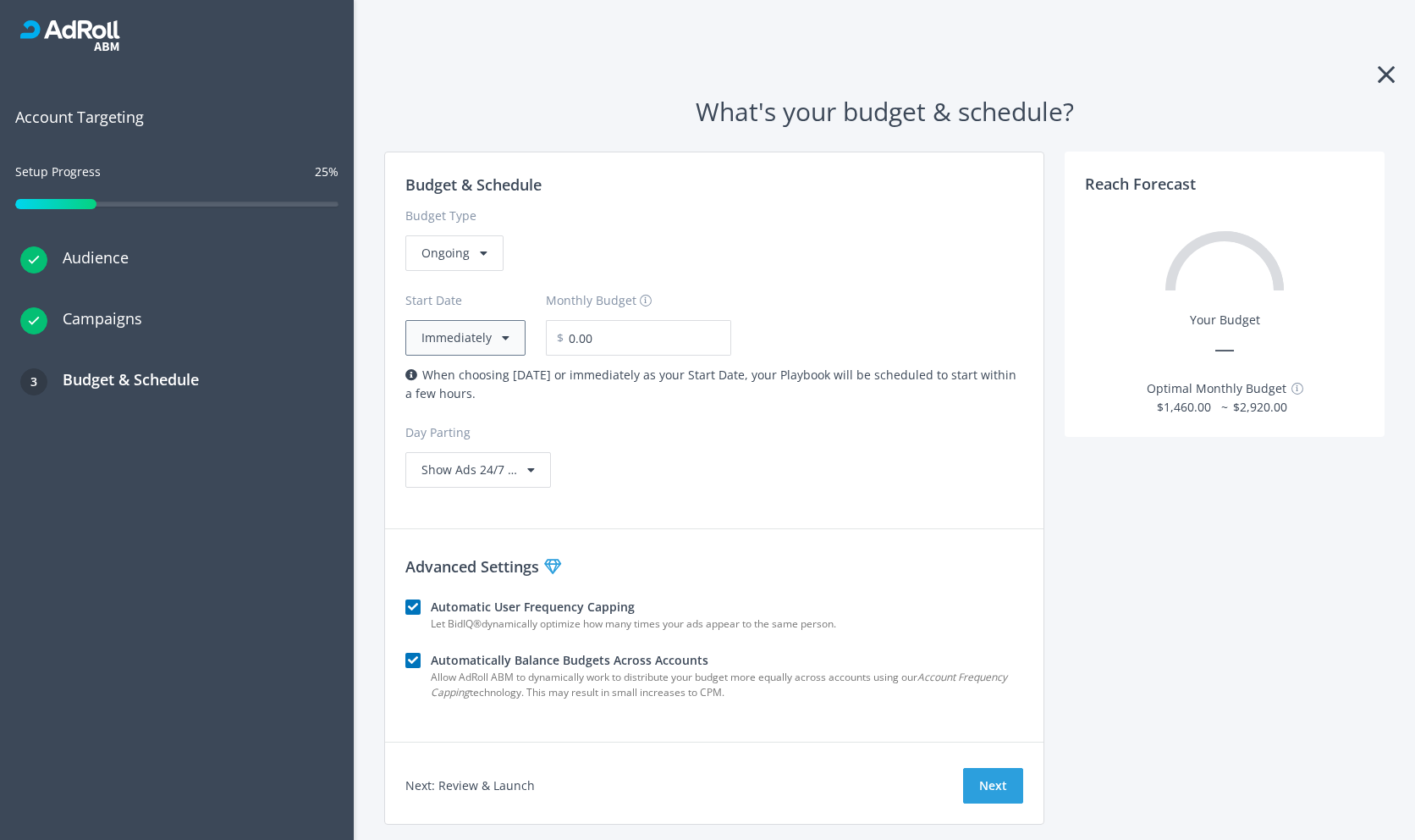
click at [447, 339] on button "Immediately" at bounding box center [465, 337] width 120 height 35
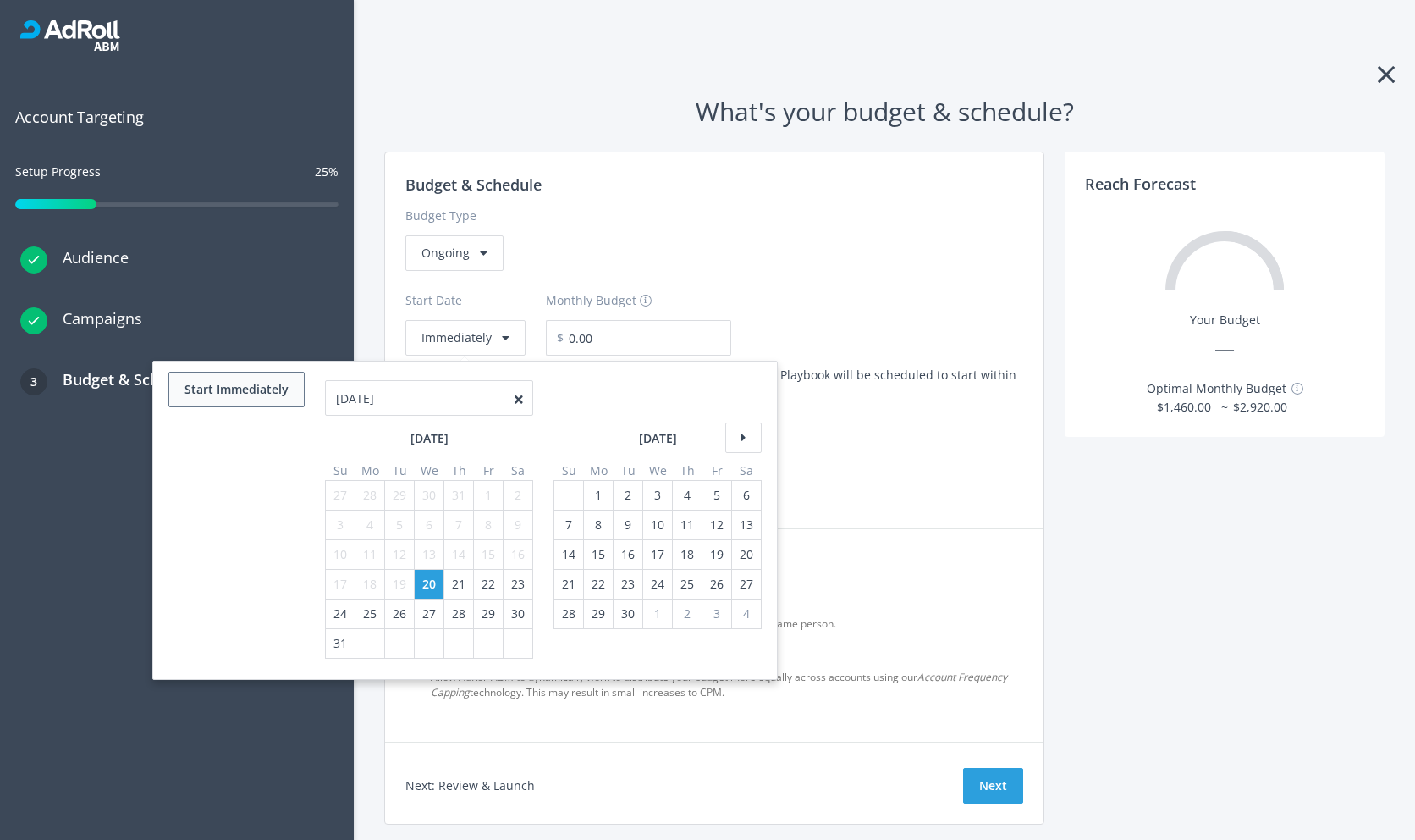
click at [246, 389] on button "Start Immediately" at bounding box center [237, 389] width 136 height 35
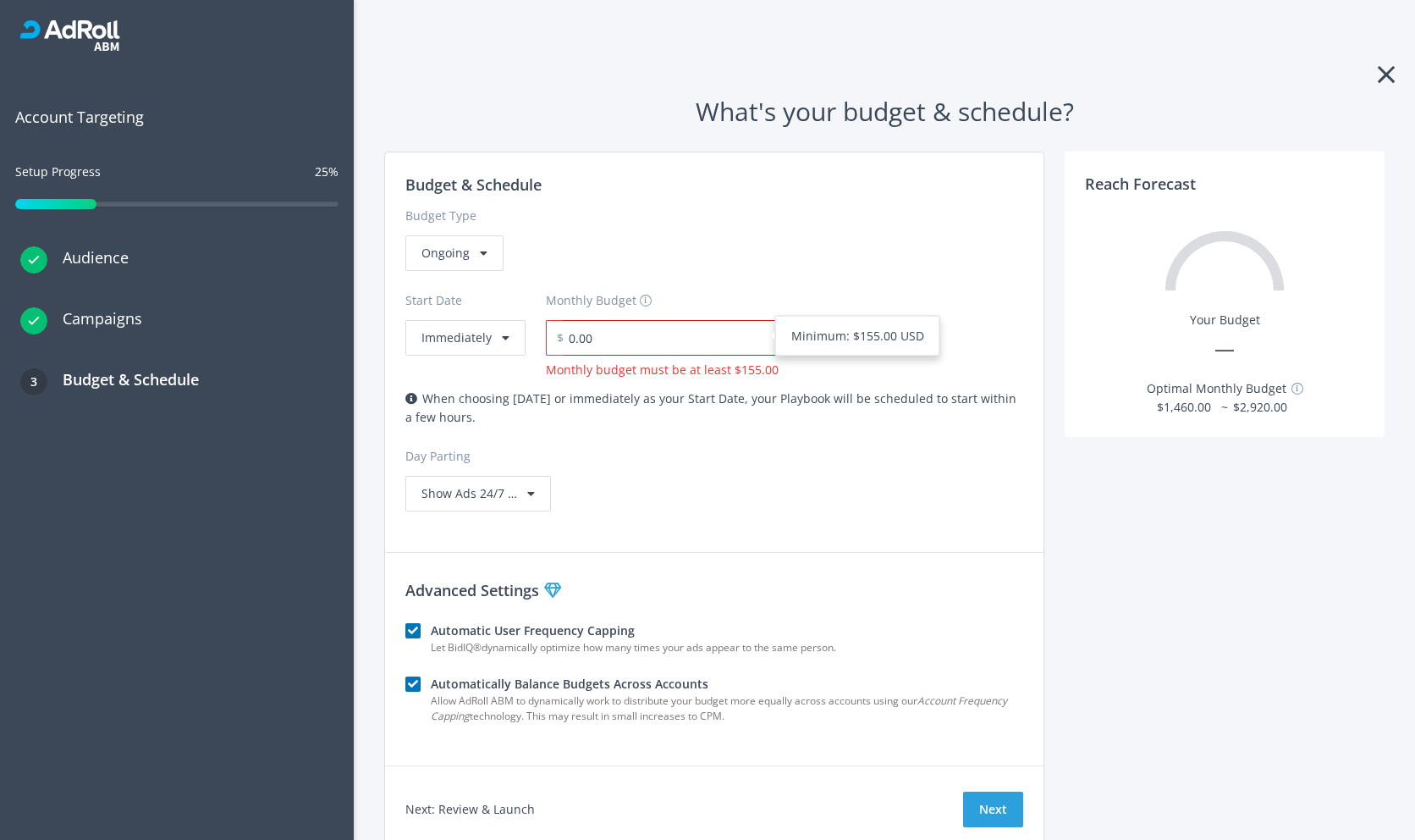
click at [669, 335] on input "0.00" at bounding box center [671, 337] width 215 height 35
click at [693, 288] on div "Start Date Immediately Monthly Budget $ 0.00 Monthly budget must be at least $1…" at bounding box center [714, 325] width 618 height 108
click at [454, 501] on span "Show Ads 24/7 …" at bounding box center [470, 493] width 96 height 16
click at [841, 589] on h3 "Advanced Settings" at bounding box center [714, 590] width 618 height 24
click at [121, 379] on h3 "Budget & Schedule" at bounding box center [123, 380] width 152 height 24
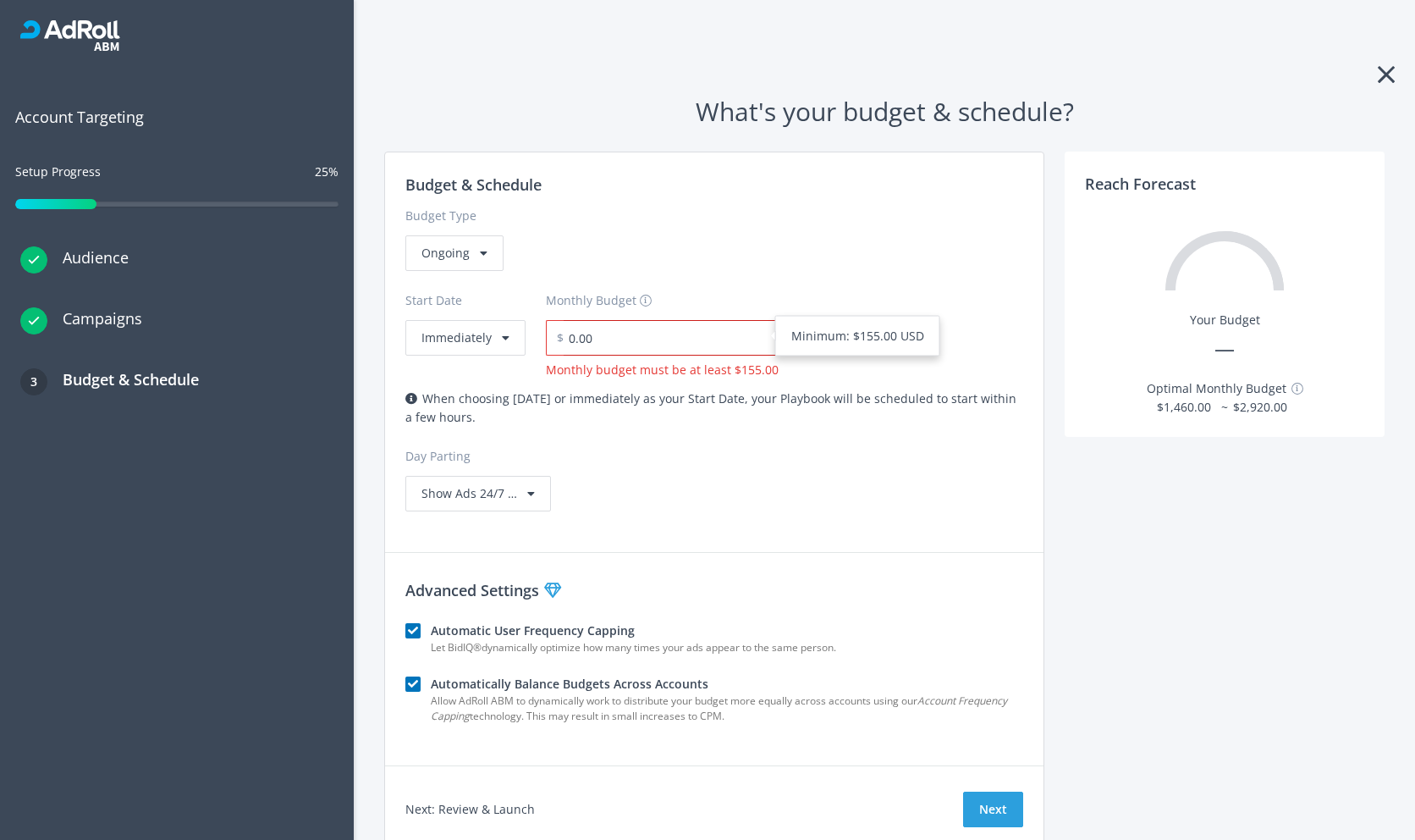
click at [612, 340] on input "0.00" at bounding box center [671, 337] width 215 height 35
type input "0"
type input "1,666.00"
click at [836, 474] on div "Budget & Schedule Budget Type Ongoing Start Date Immediately Monthly Budget $ 1…" at bounding box center [714, 342] width 658 height 379
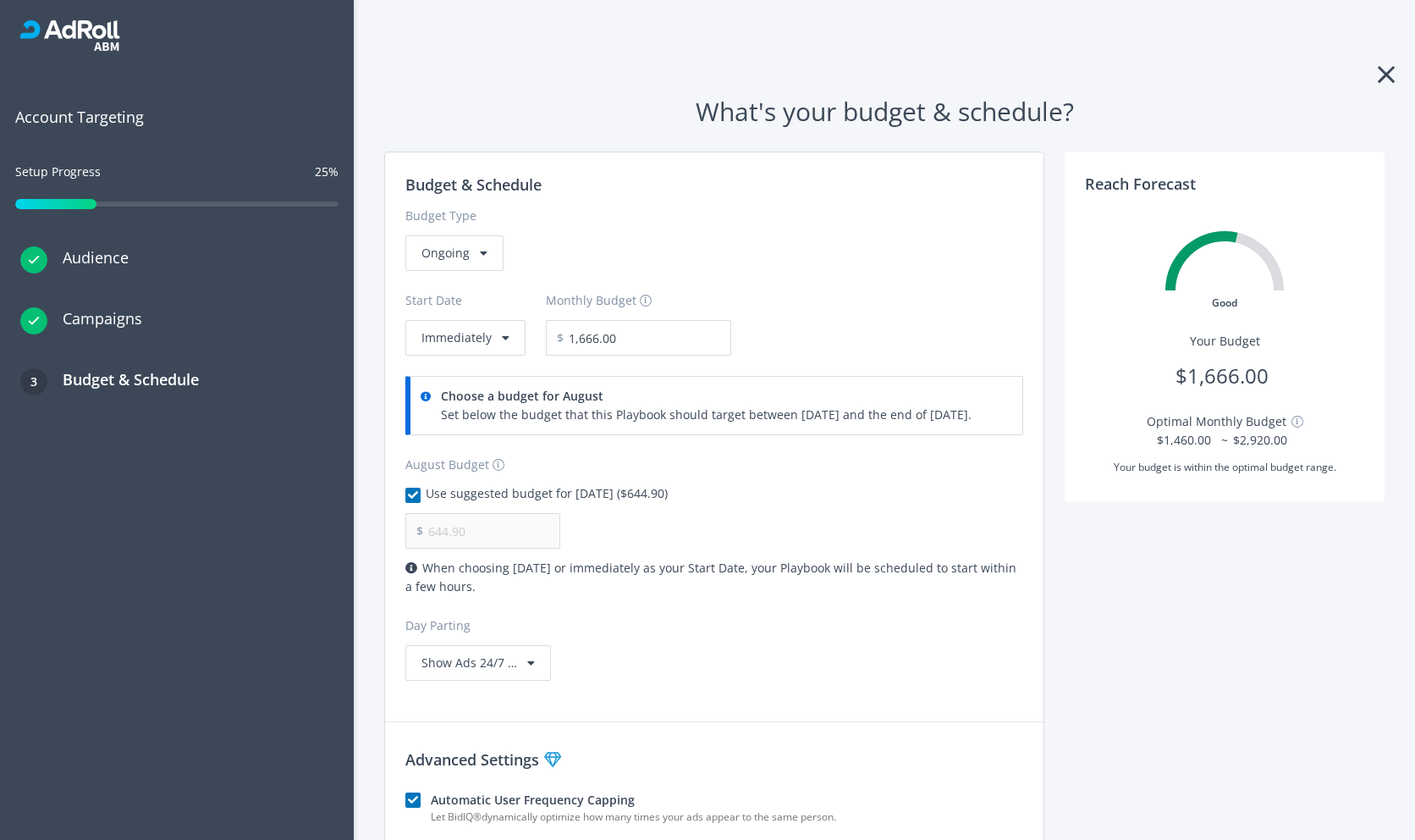
scroll to position [188, 0]
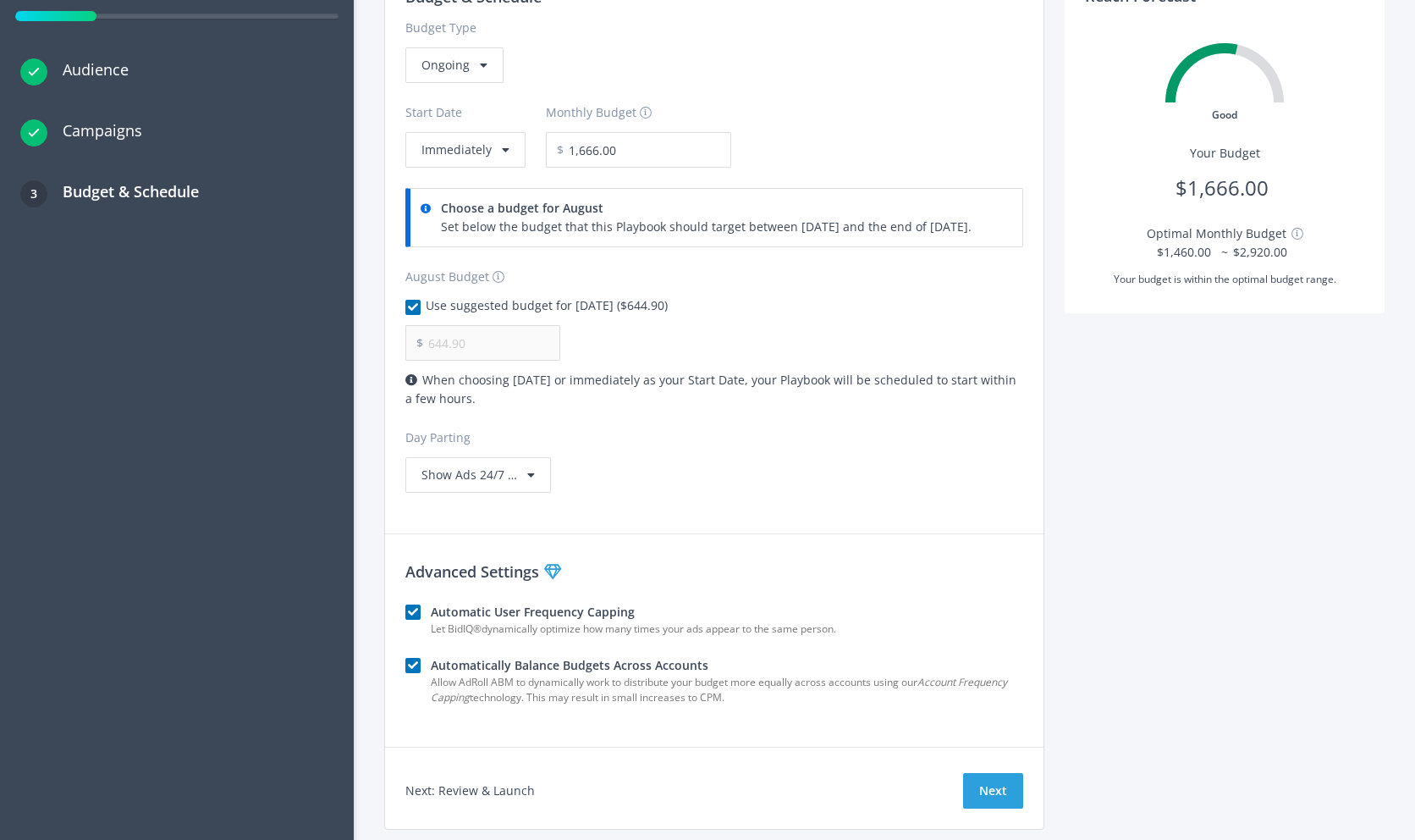
click at [770, 622] on div "Let BidIQ ® dynamically optimize how many times your ads appear to the same per…" at bounding box center [727, 629] width 592 height 16
click at [719, 695] on div "Allow AdRoll ABM to dynamically work to distribute your budget more equally acr…" at bounding box center [727, 691] width 592 height 33
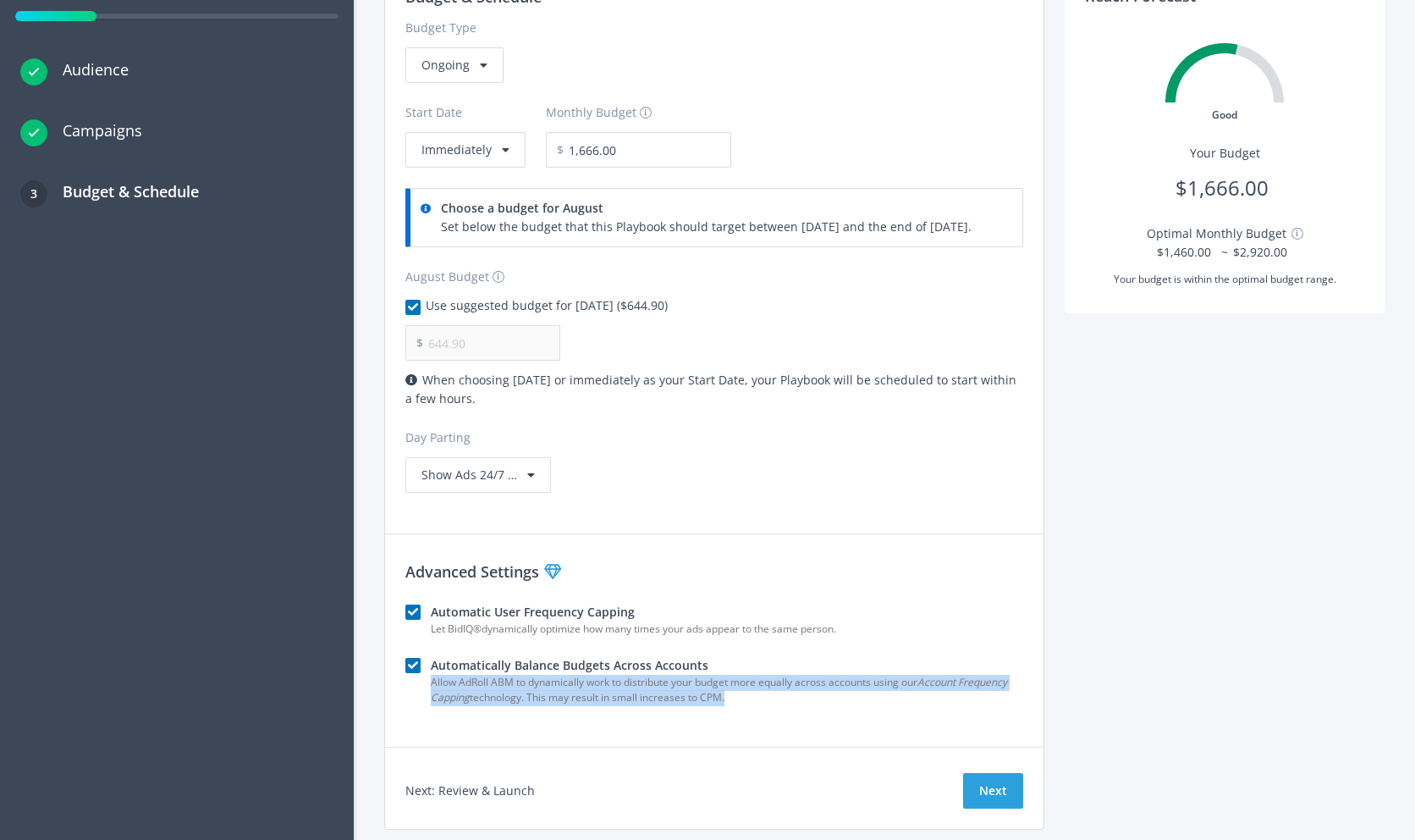
click at [719, 695] on div "Allow AdRoll ABM to dynamically work to distribute your budget more equally acr…" at bounding box center [727, 691] width 592 height 33
click at [799, 706] on div "Advanced Settings Automatic User Frequency Capping Let BidIQ ® dynamically opti…" at bounding box center [714, 633] width 658 height 187
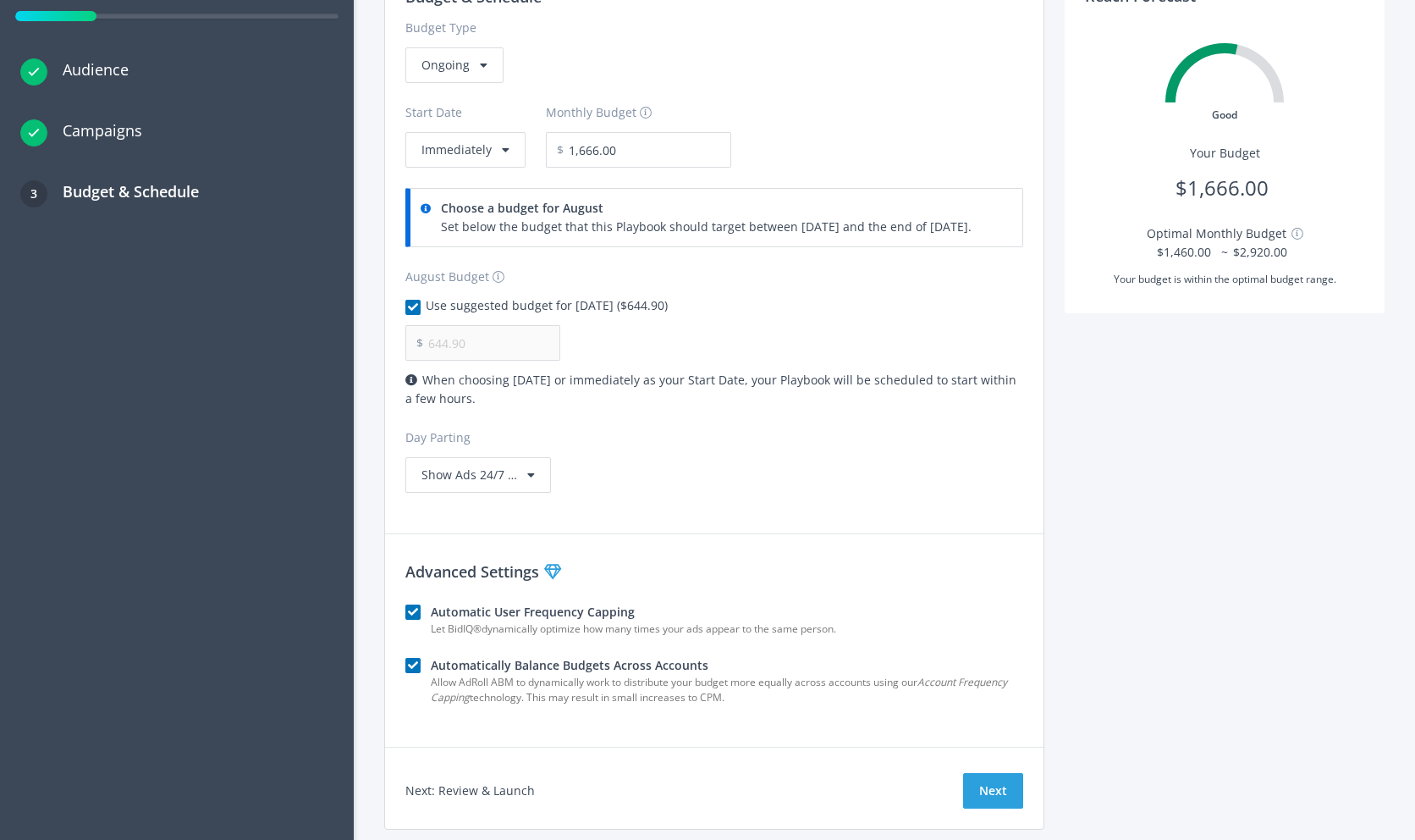
click at [555, 572] on icon at bounding box center [553, 572] width 17 height 15
click at [492, 475] on span "Show Ads 24/7 …" at bounding box center [470, 474] width 96 height 16
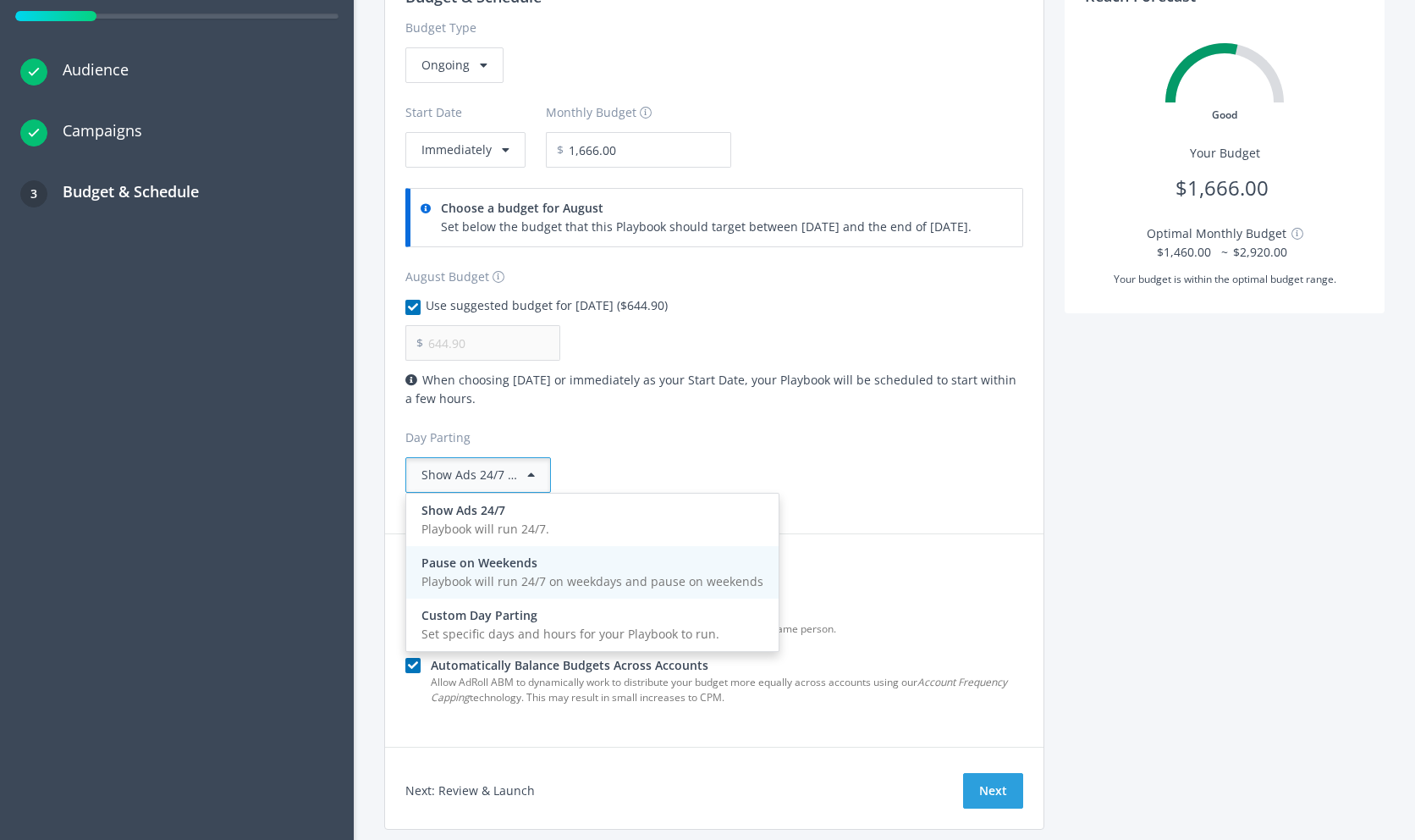
click at [507, 575] on div "Playbook will run 24/7 on weekdays and pause on weekends" at bounding box center [592, 582] width 342 height 19
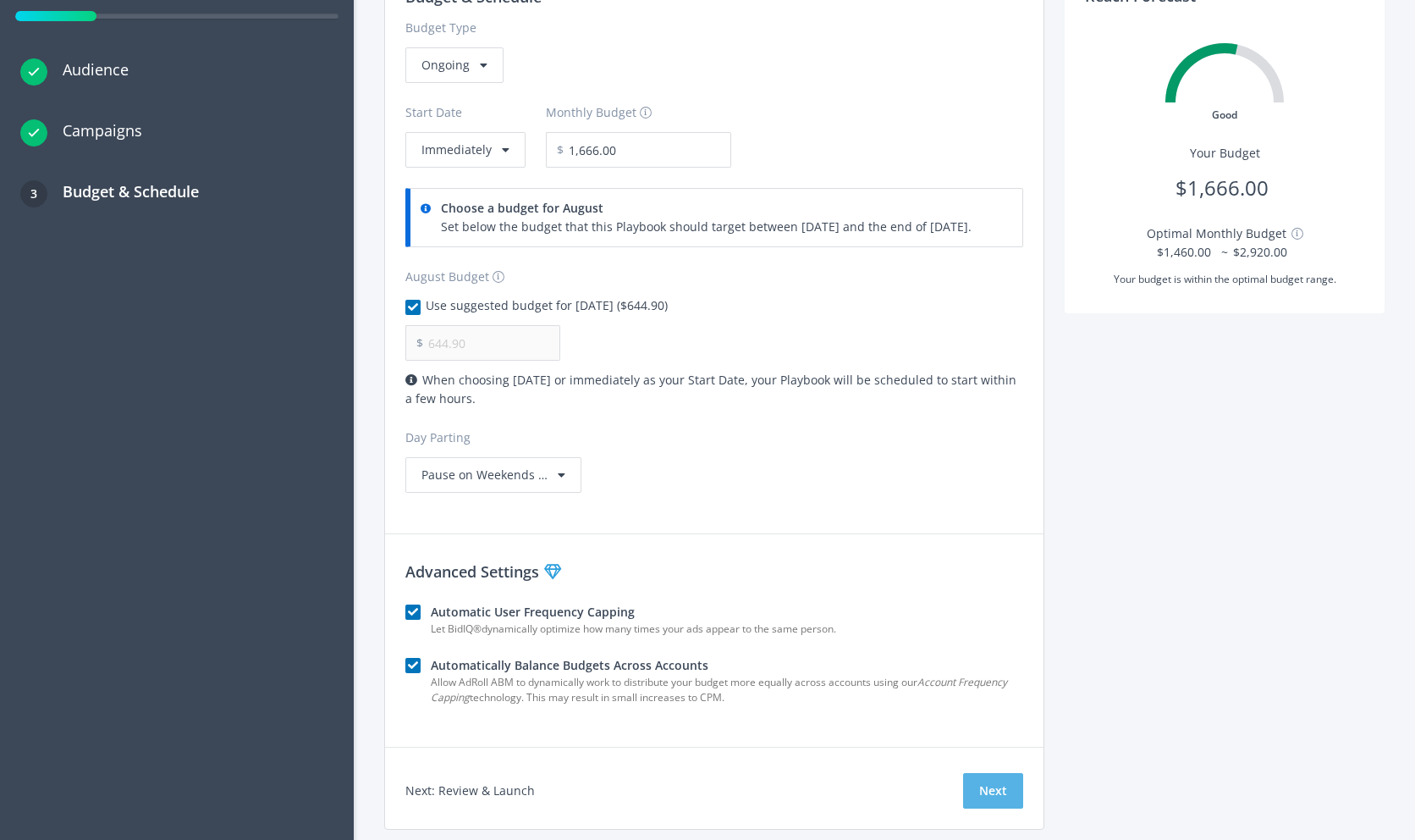
click at [999, 782] on button "Next" at bounding box center [993, 790] width 60 height 35
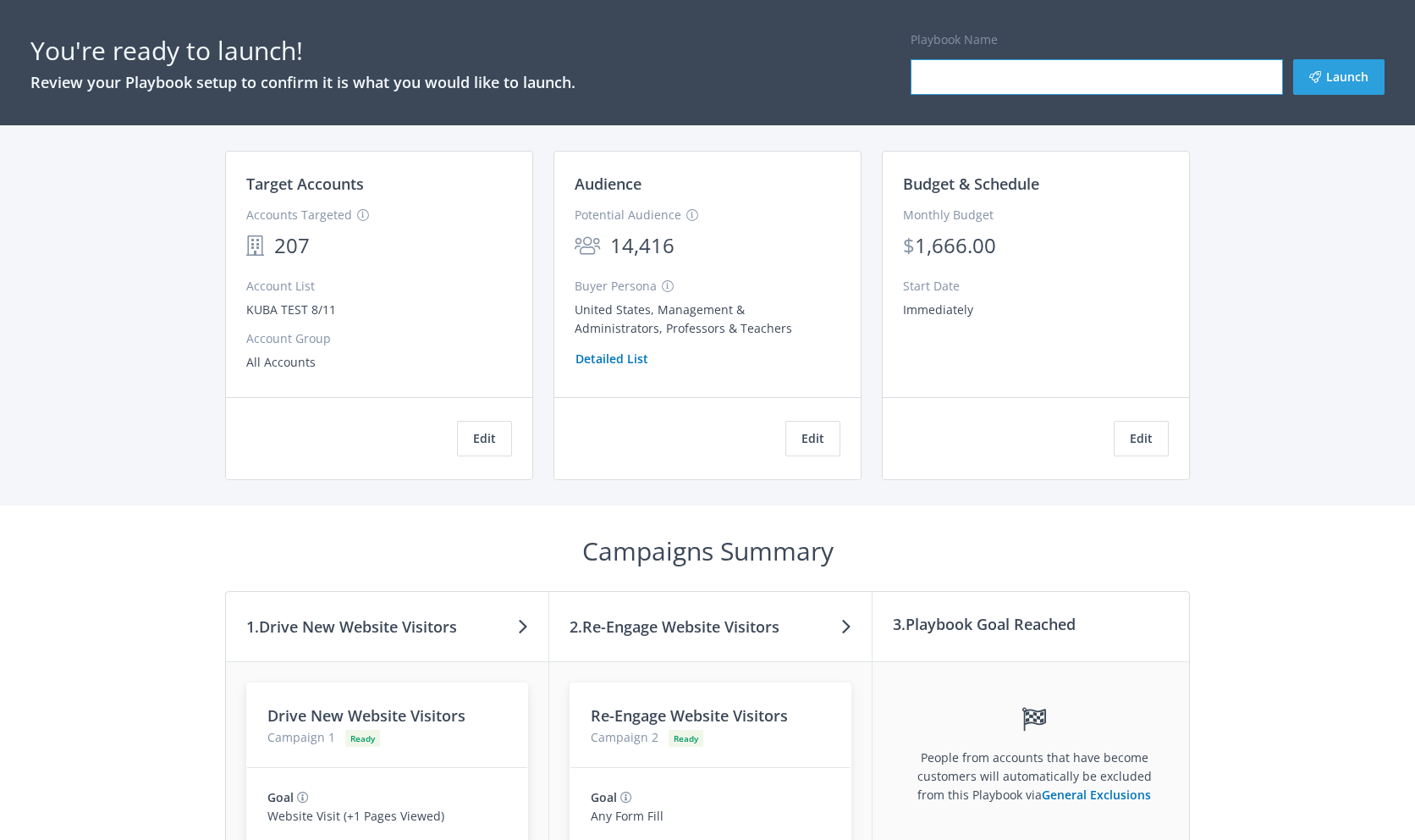
click at [1156, 77] on input "Playbook Name" at bounding box center [1097, 76] width 372 height 35
type input "qadwdq"
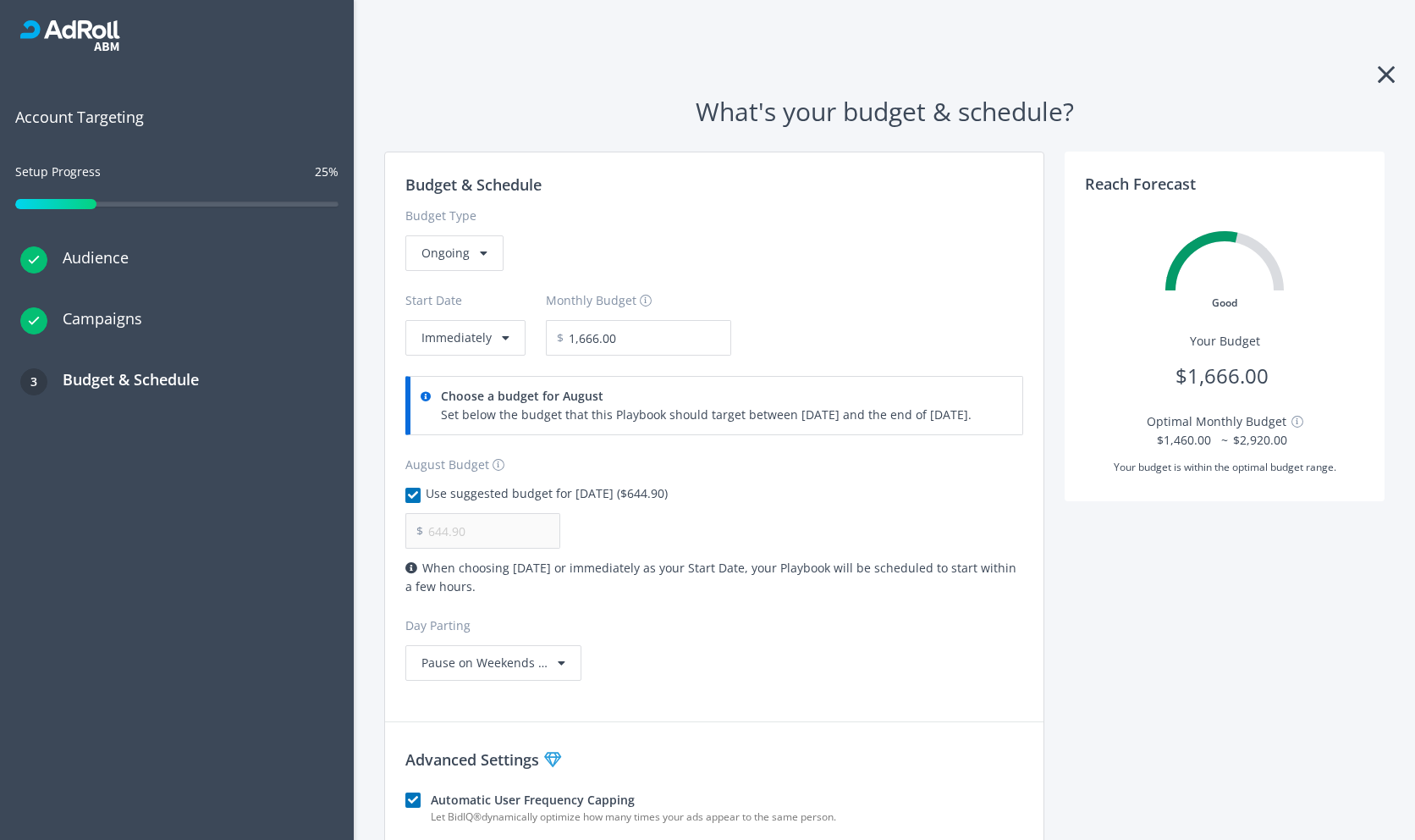
click at [85, 255] on h3 "Audience" at bounding box center [87, 257] width 81 height 24
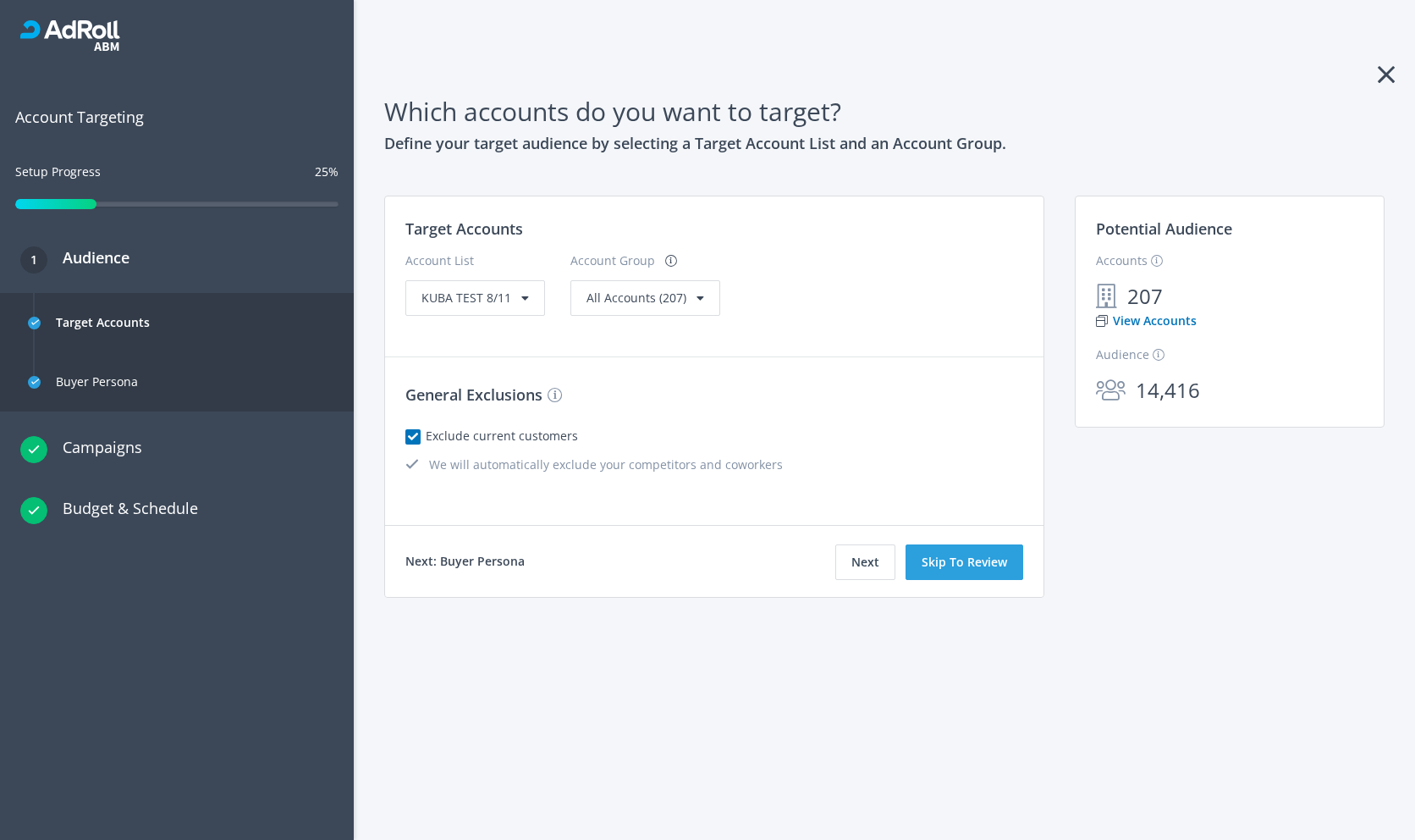
click at [80, 447] on h3 "Campaigns" at bounding box center [94, 447] width 95 height 24
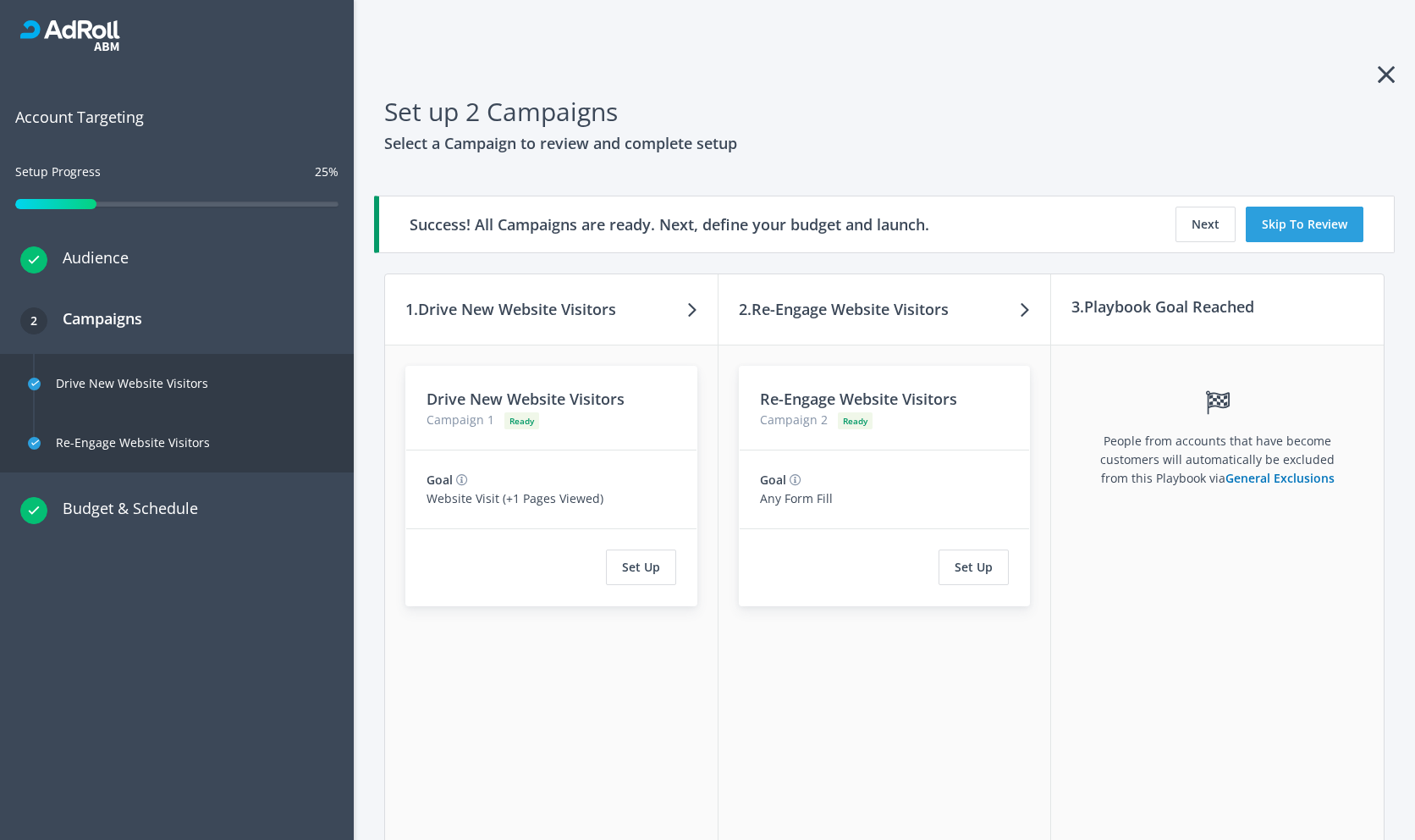
click at [553, 225] on h3 "Success! All Campaigns are ready. Next, define your budget and launch." at bounding box center [669, 225] width 519 height 24
click at [99, 259] on h3 "Audience" at bounding box center [87, 257] width 81 height 24
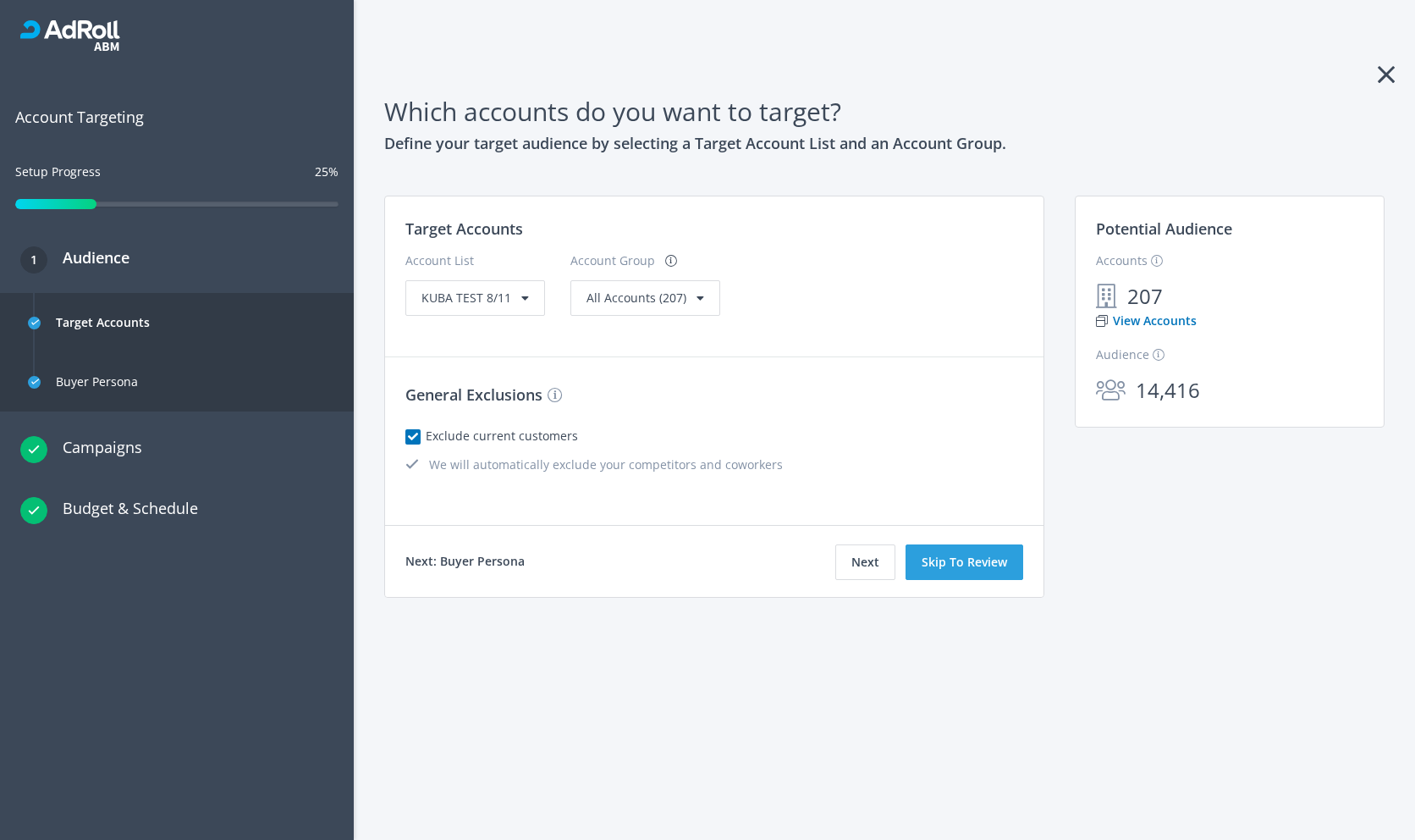
click at [113, 447] on h3 "Campaigns" at bounding box center [94, 447] width 95 height 24
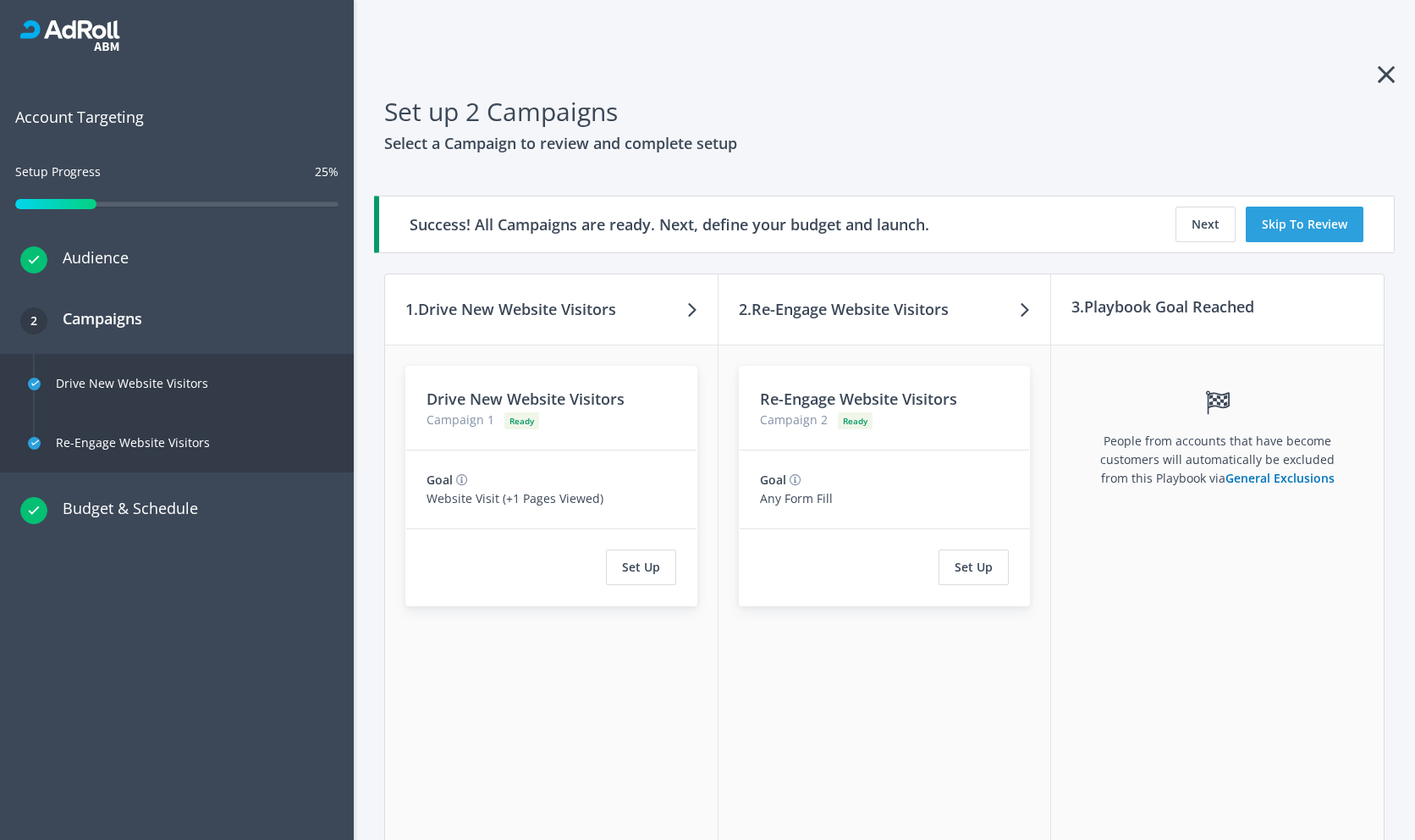
click at [120, 513] on h3 "Budget & Schedule" at bounding box center [123, 508] width 151 height 24
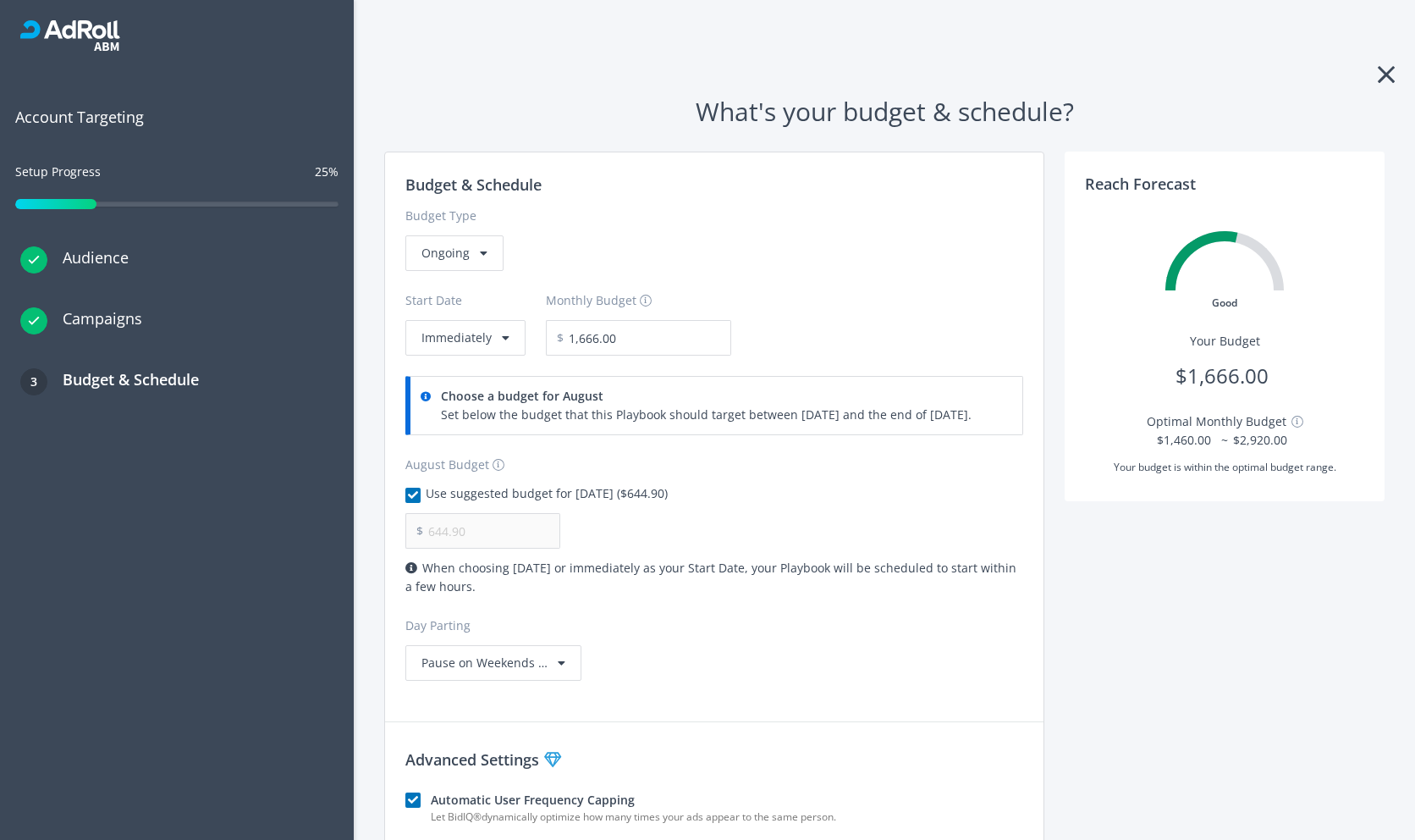
click at [114, 255] on h3 "Audience" at bounding box center [87, 257] width 81 height 24
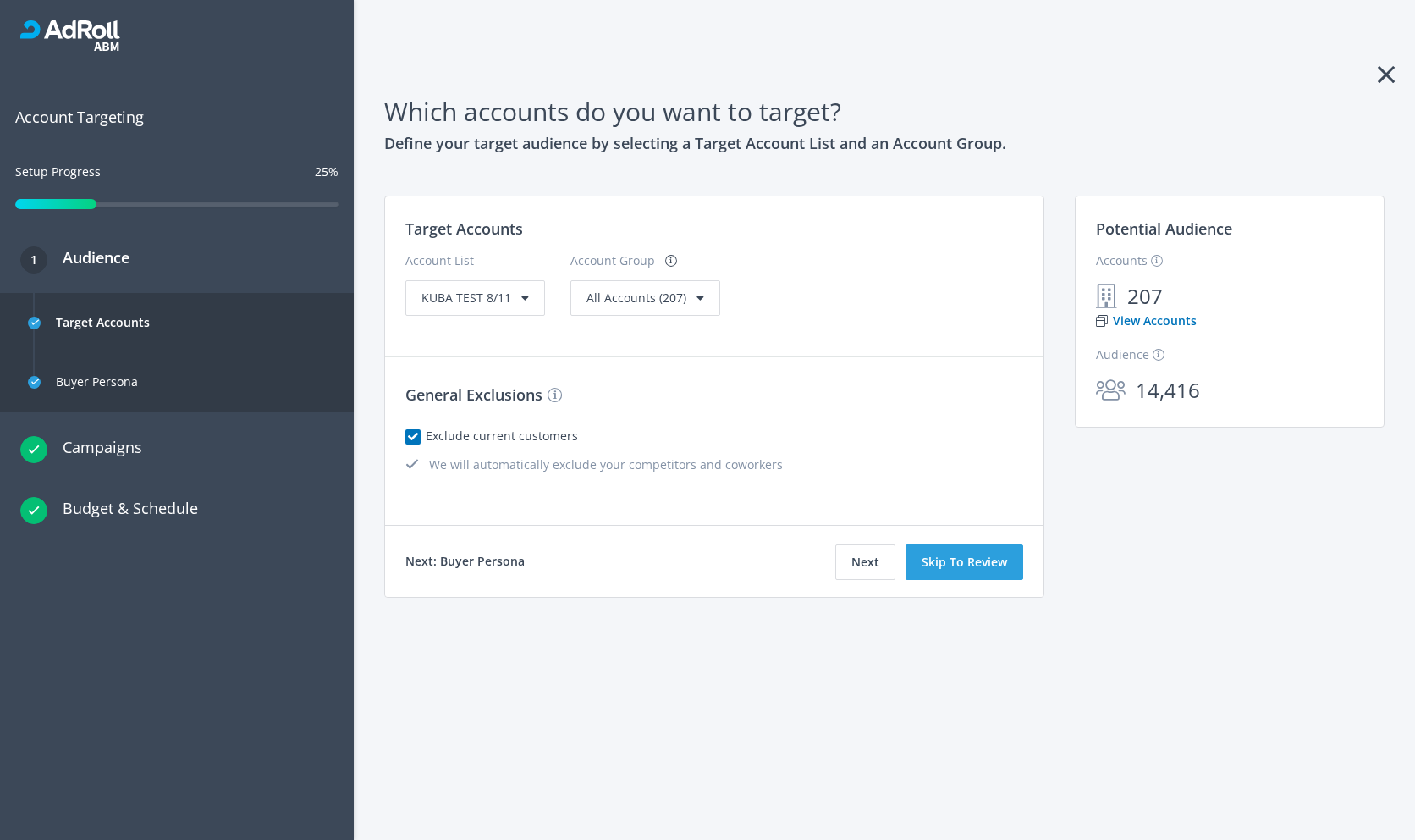
click at [111, 211] on div at bounding box center [177, 206] width 323 height 19
click at [87, 202] on div at bounding box center [56, 204] width 81 height 10
click at [323, 178] on div "25%" at bounding box center [327, 172] width 24 height 19
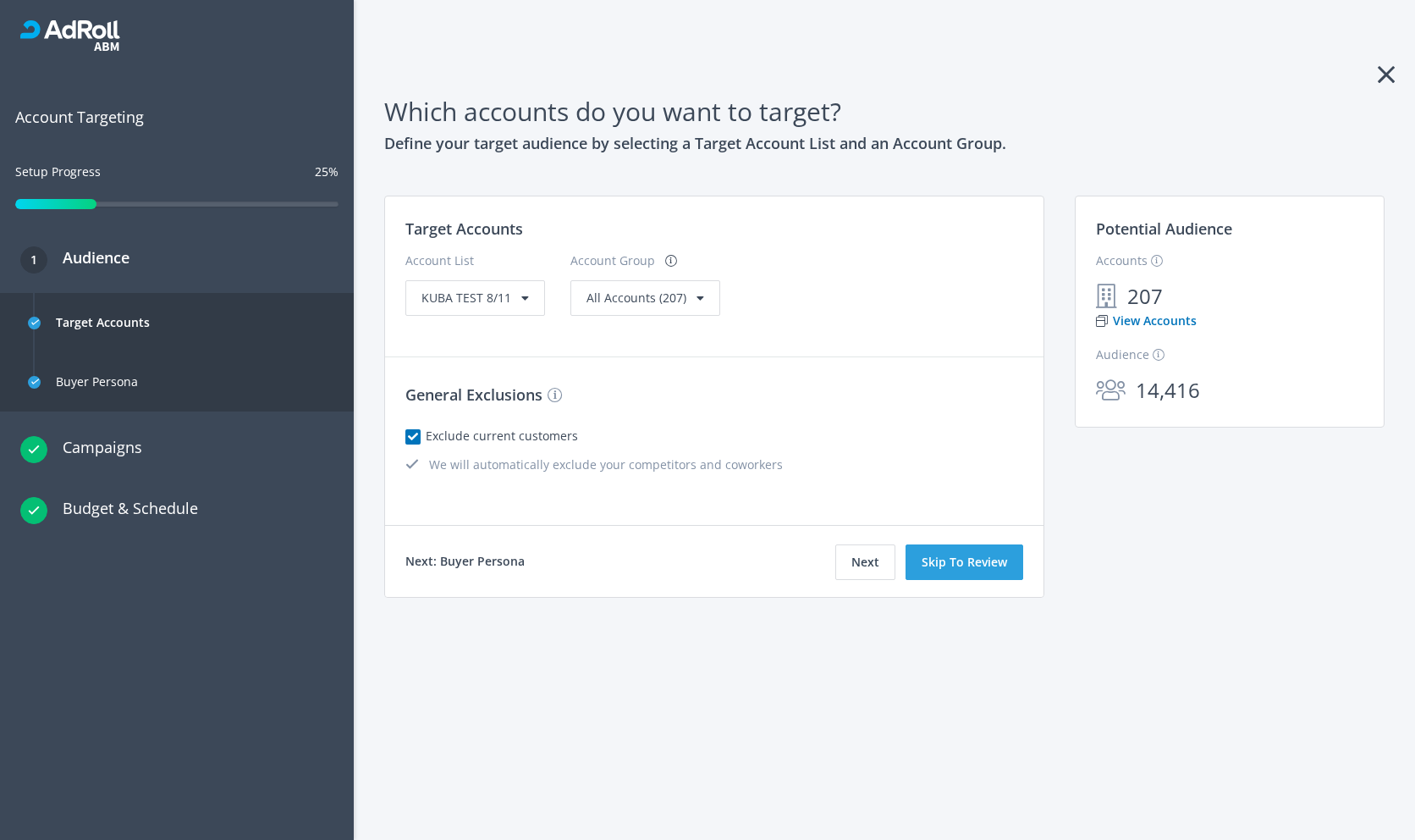
click at [82, 268] on h3 "Audience" at bounding box center [88, 257] width 82 height 24
click at [80, 262] on h3 "Audience" at bounding box center [88, 257] width 82 height 24
click at [75, 324] on div "Target Accounts" at bounding box center [103, 322] width 94 height 40
click at [78, 376] on div "Buyer Persona" at bounding box center [97, 381] width 82 height 40
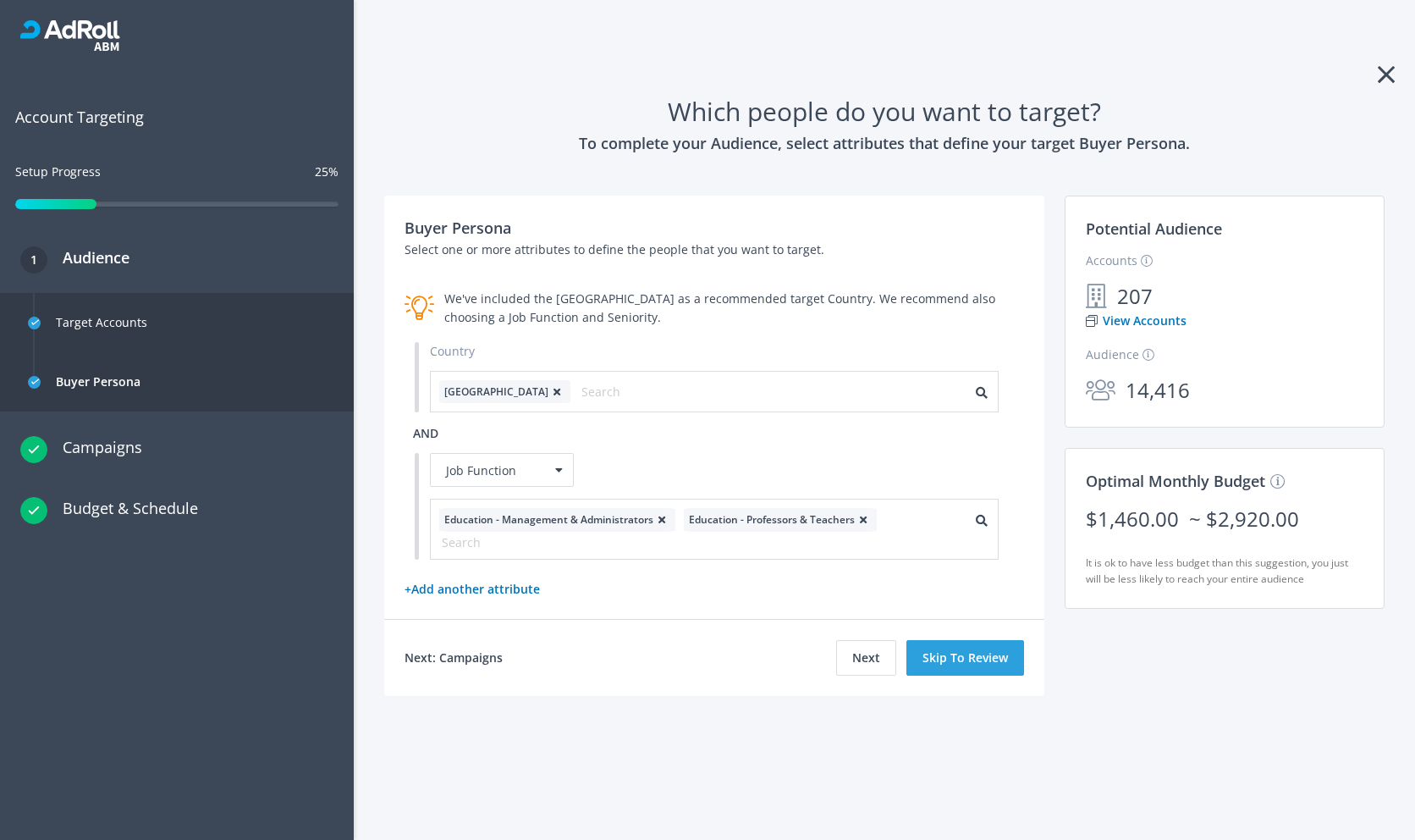
click at [503, 297] on div "We've included the [GEOGRAPHIC_DATA] as a recommended target Country. We recomm…" at bounding box center [734, 308] width 579 height 37
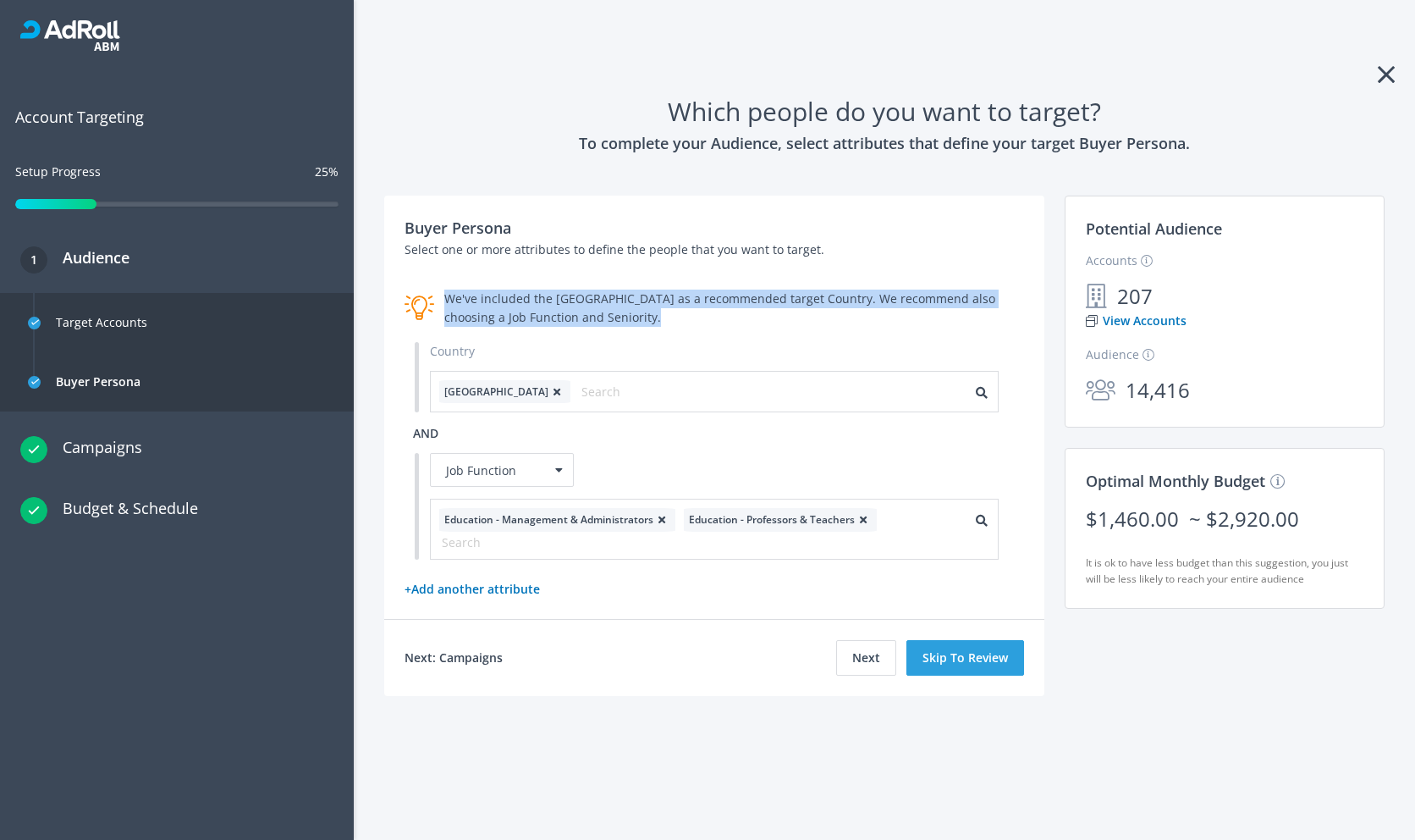
click at [503, 297] on div "We've included the [GEOGRAPHIC_DATA] as a recommended target Country. We recomm…" at bounding box center [734, 308] width 579 height 37
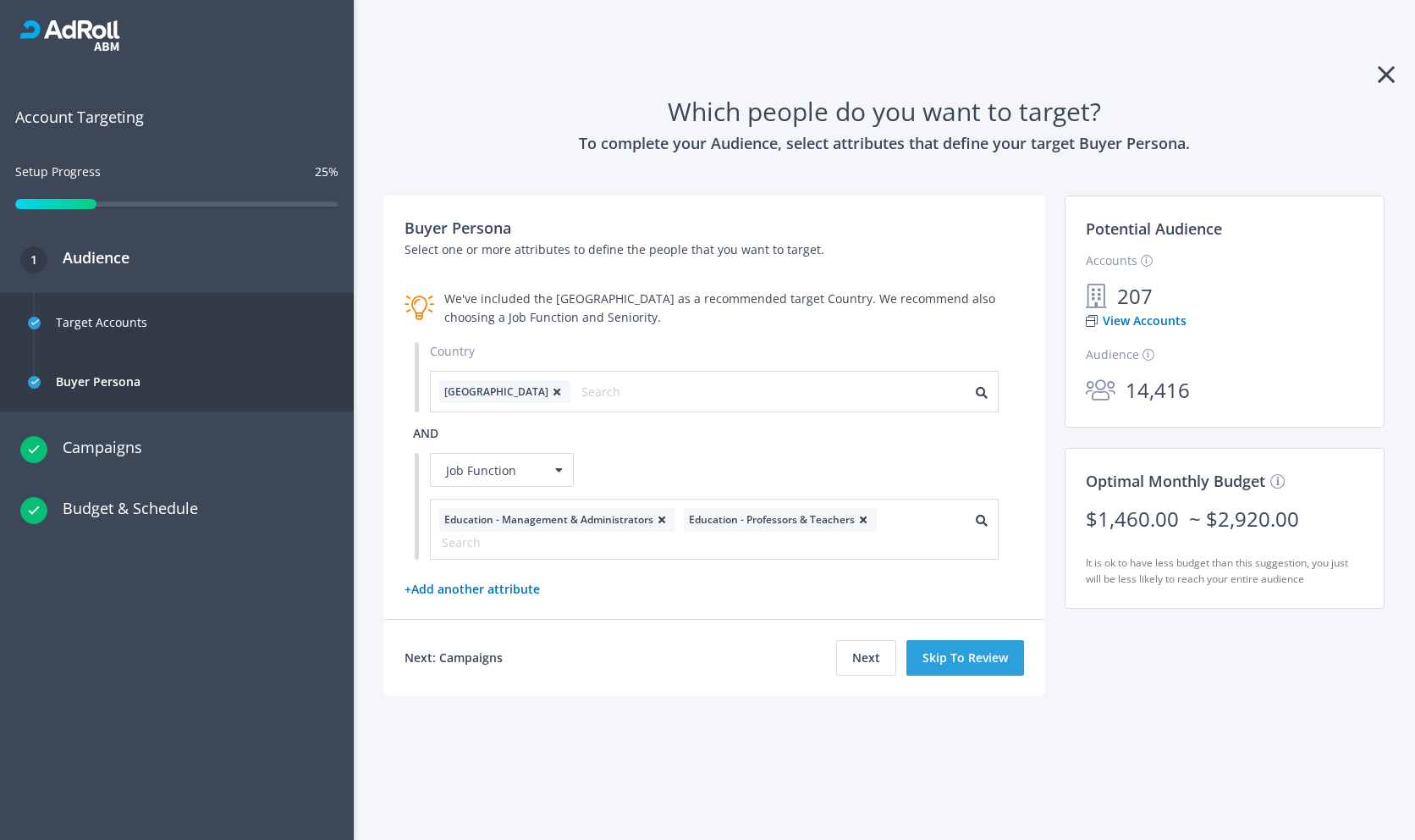
click at [99, 112] on span "Account Targeting" at bounding box center [177, 117] width 323 height 24
click at [85, 212] on div at bounding box center [177, 206] width 323 height 19
click at [313, 633] on div "RollWorks Edit Mode Account Targeting Setup Progress 25% 1 Audience Target Acco…" at bounding box center [177, 420] width 354 height 840
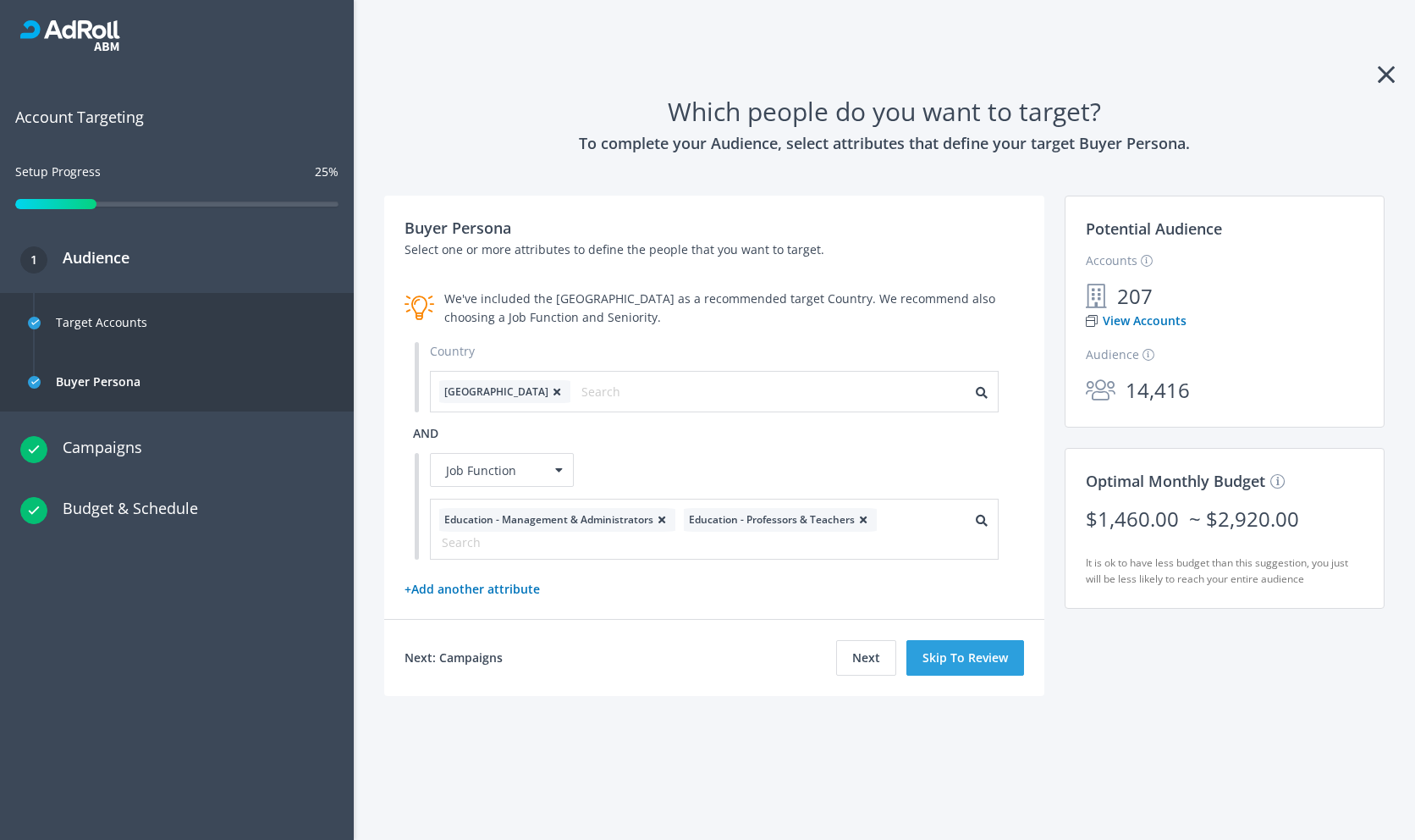
drag, startPoint x: 71, startPoint y: 204, endPoint x: 1319, endPoint y: 4, distance: 1263.9
click at [0, 0] on div "RollWorks Edit Mode Account Targeting Setup Progress 25% 1 Audience Target Acco…" at bounding box center [177, 420] width 354 height 840
